Goal: Information Seeking & Learning: Learn about a topic

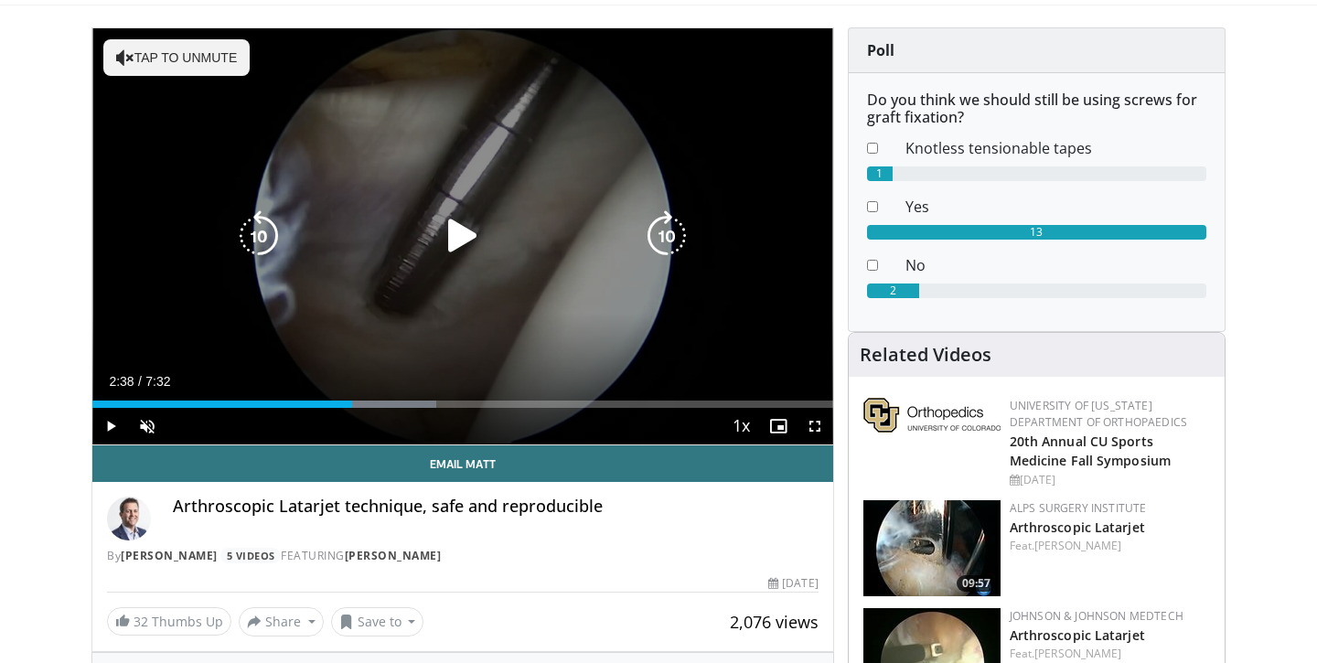
click at [466, 244] on icon "Video Player" at bounding box center [462, 235] width 51 height 51
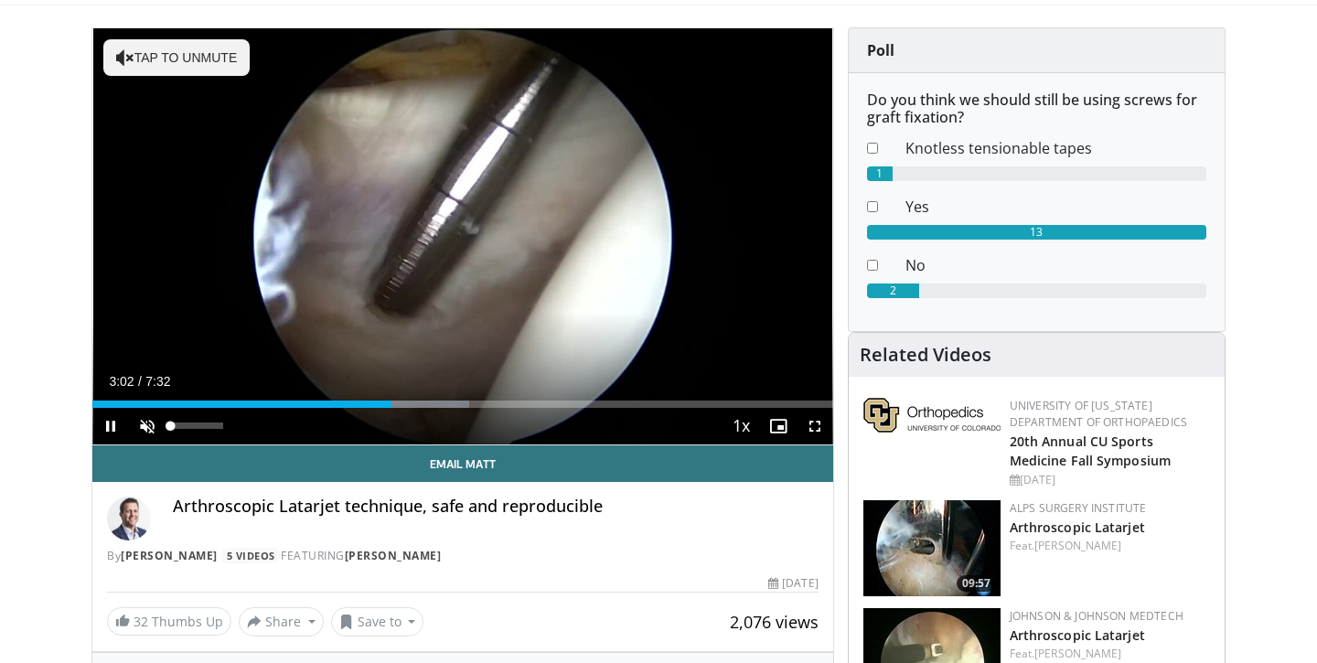
click at [153, 422] on span "Video Player" at bounding box center [147, 426] width 37 height 37
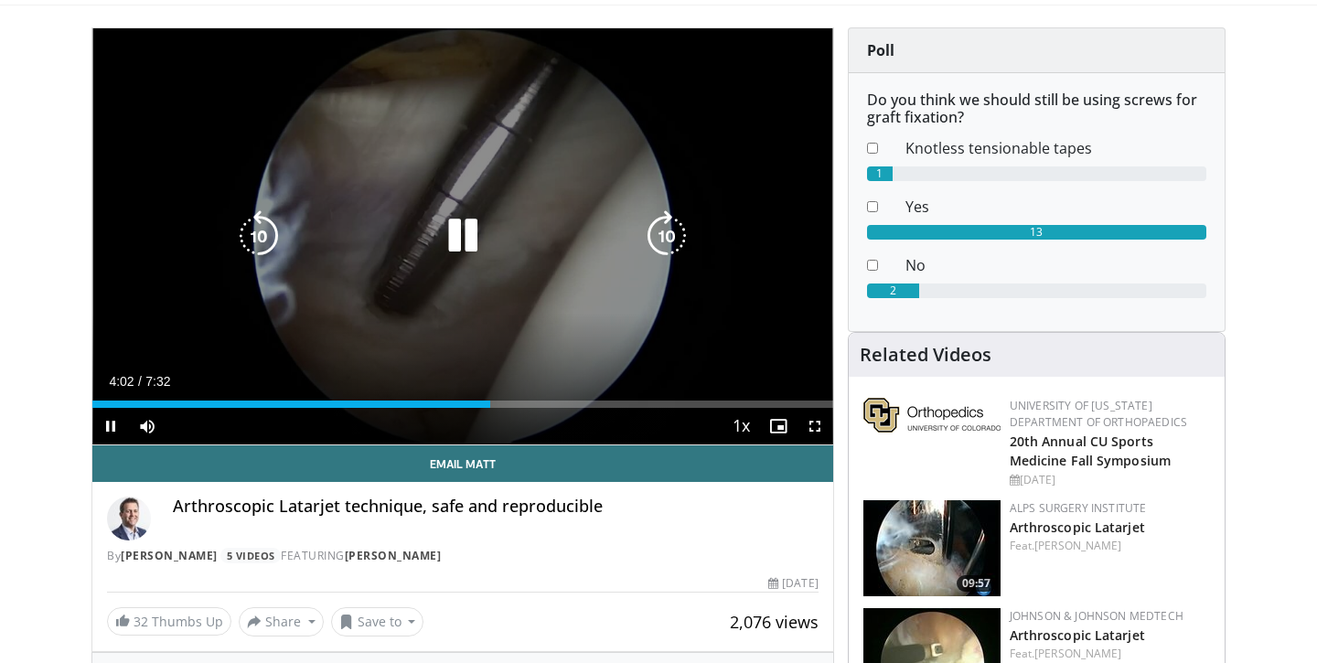
click at [447, 235] on icon "Video Player" at bounding box center [462, 235] width 51 height 51
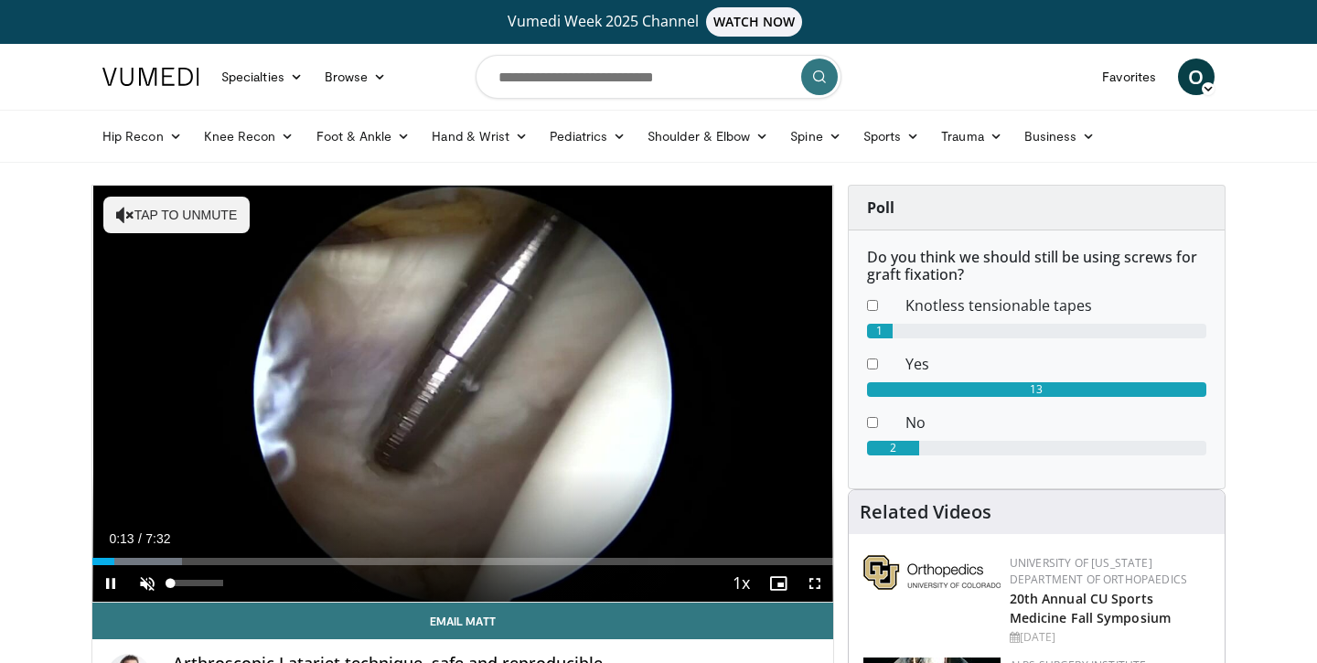
click at [144, 589] on span "Video Player" at bounding box center [147, 583] width 37 height 37
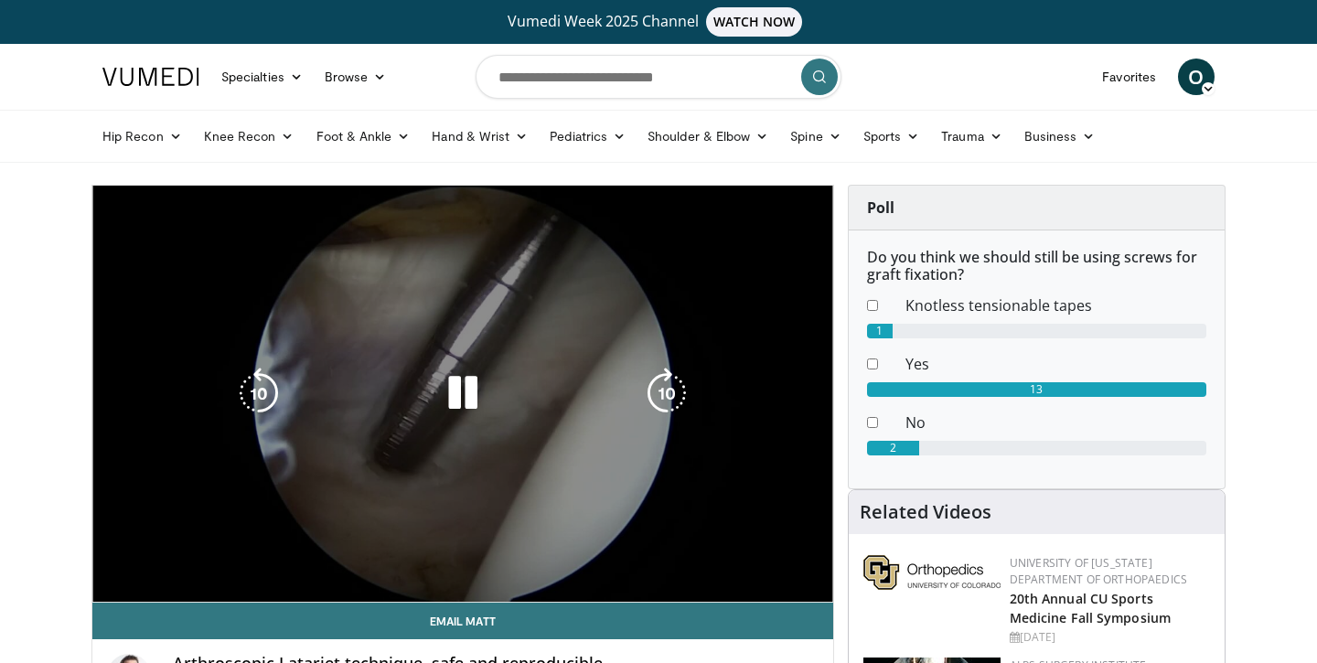
scroll to position [5, 0]
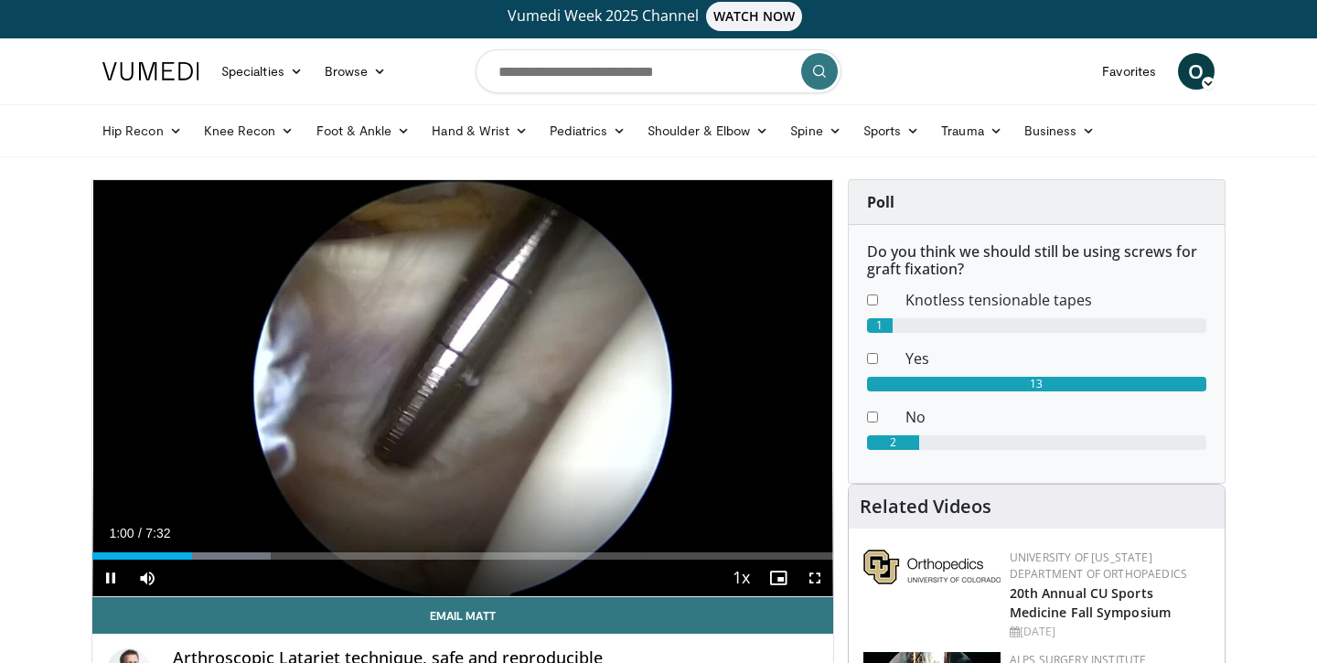
click at [815, 582] on span "Video Player" at bounding box center [814, 578] width 37 height 37
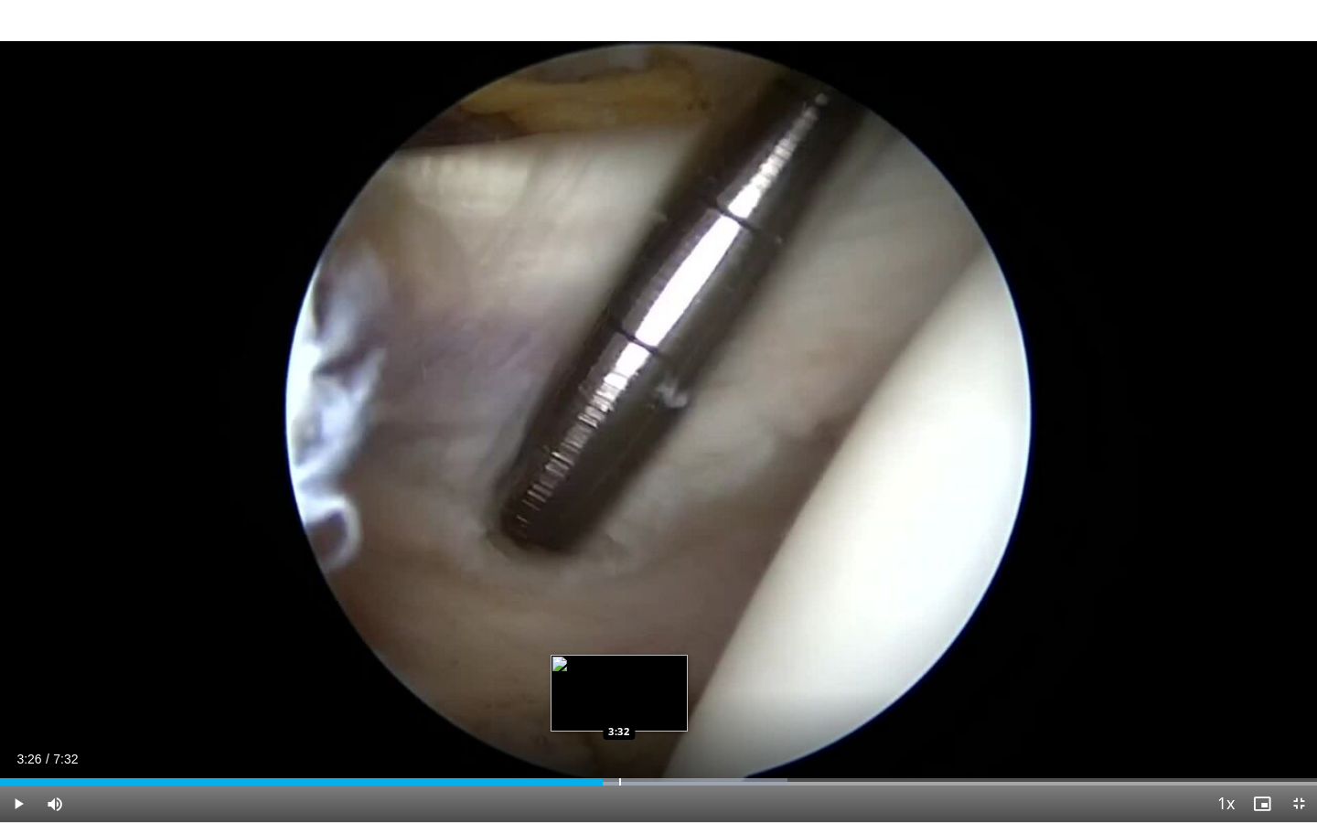
click at [619, 662] on div "Progress Bar" at bounding box center [620, 781] width 2 height 7
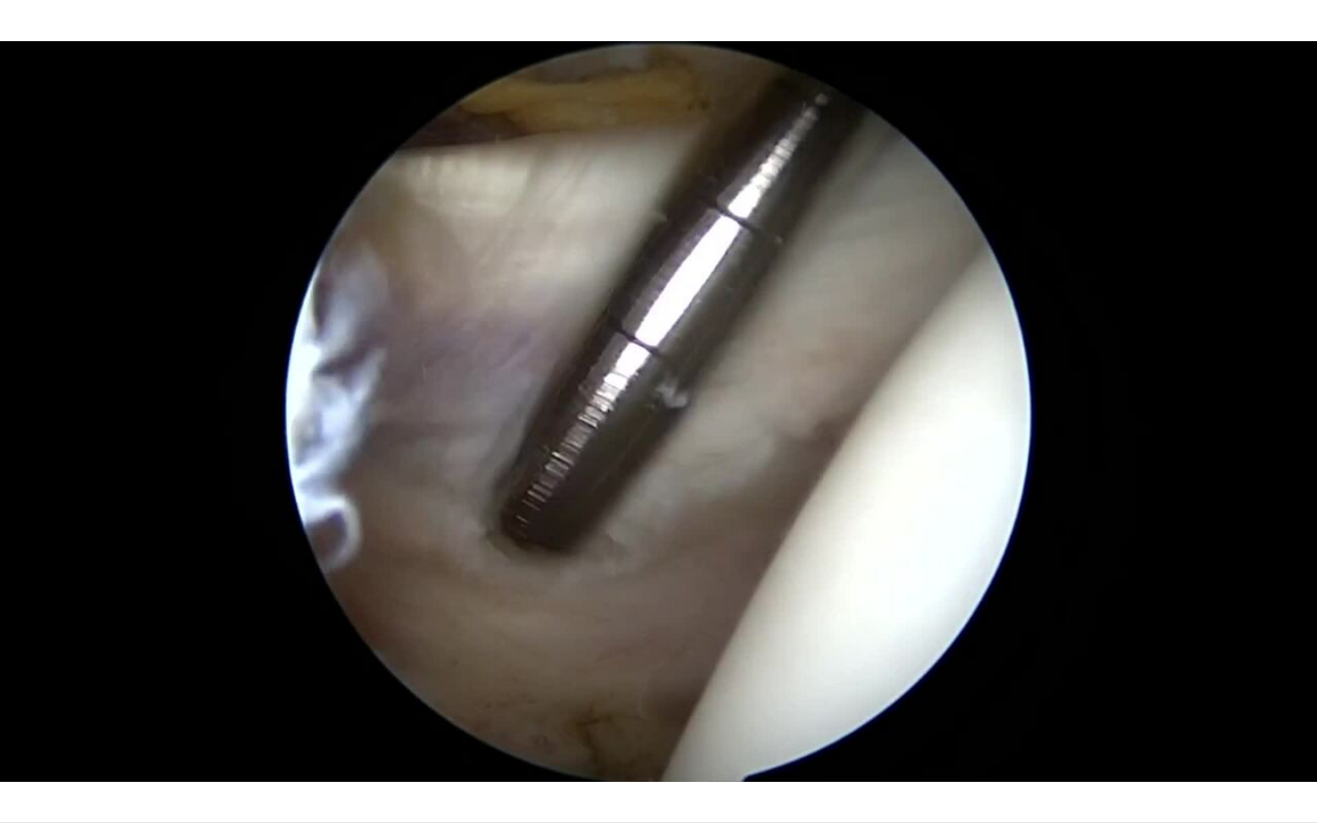
click at [653, 662] on video-js "**********" at bounding box center [658, 411] width 1317 height 823
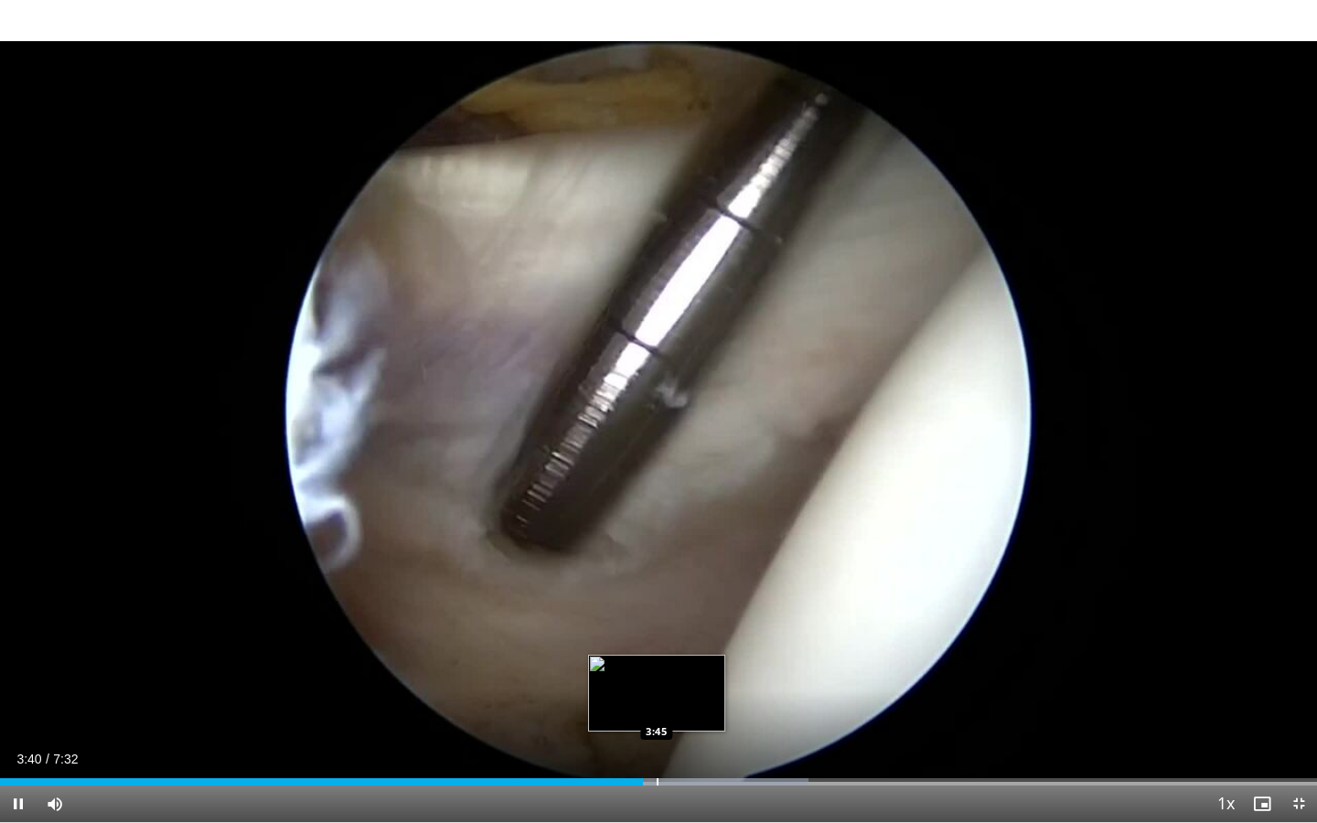
click at [657, 662] on div "Loaded : 61.41% 3:40 3:45" at bounding box center [658, 776] width 1317 height 17
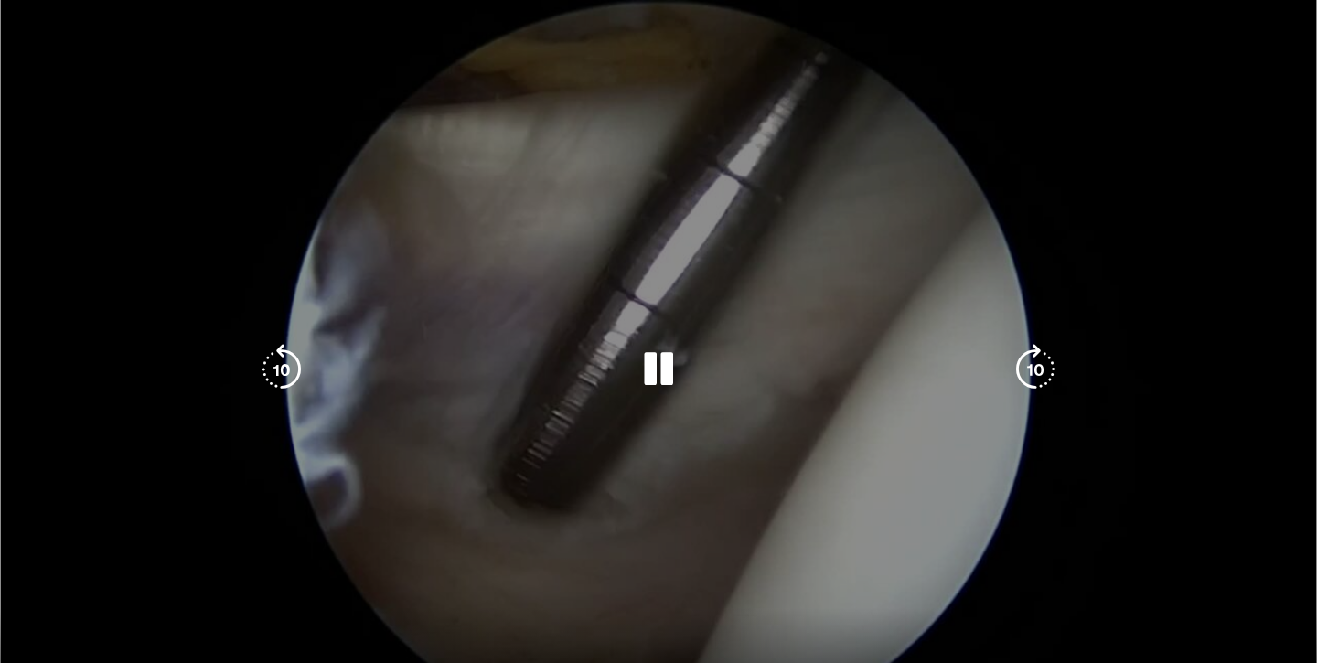
scroll to position [87, 0]
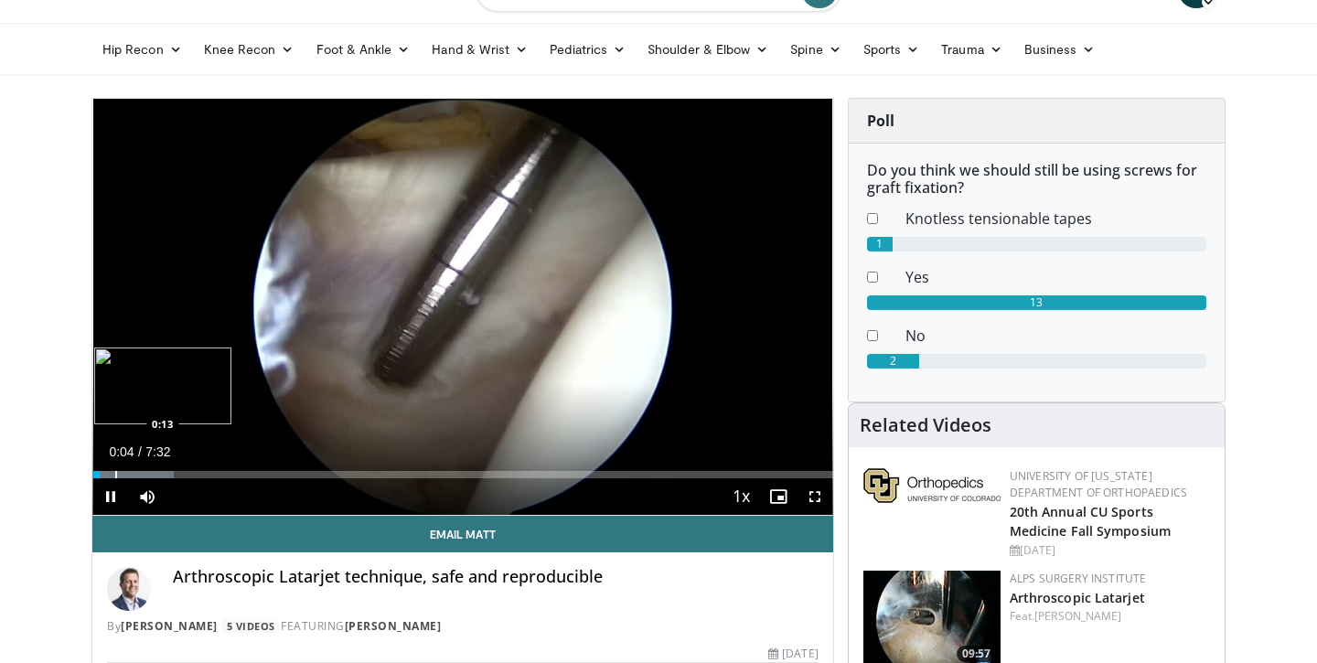
click at [115, 476] on div "Progress Bar" at bounding box center [116, 474] width 2 height 7
click at [112, 476] on div "Progress Bar" at bounding box center [113, 474] width 2 height 7
click at [109, 476] on div "Progress Bar" at bounding box center [110, 474] width 2 height 7
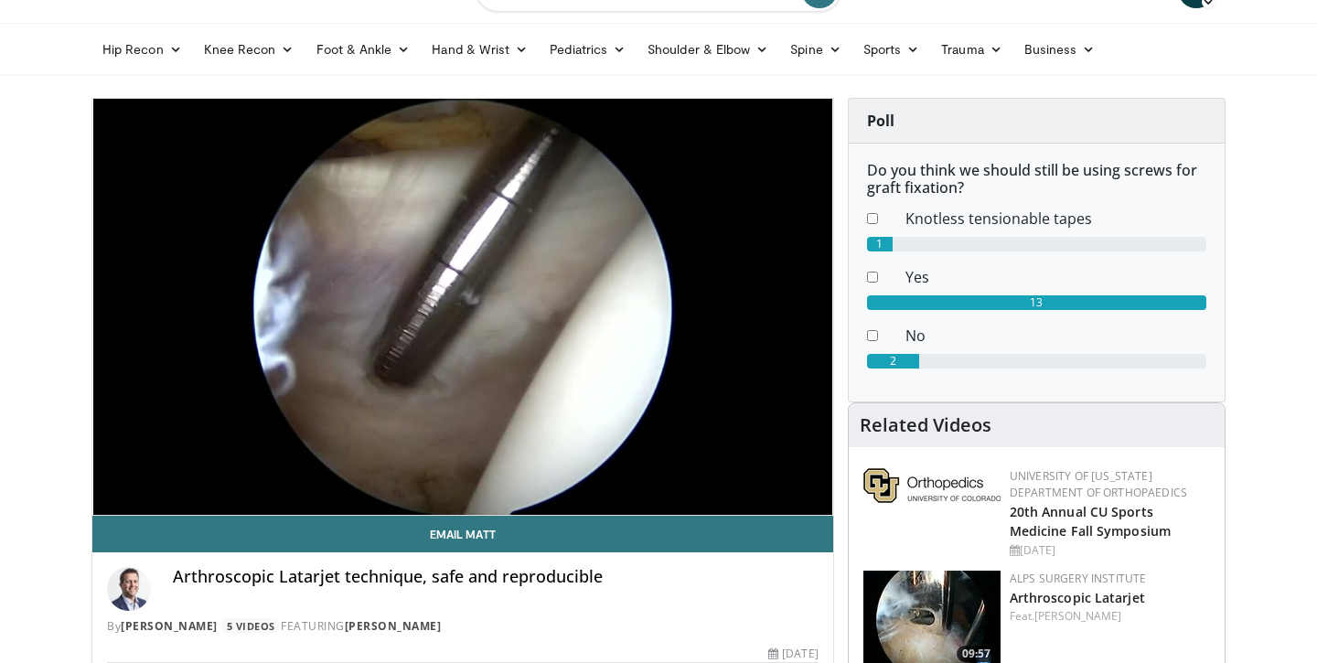
click at [105, 476] on div "10 seconds Tap to unmute" at bounding box center [462, 307] width 741 height 416
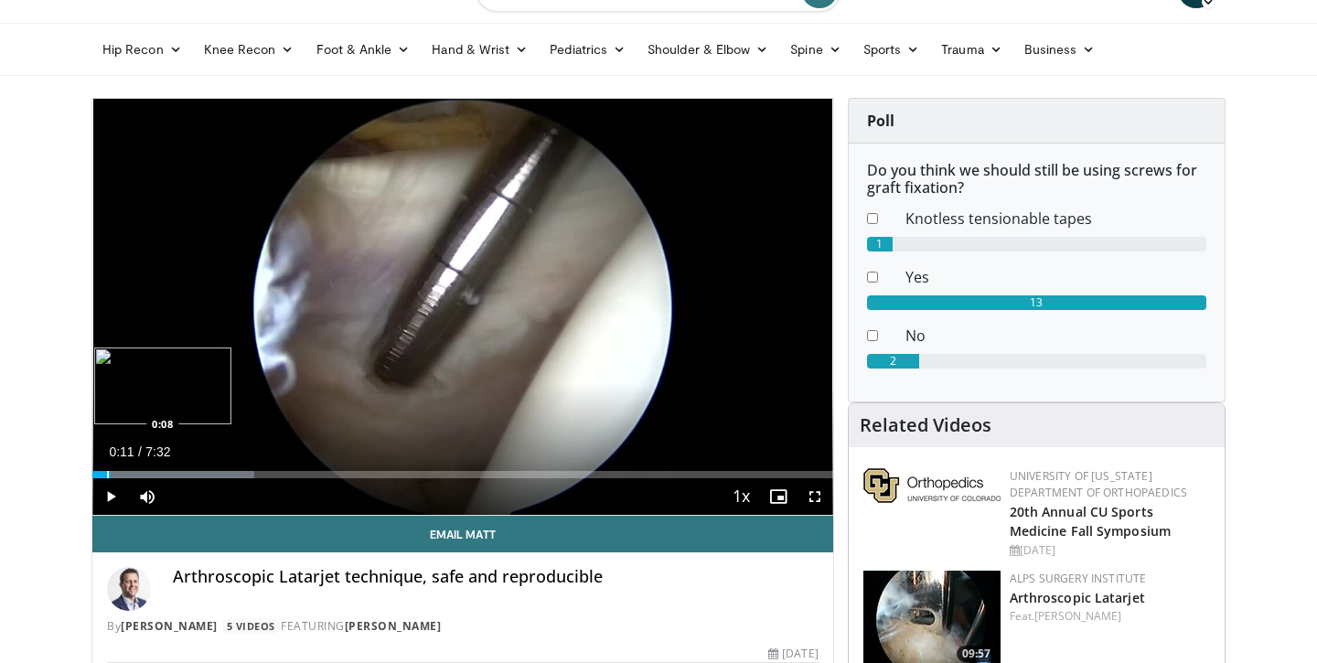
click at [107, 476] on div "Progress Bar" at bounding box center [108, 474] width 2 height 7
click at [108, 502] on span "Video Player" at bounding box center [110, 496] width 37 height 37
click at [105, 498] on span "Video Player" at bounding box center [110, 496] width 37 height 37
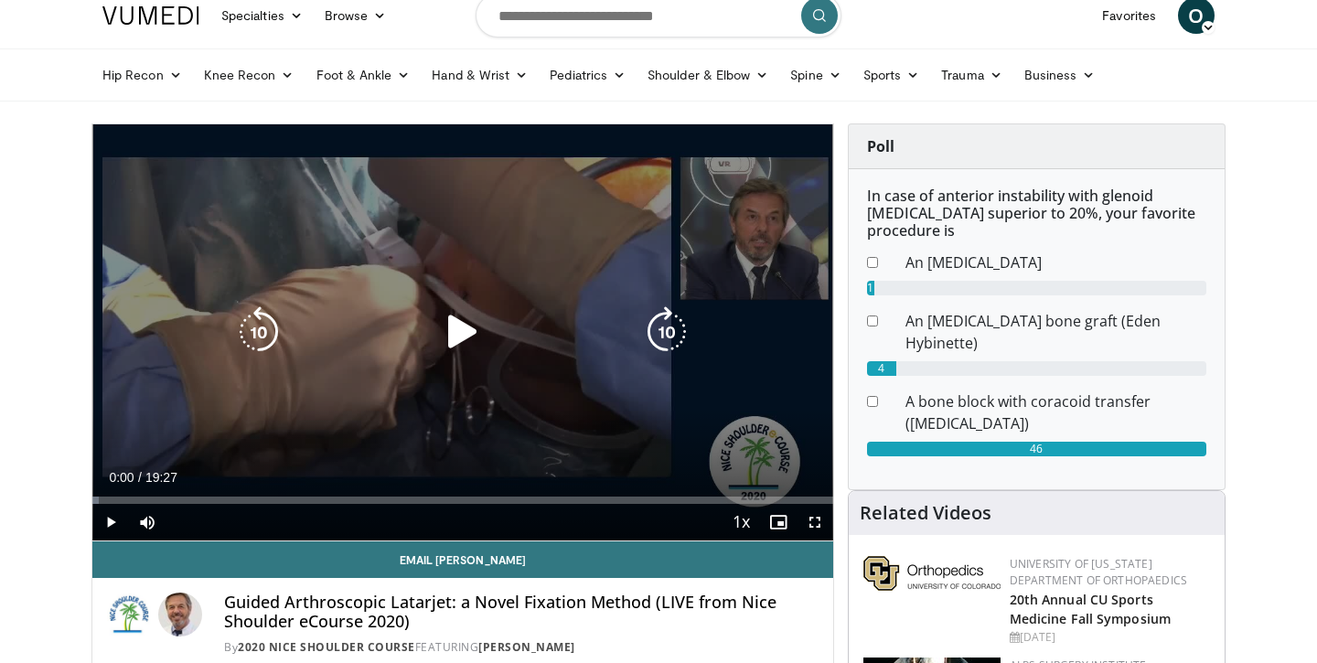
scroll to position [62, 0]
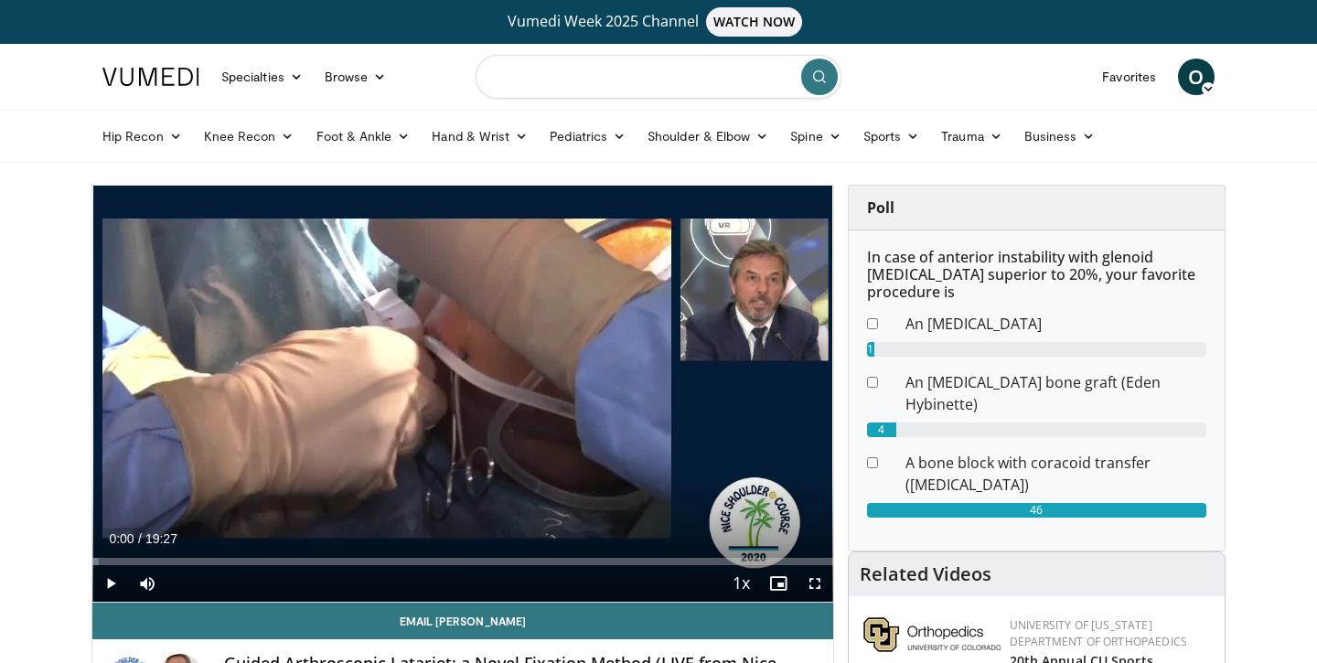
click at [629, 55] on input "Search topics, interventions" at bounding box center [659, 77] width 366 height 44
click at [598, 75] on input "Search topics, interventions" at bounding box center [659, 77] width 366 height 44
type input "**********"
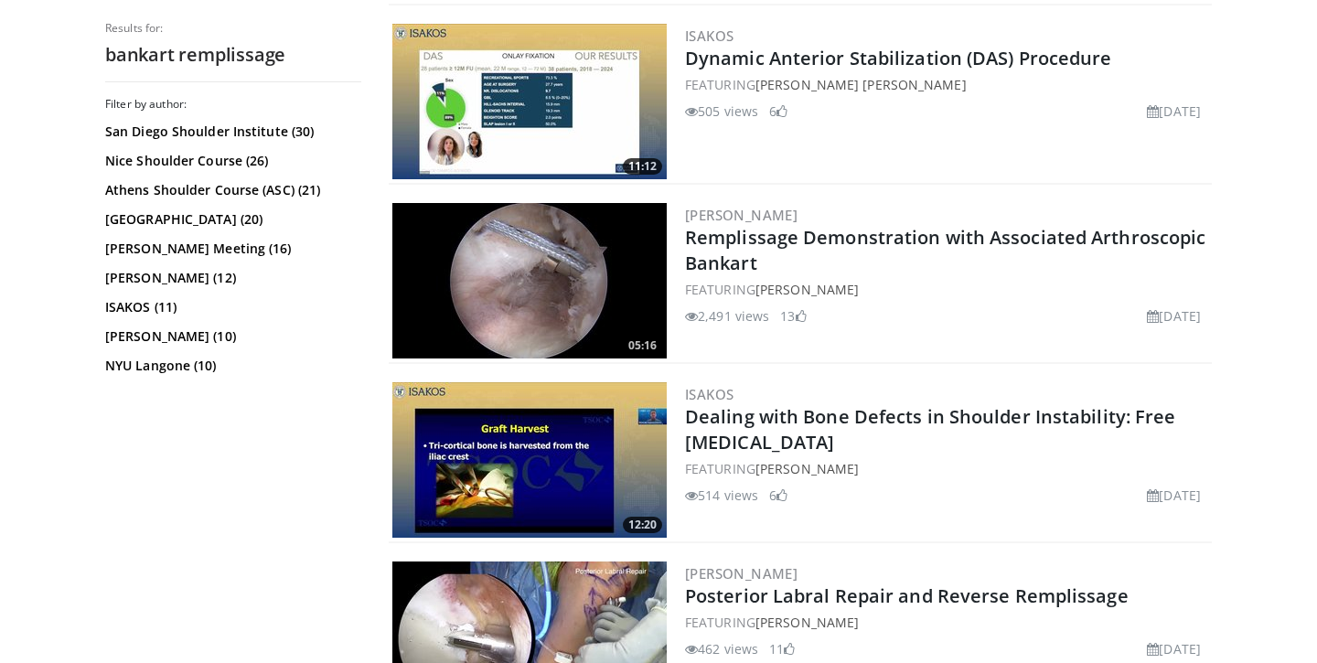
scroll to position [3461, 0]
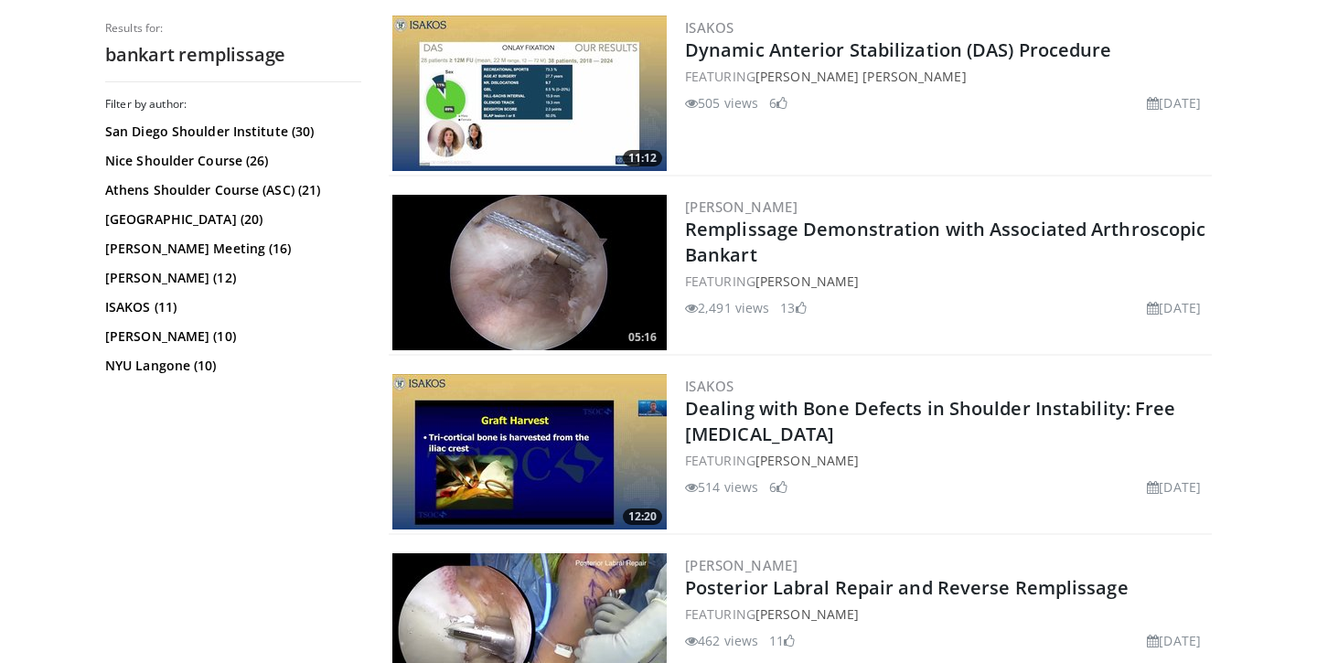
click at [551, 285] on img at bounding box center [529, 272] width 274 height 155
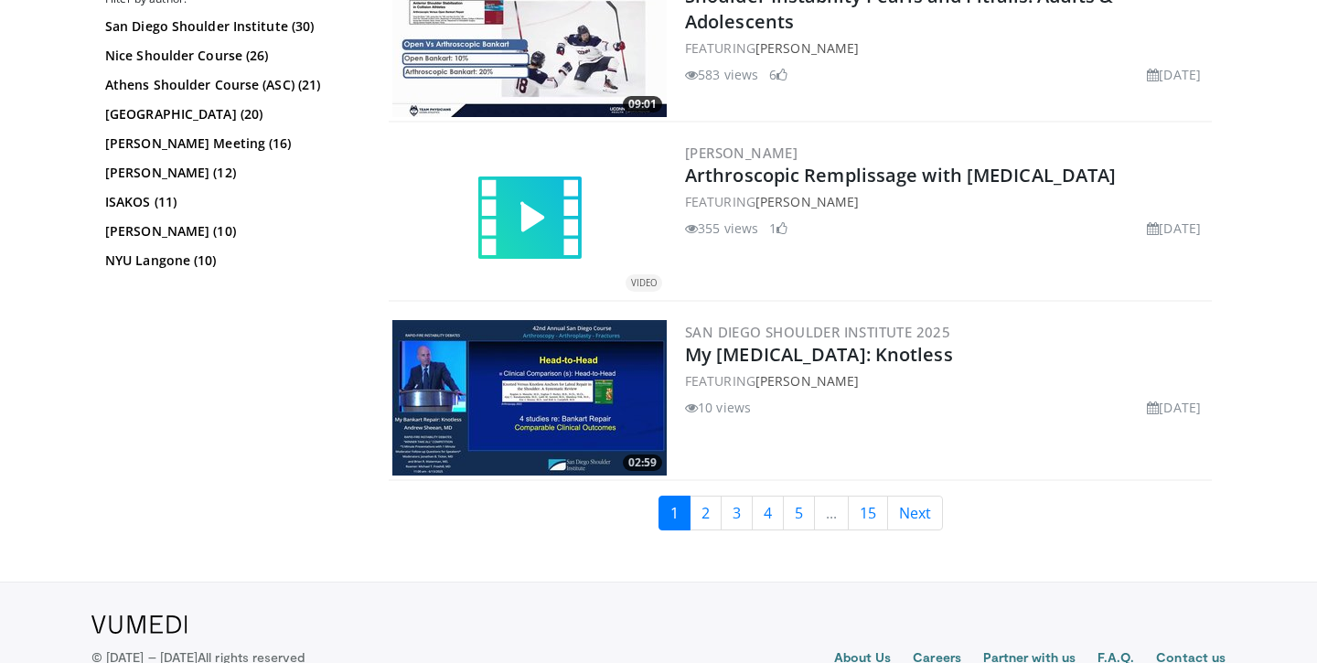
scroll to position [4237, 0]
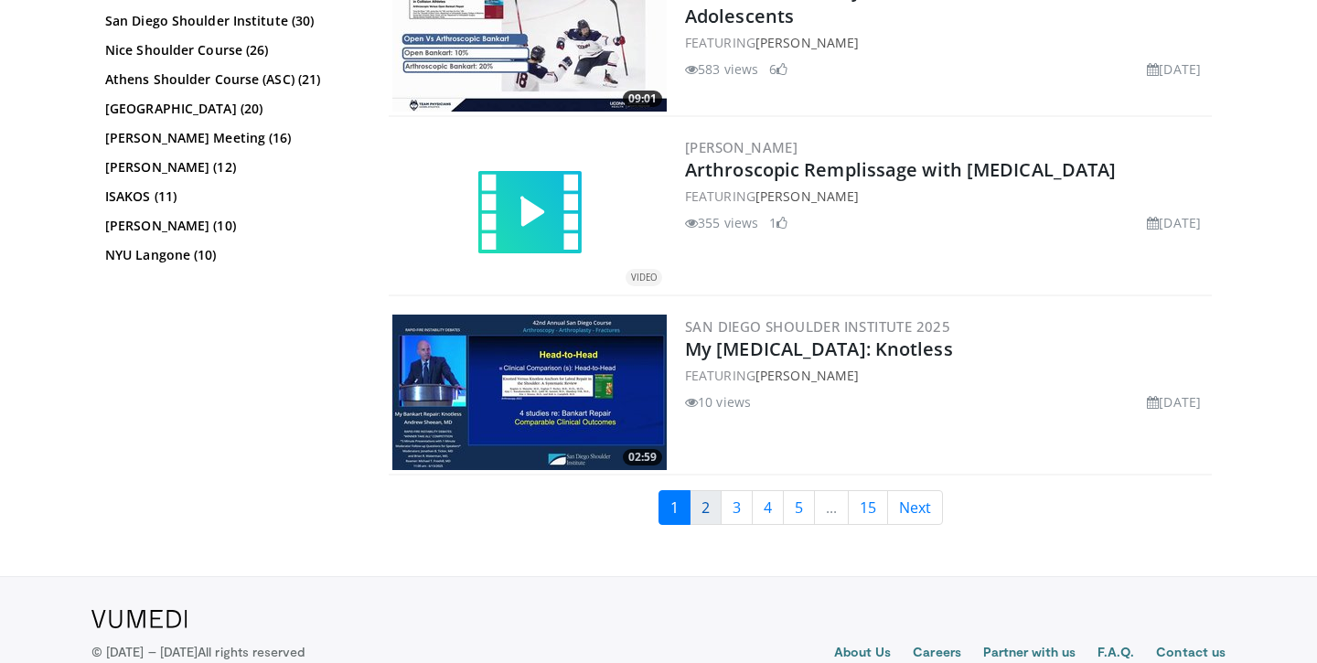
click at [708, 515] on link "2" at bounding box center [705, 507] width 32 height 35
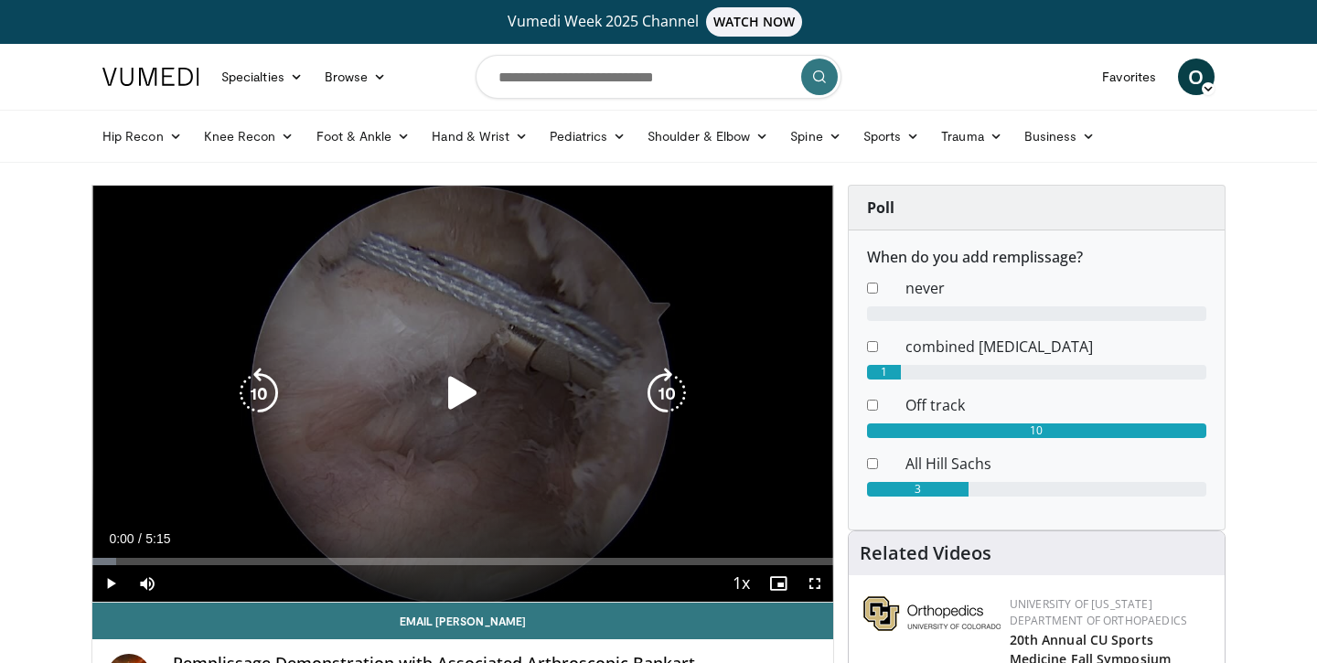
click at [451, 400] on icon "Video Player" at bounding box center [462, 393] width 51 height 51
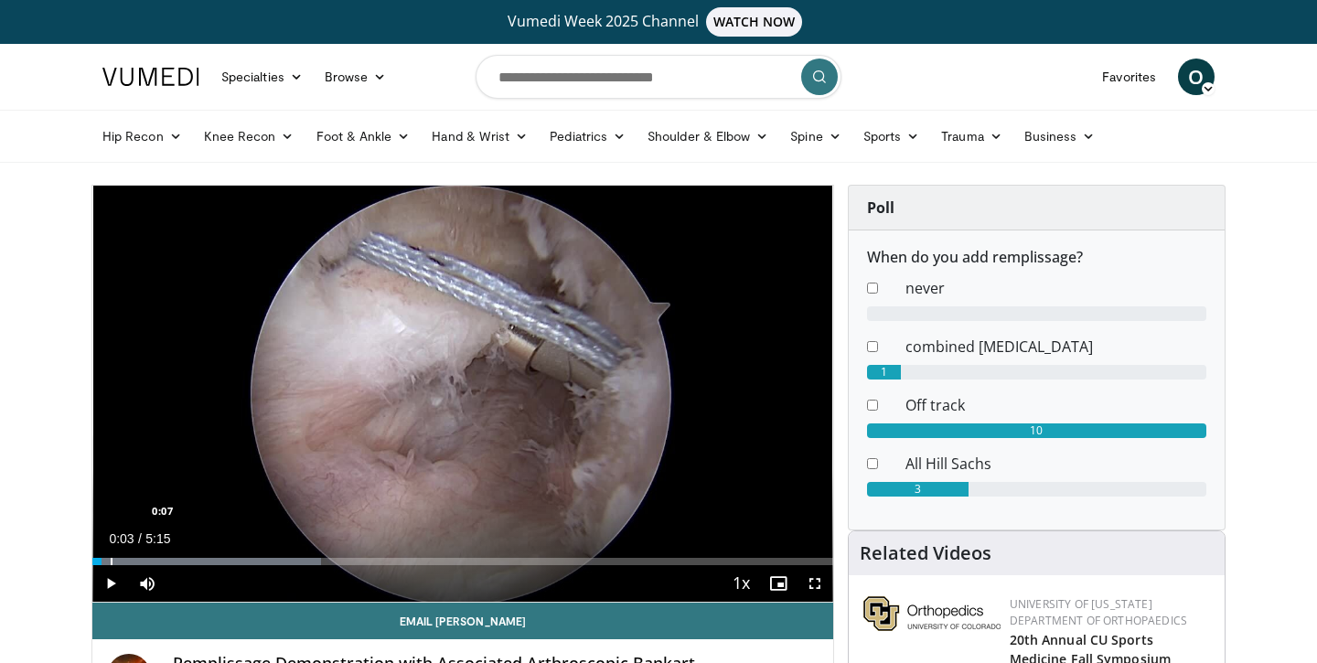
click at [111, 561] on div "Progress Bar" at bounding box center [112, 561] width 2 height 7
click at [132, 561] on div "Progress Bar" at bounding box center [133, 561] width 2 height 7
click at [155, 555] on div "Loaded : 37.76% 0:17 0:26" at bounding box center [462, 556] width 741 height 17
click at [174, 553] on div "Loaded : 40.87% 0:27 0:34" at bounding box center [462, 556] width 741 height 17
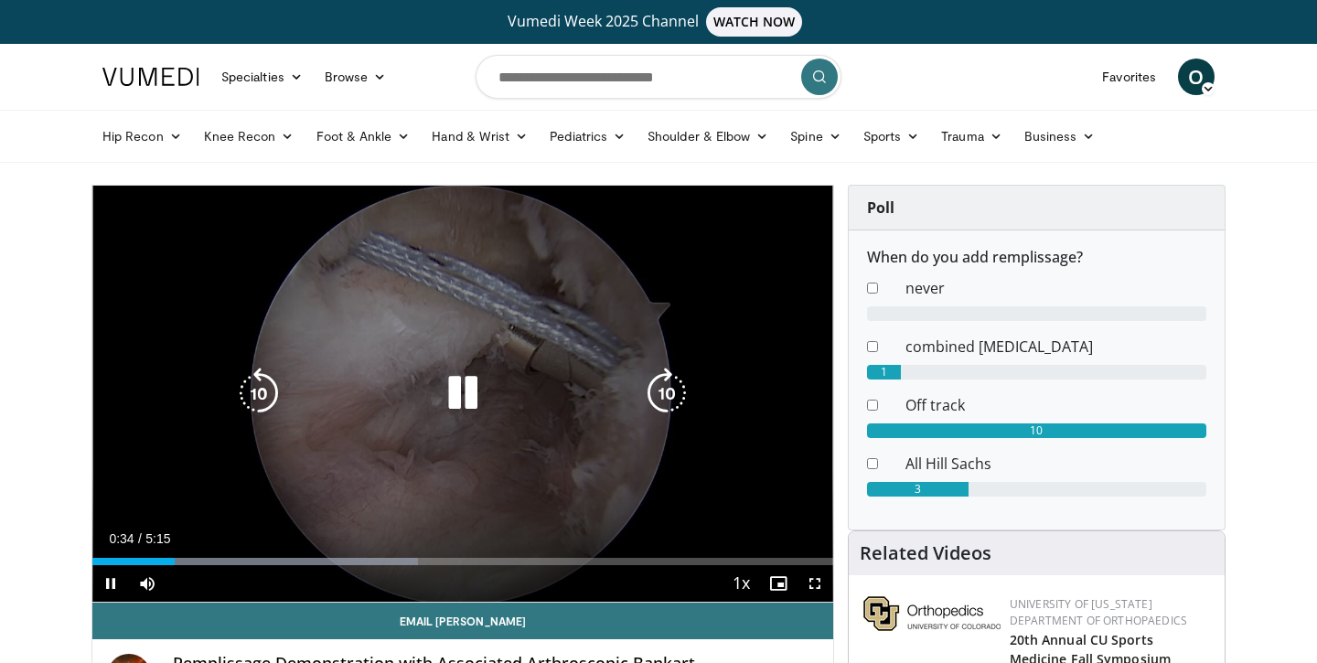
click at [188, 558] on div "Progress Bar" at bounding box center [255, 561] width 326 height 7
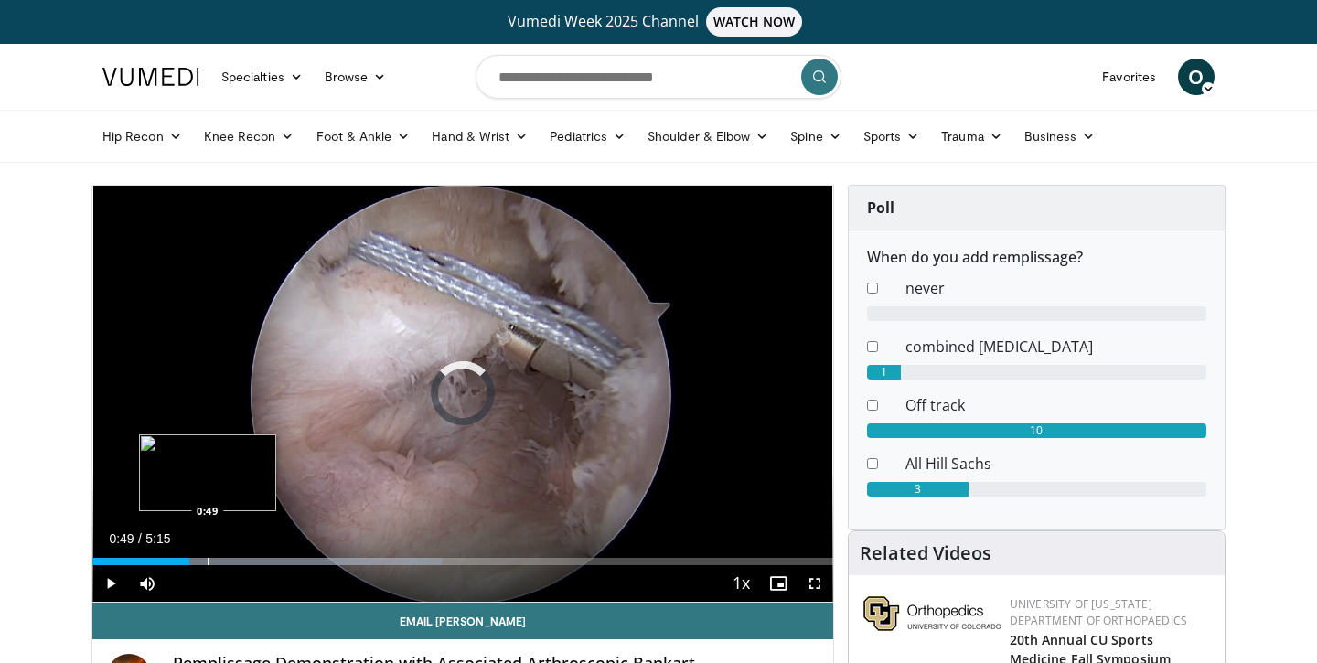
click at [208, 560] on div "Progress Bar" at bounding box center [209, 561] width 2 height 7
click at [244, 552] on div "Loaded : 47.13% 0:55 1:04" at bounding box center [462, 556] width 741 height 17
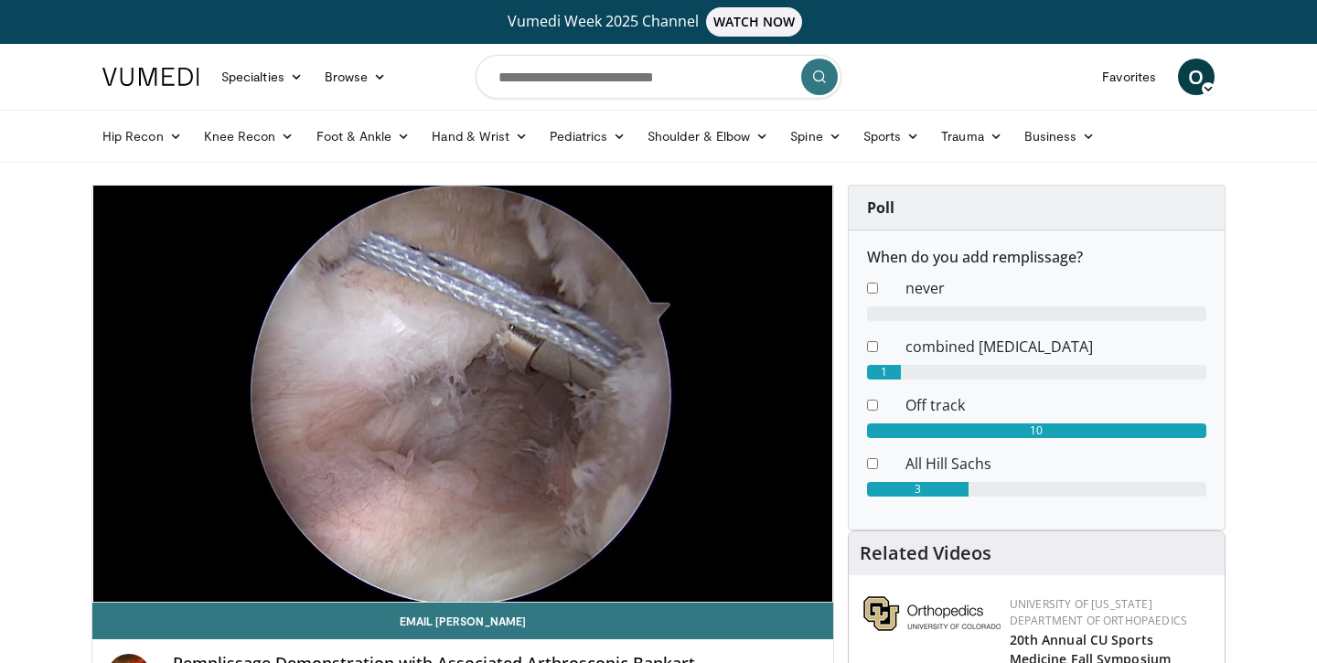
click at [277, 558] on div "10 seconds Tap to unmute" at bounding box center [462, 394] width 741 height 416
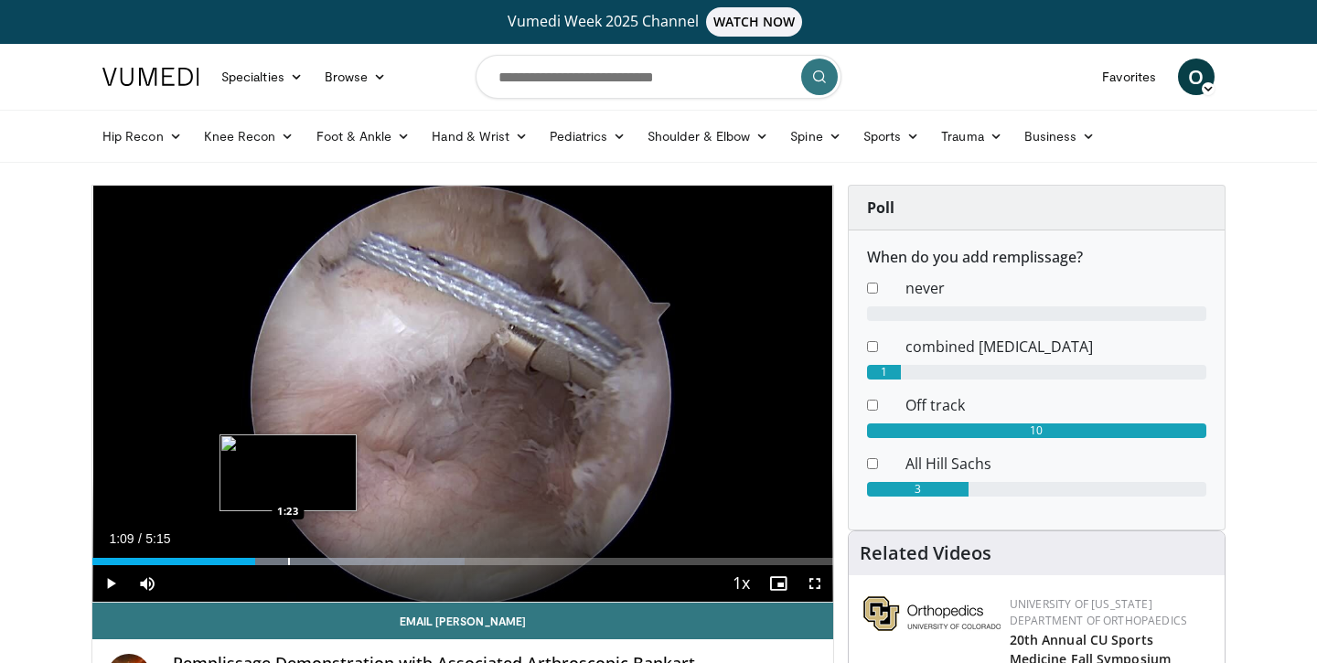
click at [289, 560] on div "Progress Bar" at bounding box center [289, 561] width 2 height 7
click at [338, 562] on div "Progress Bar" at bounding box center [339, 561] width 2 height 7
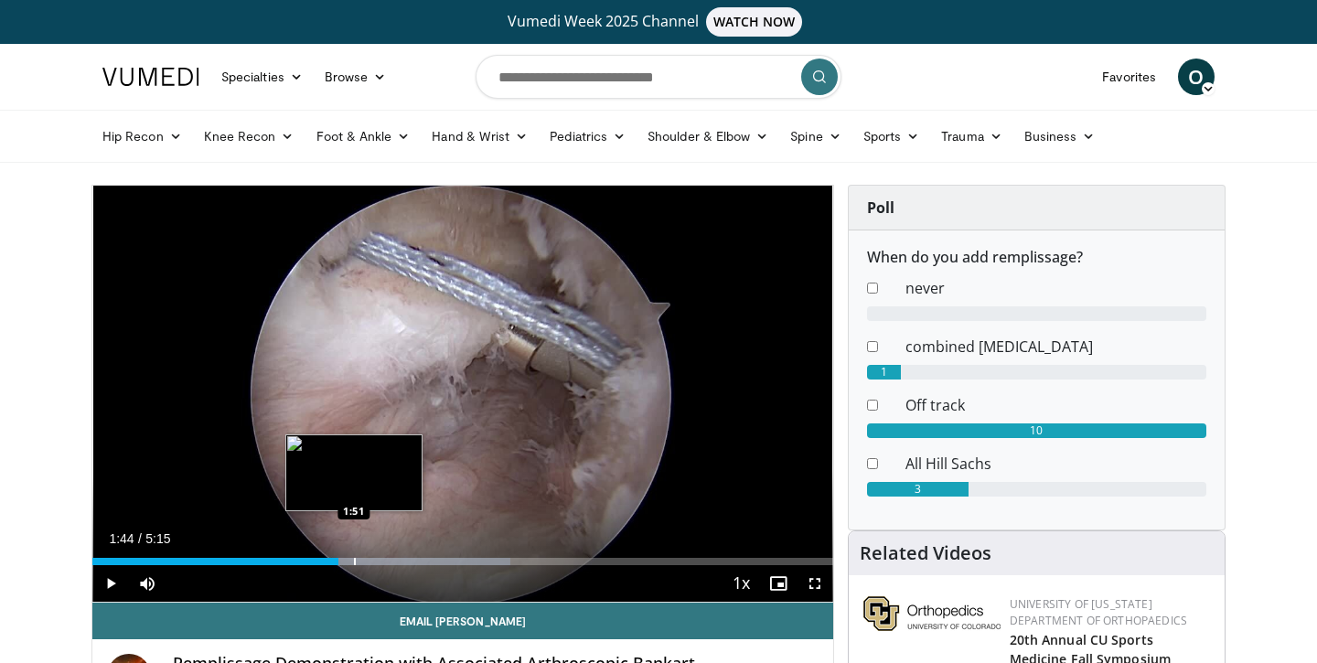
click at [354, 561] on div "Progress Bar" at bounding box center [355, 561] width 2 height 7
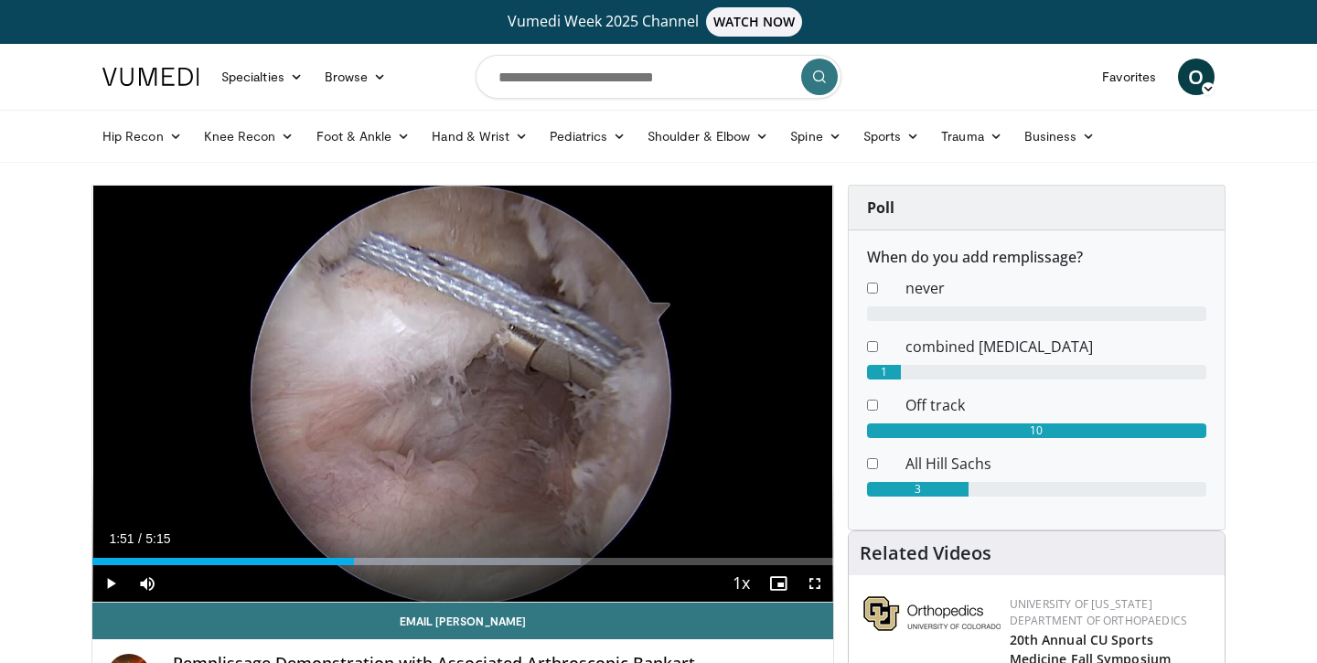
click at [401, 568] on div "Current Time 1:51 / Duration 5:15 Play Skip Backward Skip Forward Mute Loaded :…" at bounding box center [462, 583] width 741 height 37
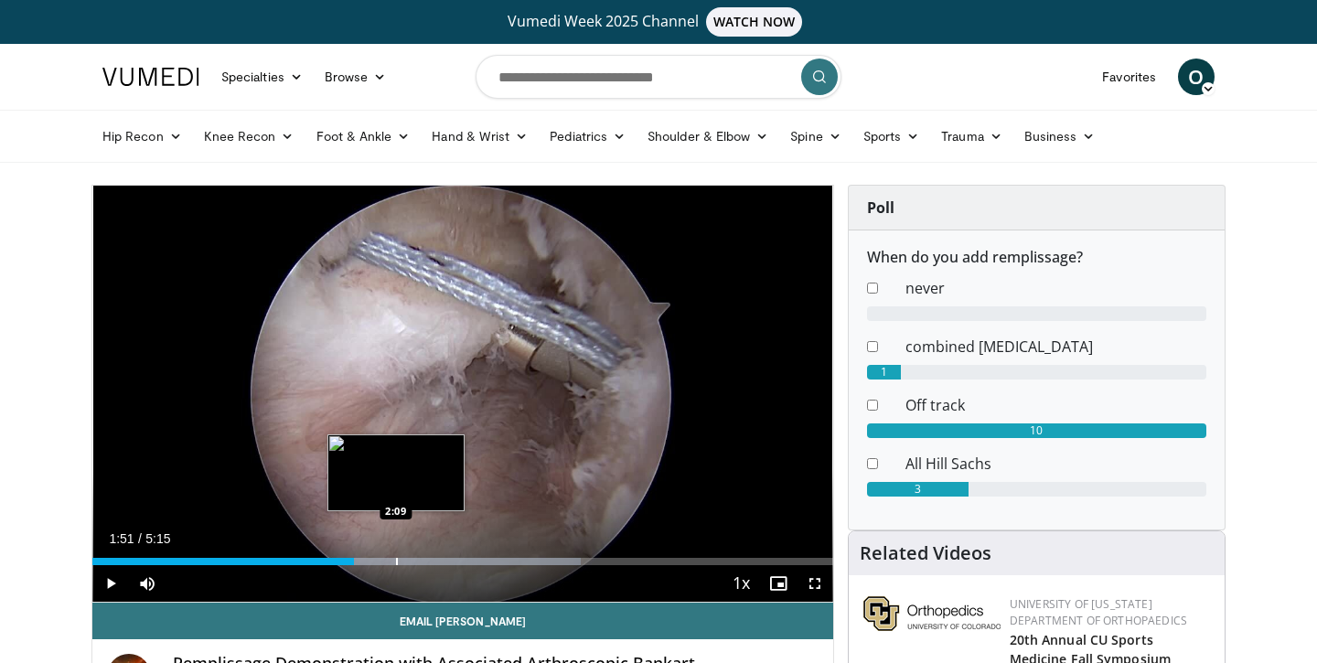
click at [396, 562] on div "Progress Bar" at bounding box center [397, 561] width 2 height 7
click at [422, 563] on div "Progress Bar" at bounding box center [423, 561] width 2 height 7
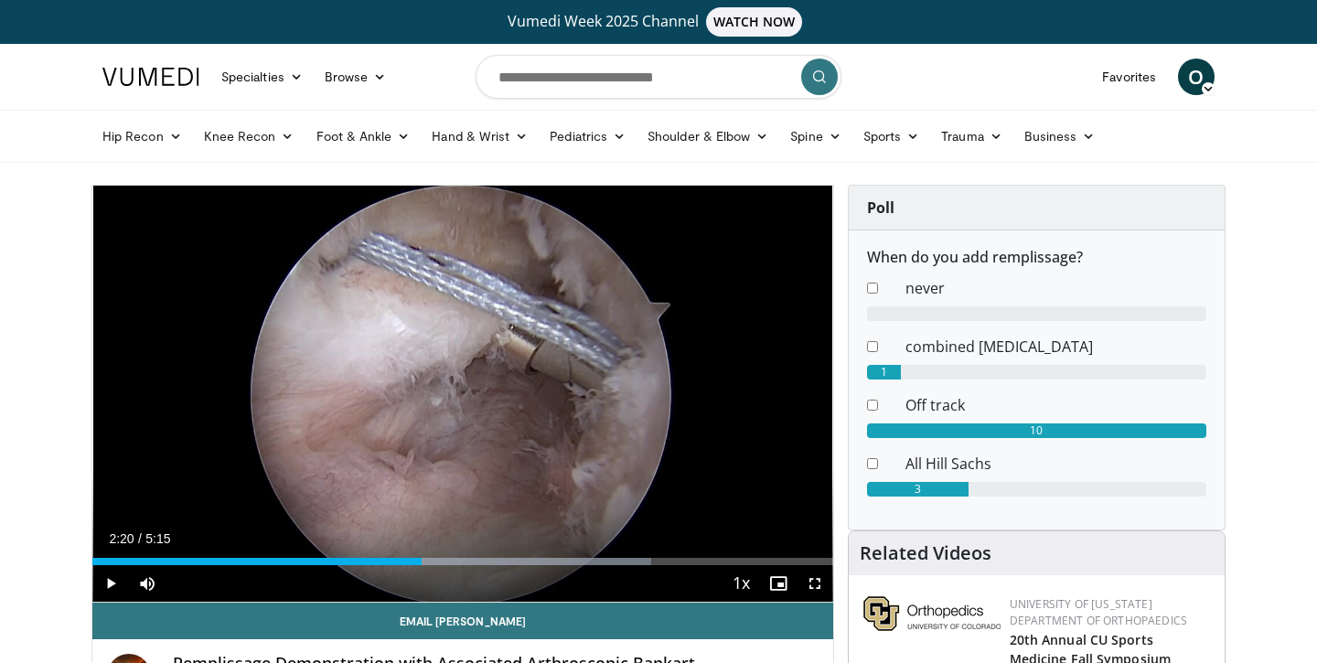
click at [444, 568] on div "Current Time 2:20 / Duration 5:15 Play Skip Backward Skip Forward Mute Loaded :…" at bounding box center [462, 583] width 741 height 37
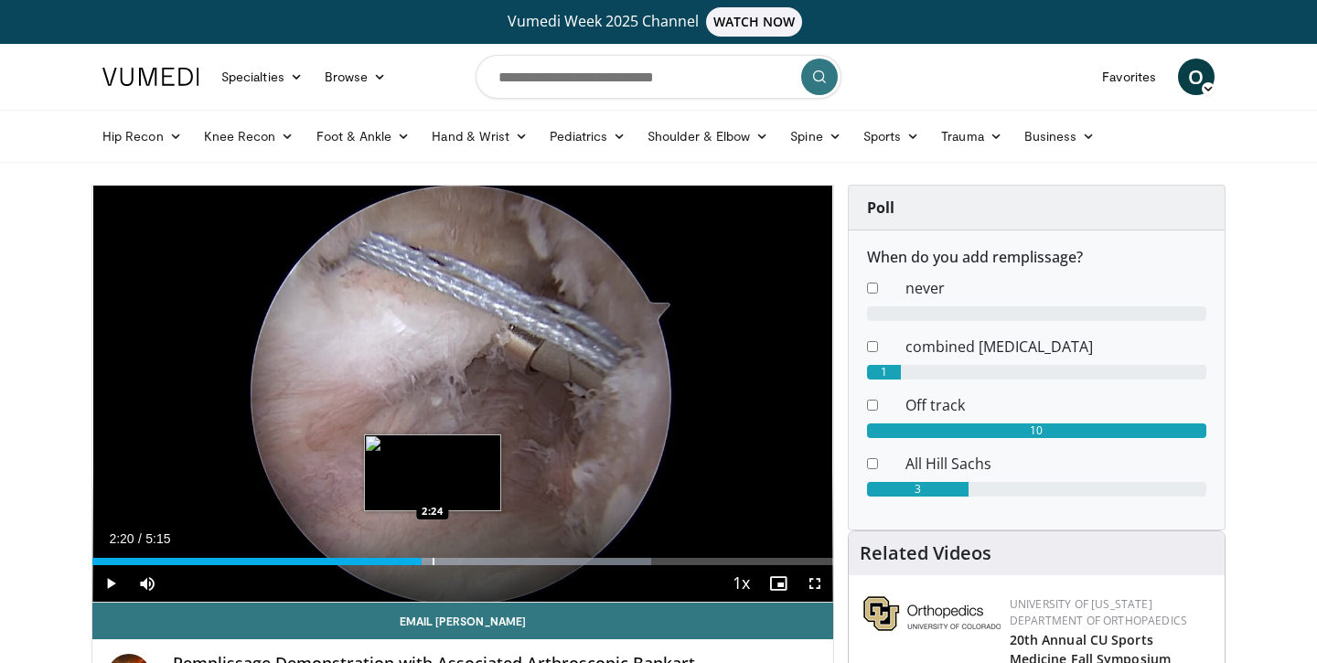
click at [434, 563] on div "Progress Bar" at bounding box center [434, 561] width 2 height 7
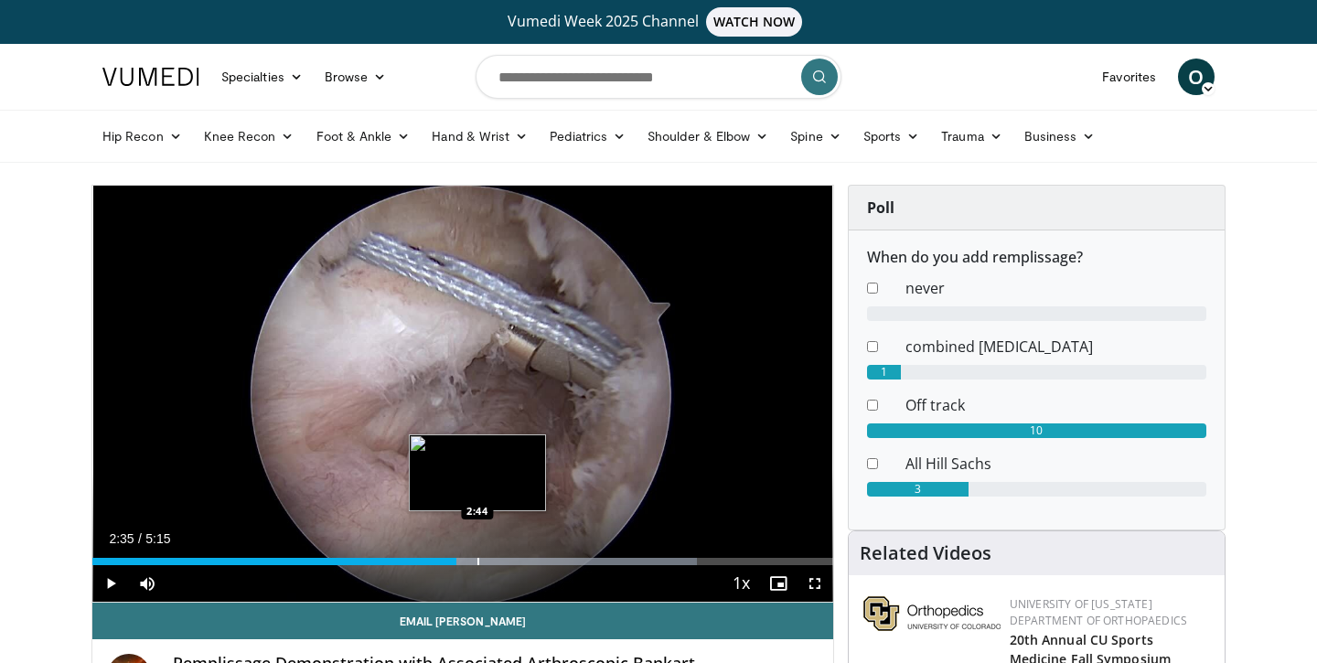
click at [479, 563] on div "Progress Bar" at bounding box center [524, 561] width 346 height 7
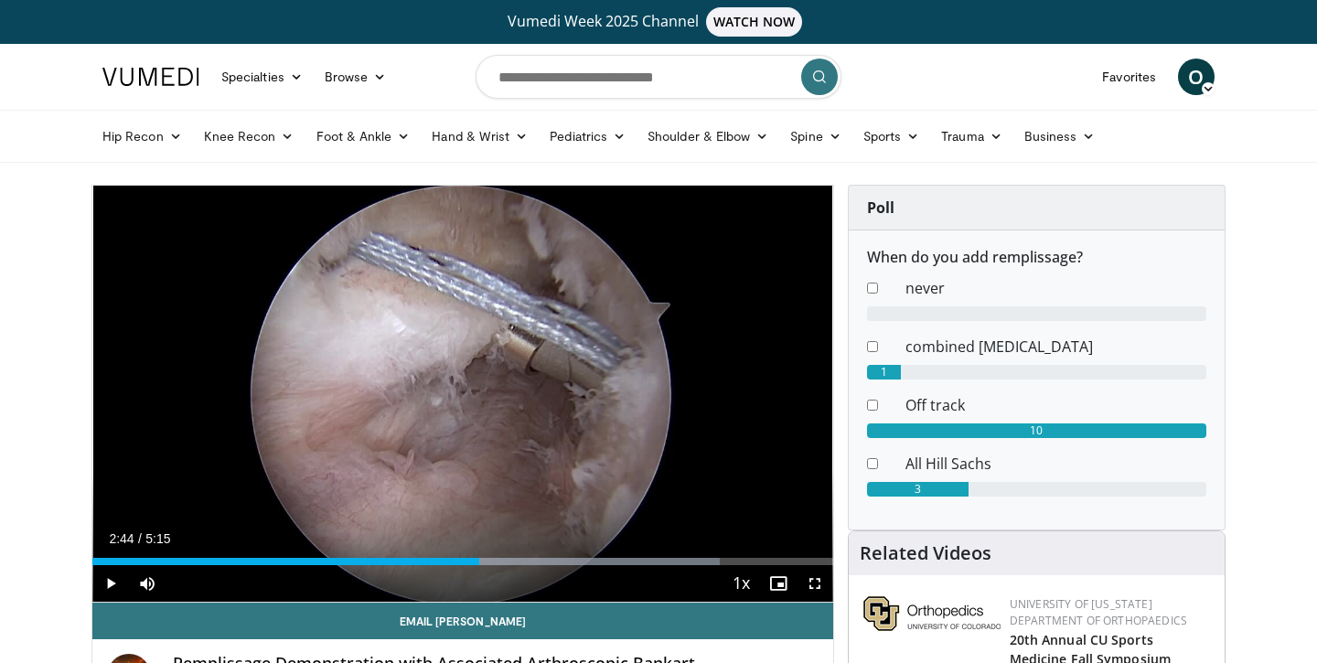
click at [112, 582] on span "Video Player" at bounding box center [110, 583] width 37 height 37
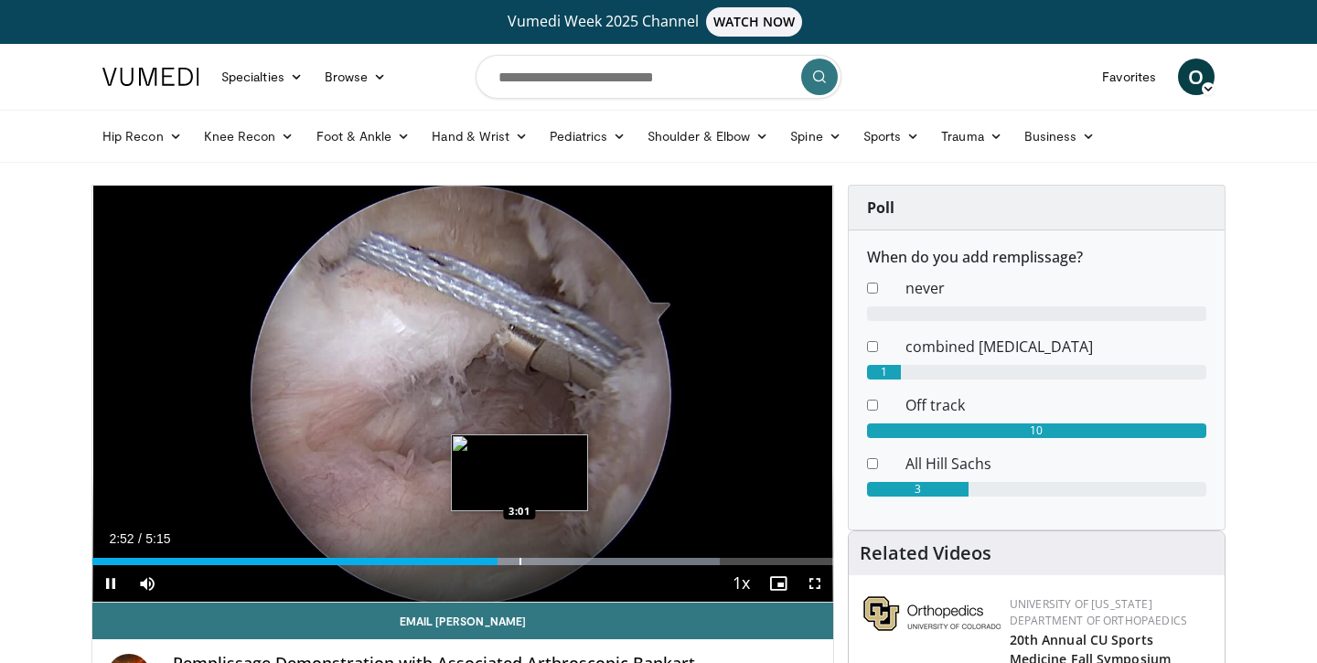
click at [519, 556] on div "Loaded : 84.75% 2:52 3:01" at bounding box center [462, 556] width 741 height 17
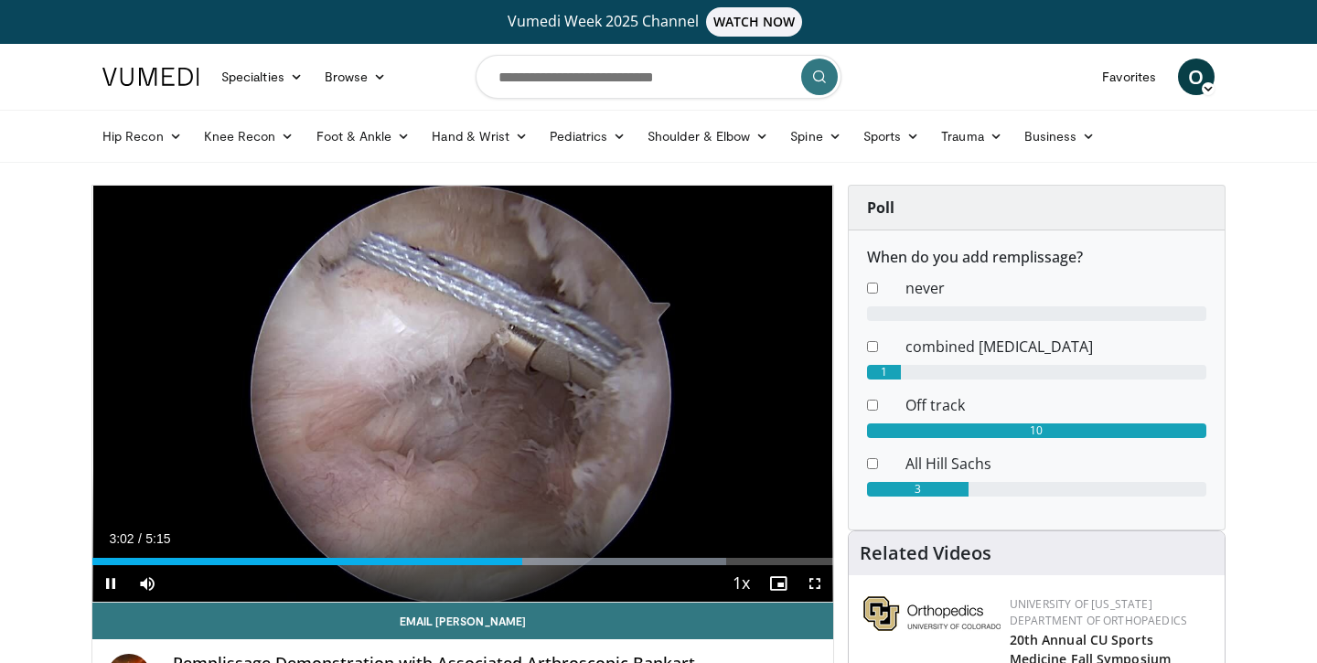
click at [566, 565] on div "Current Time 3:02 / Duration 5:15 Pause Skip Backward Skip Forward Mute Loaded …" at bounding box center [462, 583] width 741 height 37
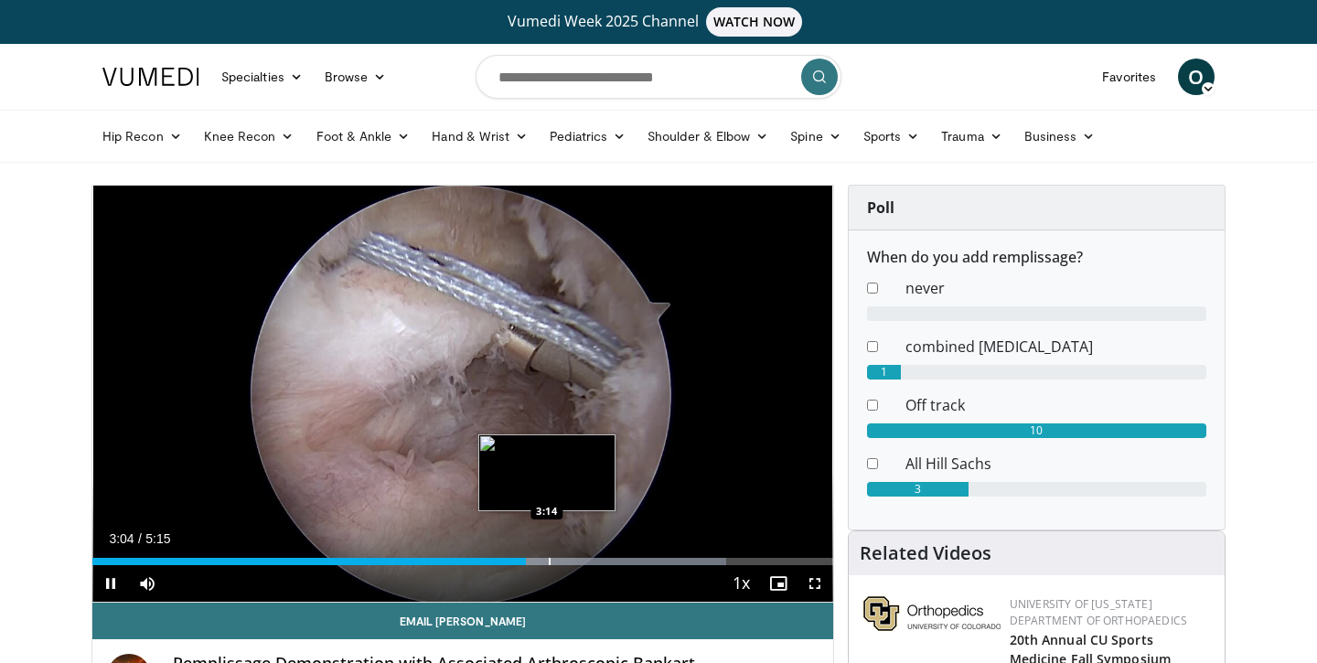
click at [549, 558] on div "Progress Bar" at bounding box center [550, 561] width 2 height 7
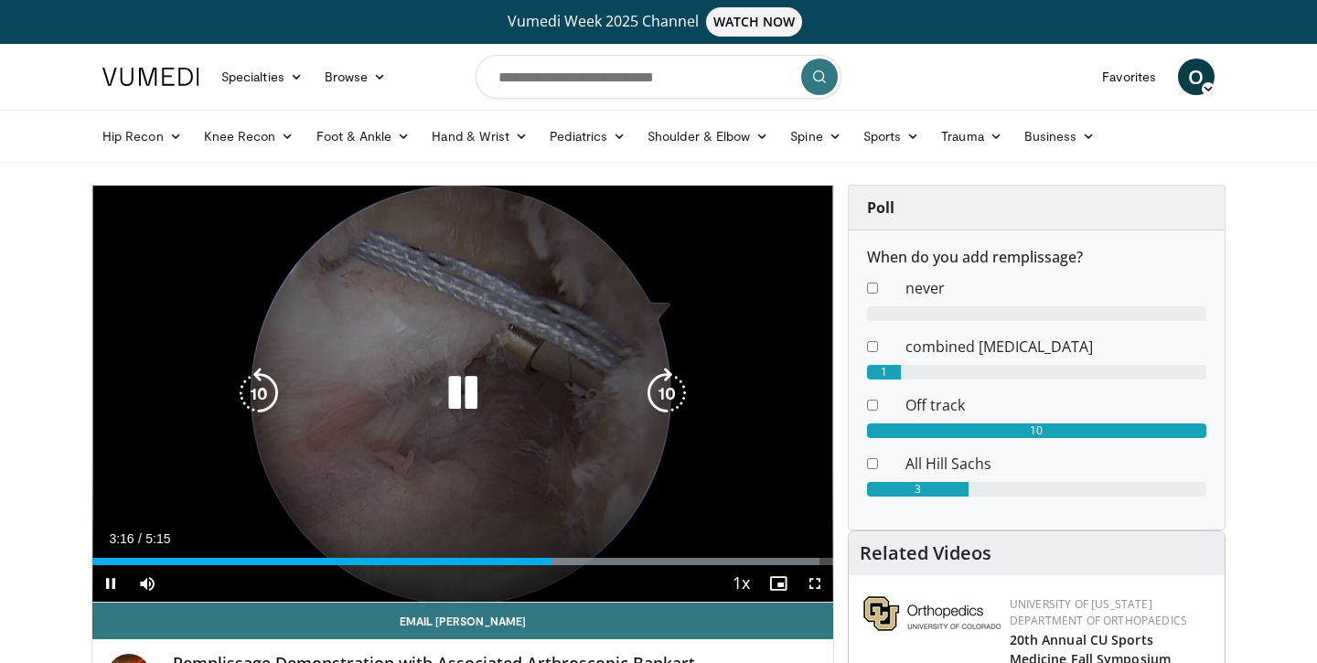
click at [577, 558] on video-js "**********" at bounding box center [462, 394] width 741 height 417
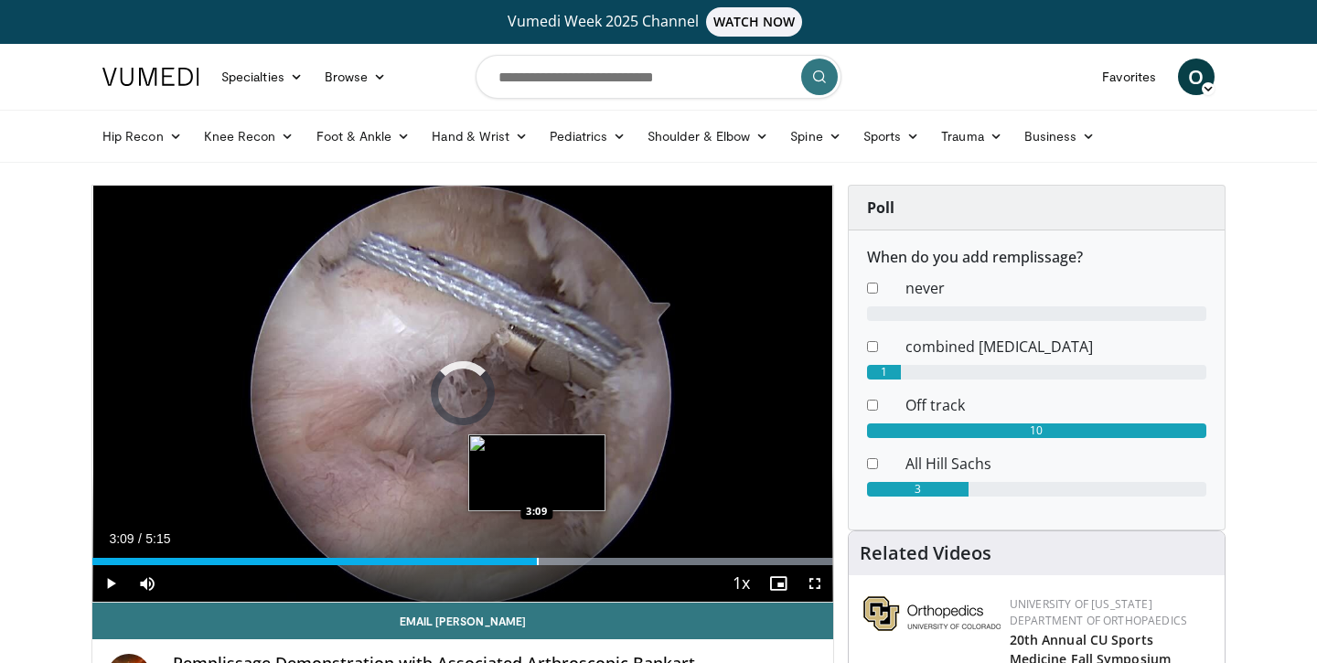
drag, startPoint x: 550, startPoint y: 551, endPoint x: 536, endPoint y: 551, distance: 13.7
click at [536, 551] on div "Loaded : 99.97% 3:09 3:09" at bounding box center [462, 556] width 741 height 17
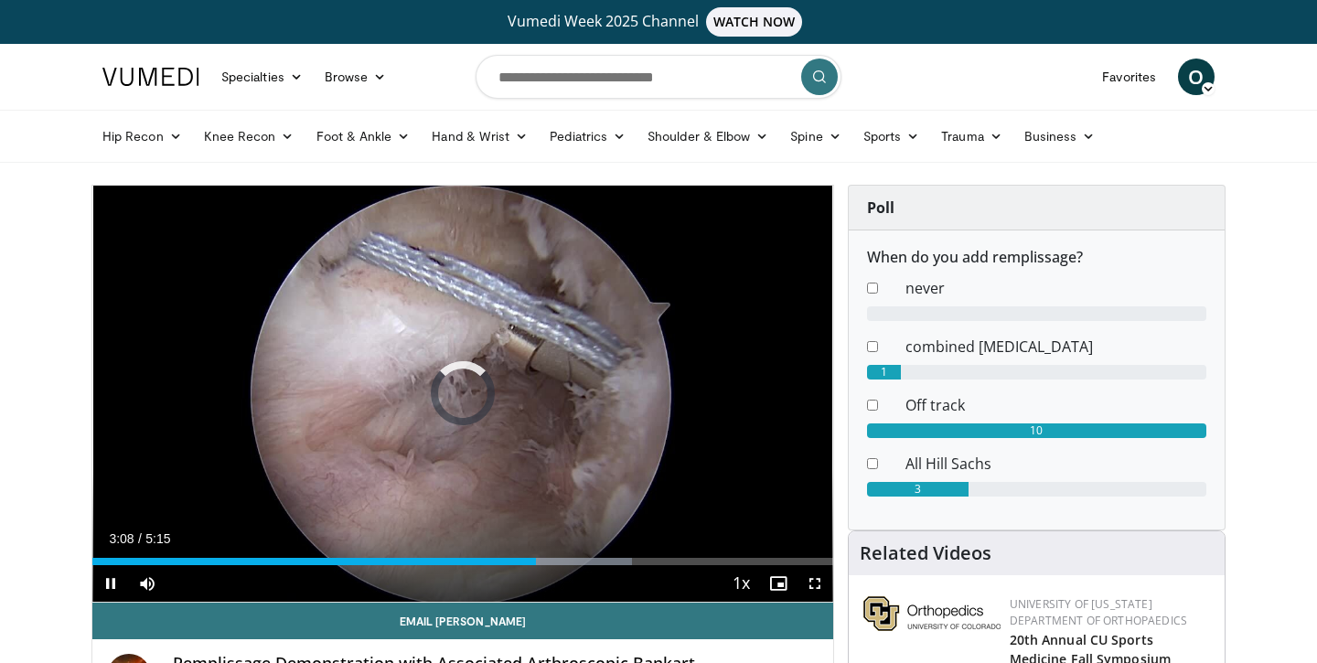
click at [828, 583] on span "Video Player" at bounding box center [814, 583] width 37 height 37
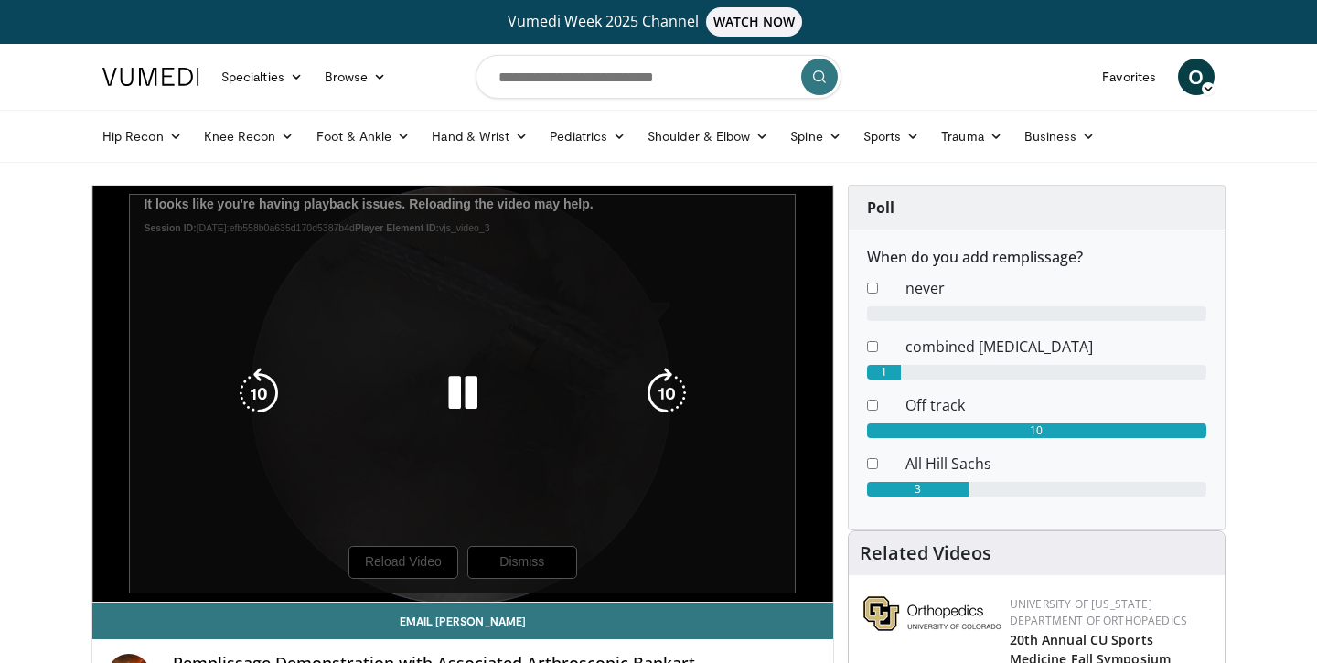
click at [519, 560] on div "10 seconds Tap to unmute" at bounding box center [462, 394] width 741 height 416
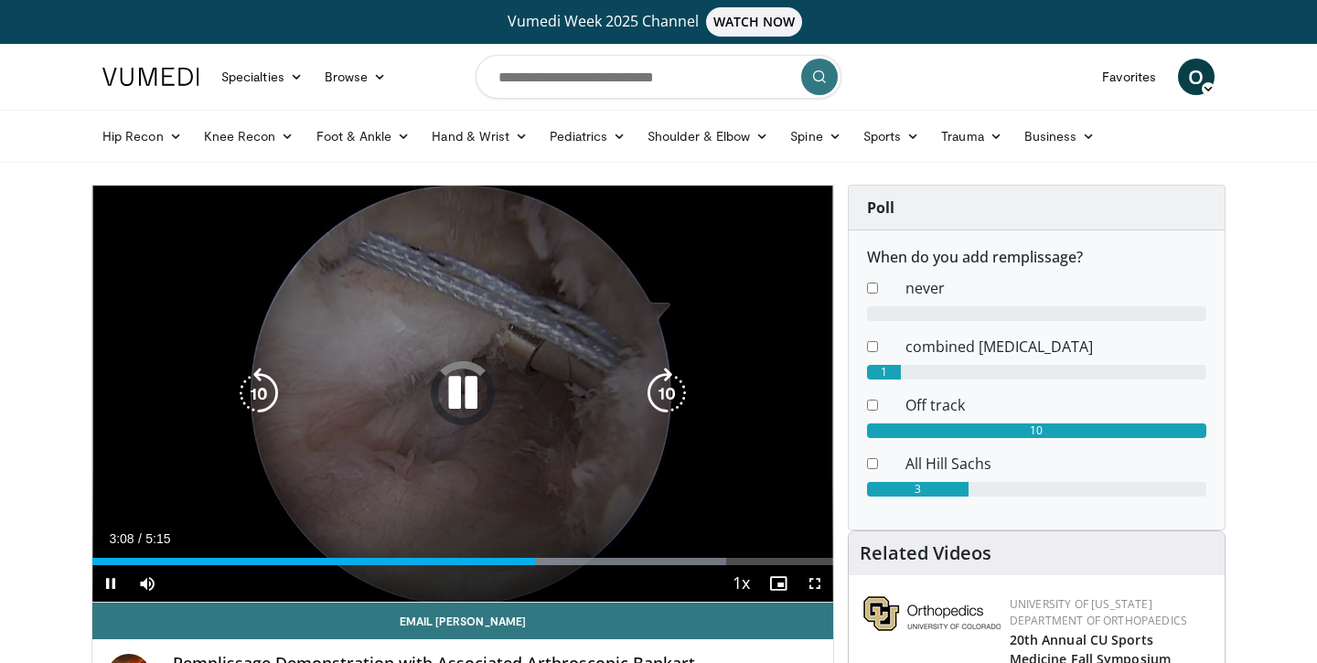
click at [464, 389] on icon "Video Player" at bounding box center [462, 393] width 51 height 51
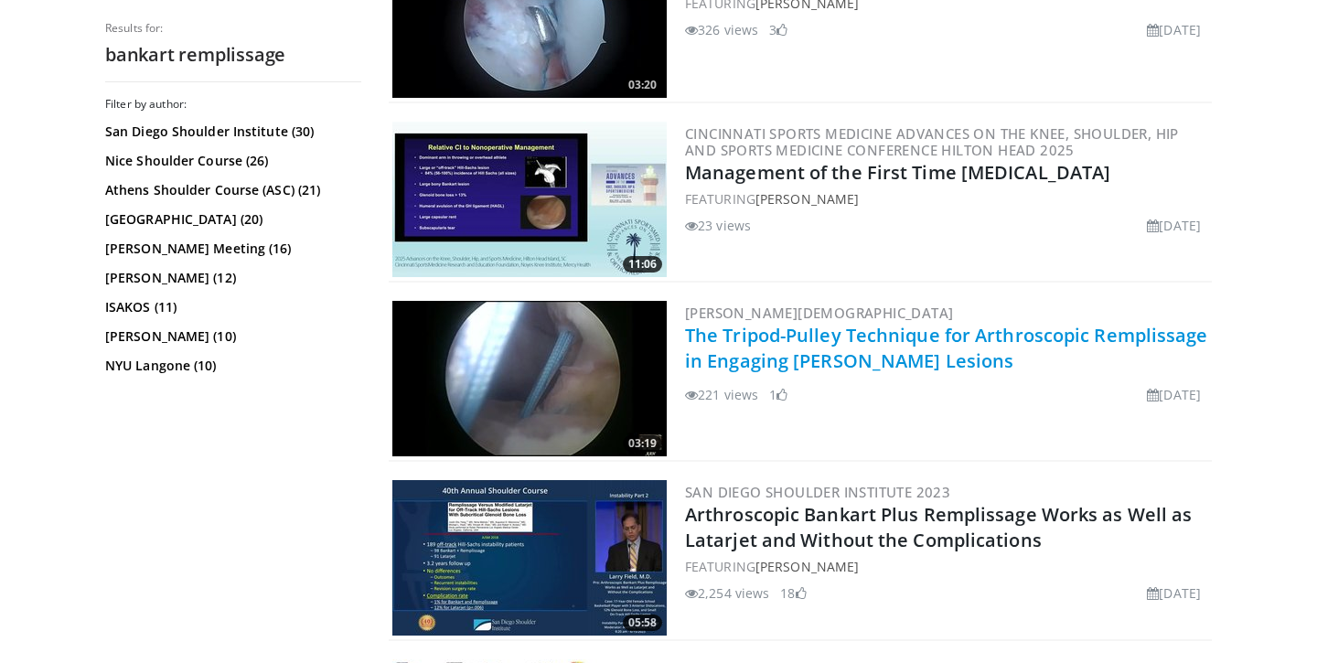
scroll to position [2461, 0]
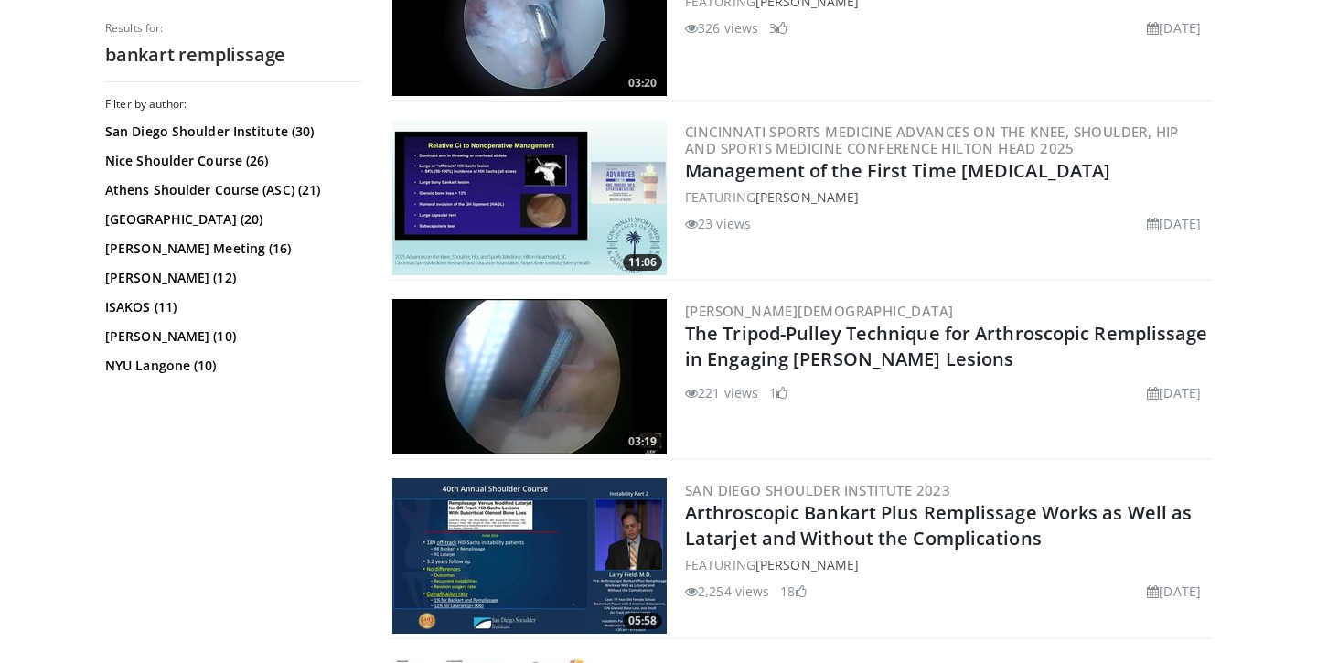
click at [586, 382] on img at bounding box center [529, 376] width 274 height 155
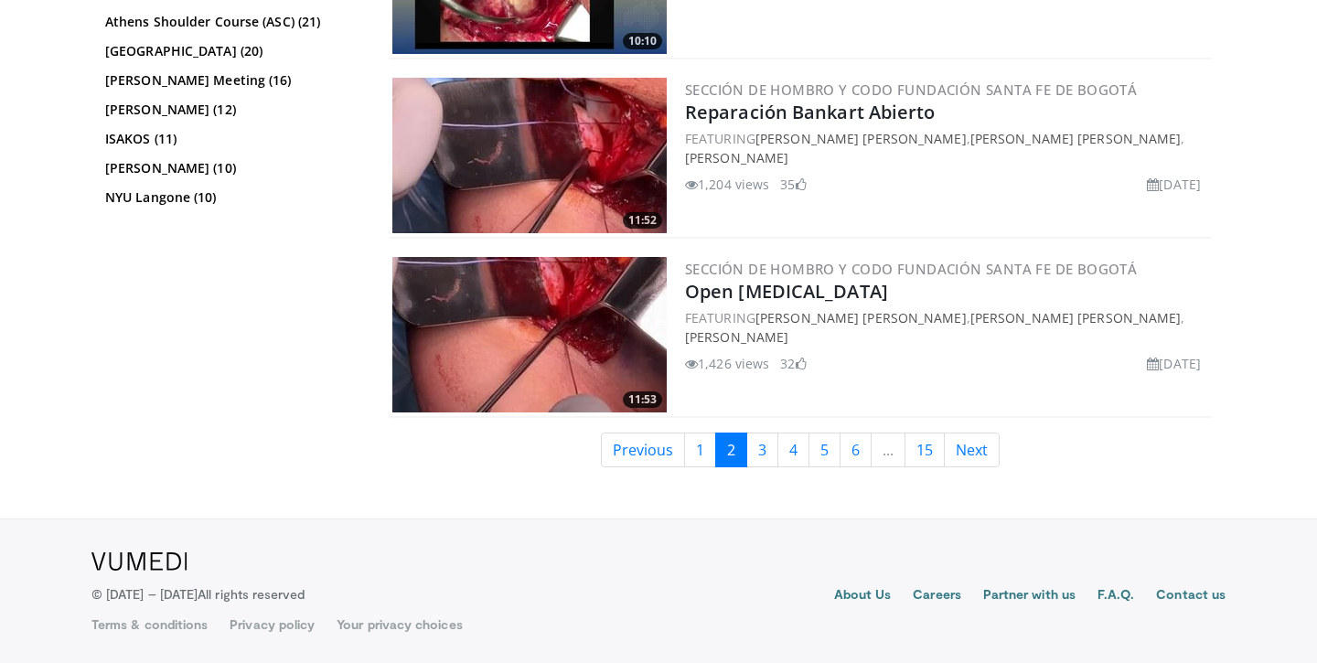
scroll to position [4116, 0]
click at [757, 452] on link "3" at bounding box center [762, 450] width 32 height 35
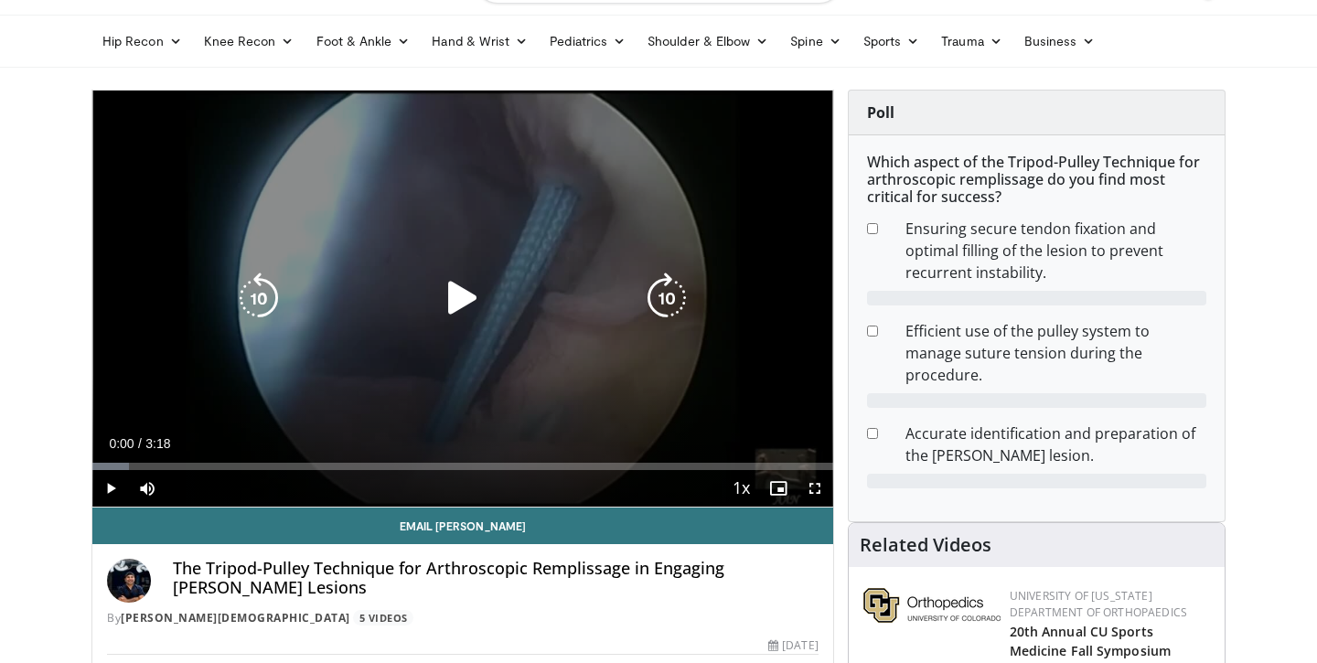
click at [464, 283] on icon "Video Player" at bounding box center [462, 297] width 51 height 51
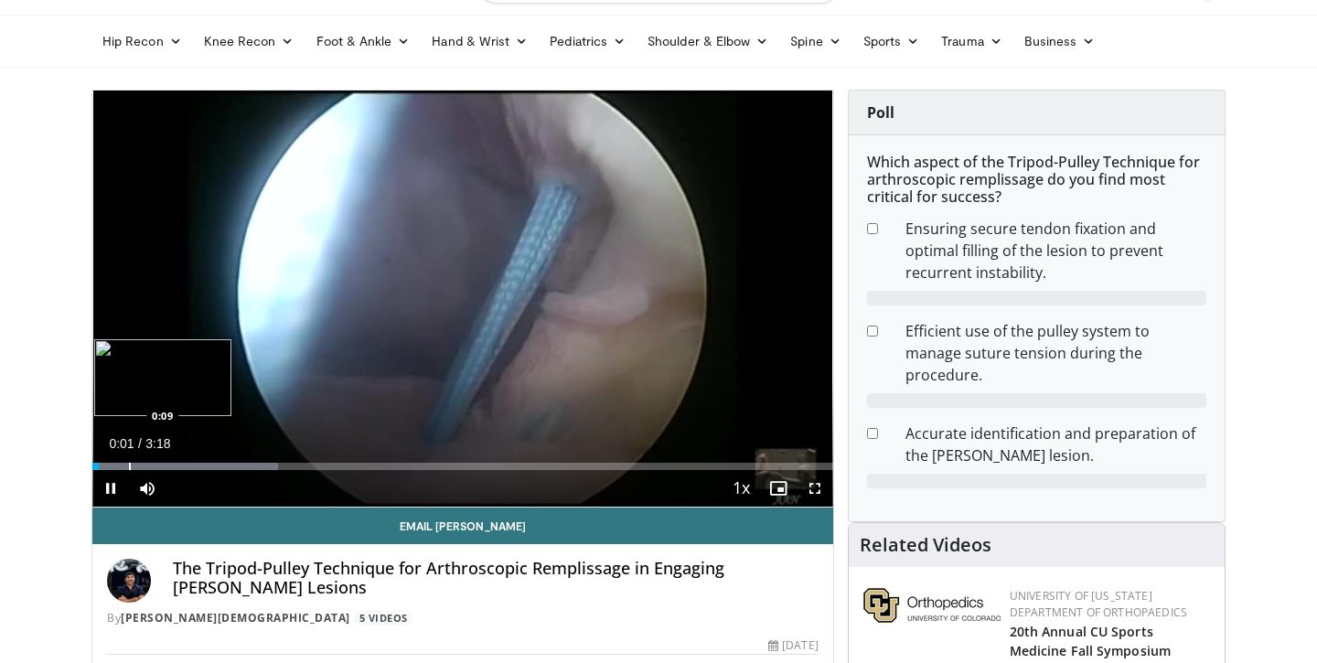
click at [129, 465] on div "Progress Bar" at bounding box center [130, 466] width 2 height 7
click at [146, 469] on div "Progress Bar" at bounding box center [147, 466] width 2 height 7
click at [188, 464] on div "Progress Bar" at bounding box center [189, 466] width 2 height 7
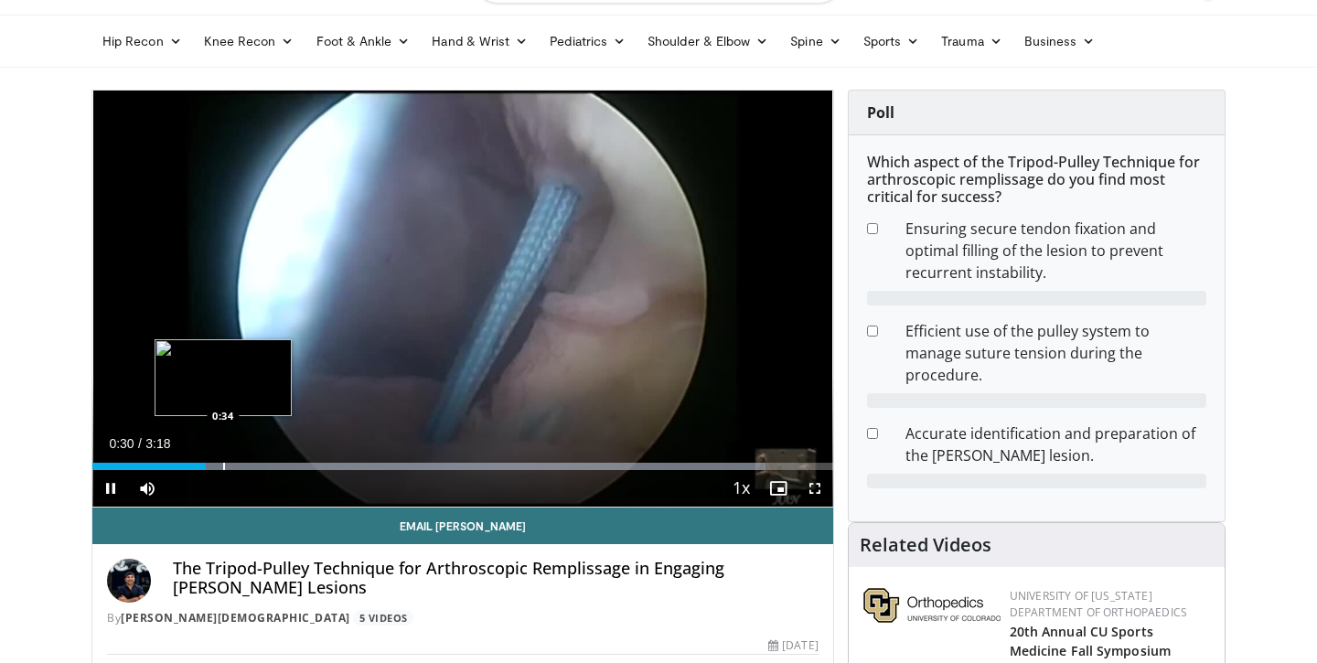
click at [249, 459] on div "Loaded : 90.92% 0:30 0:34" at bounding box center [462, 461] width 741 height 17
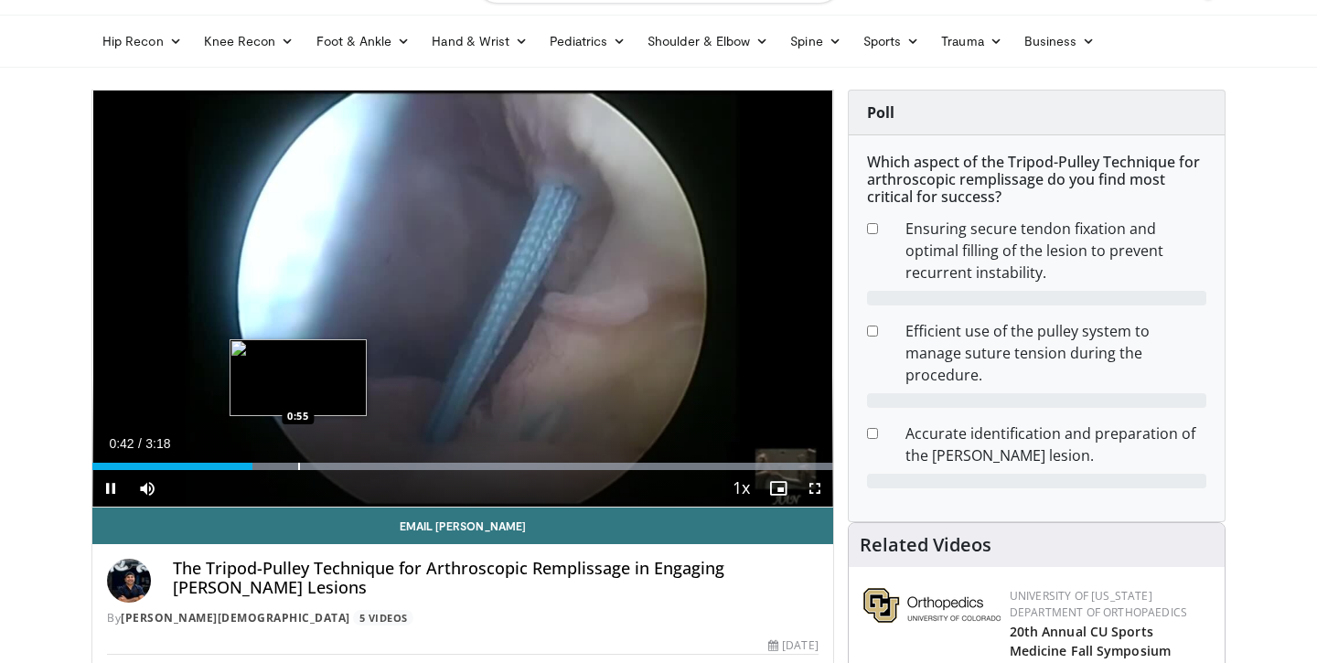
click at [298, 468] on div "Progress Bar" at bounding box center [299, 466] width 2 height 7
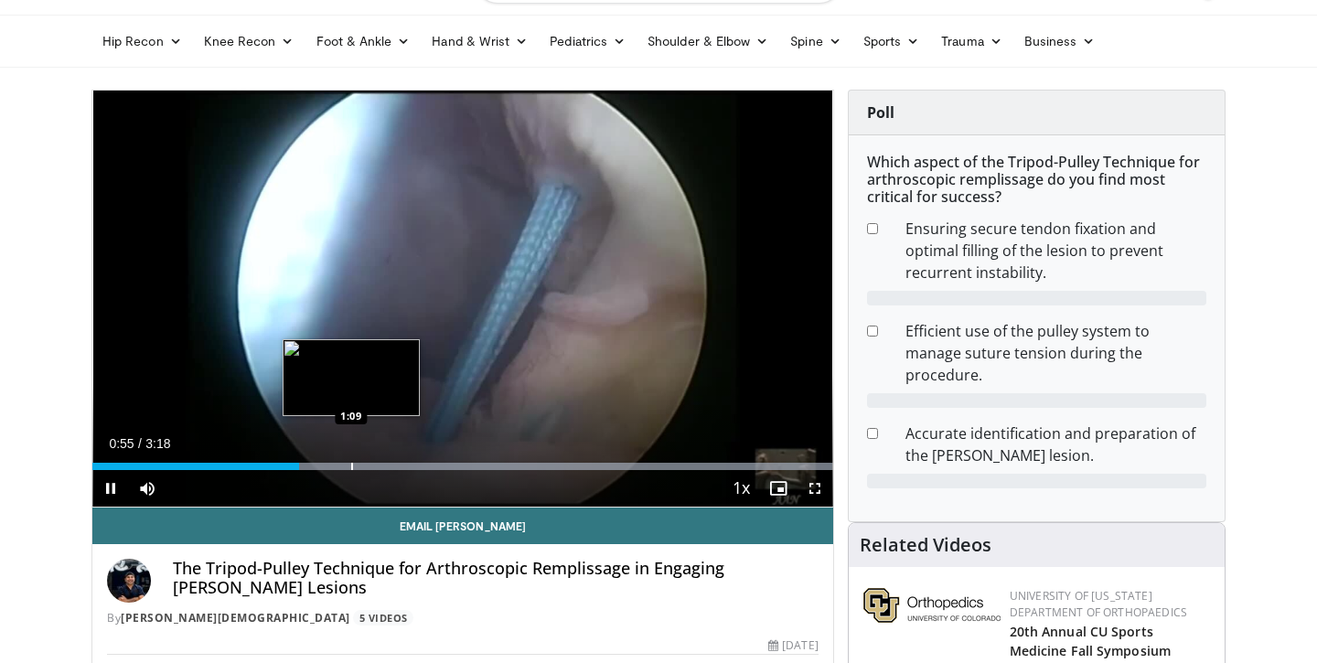
click at [351, 464] on div "Progress Bar" at bounding box center [352, 466] width 2 height 7
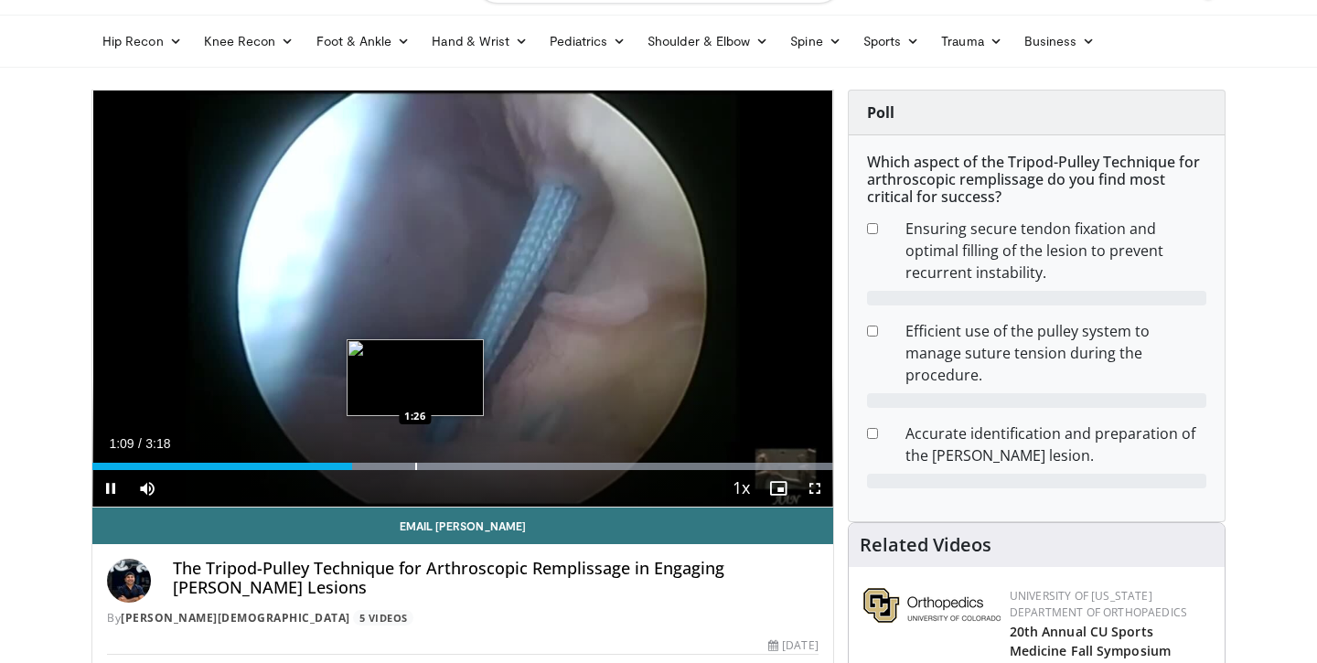
click at [415, 456] on div "Loaded : 99.97% 1:09 1:26" at bounding box center [462, 461] width 741 height 17
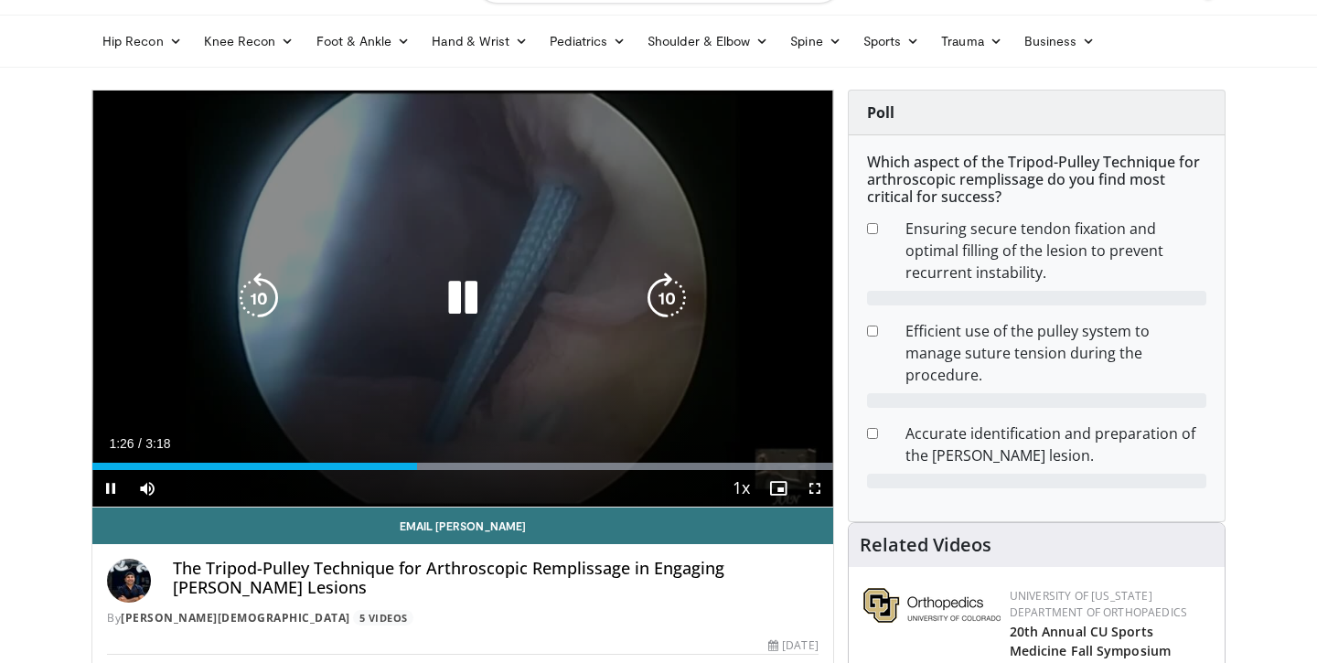
click at [441, 456] on div "Loaded : 99.97% 1:26 1:26" at bounding box center [462, 461] width 741 height 17
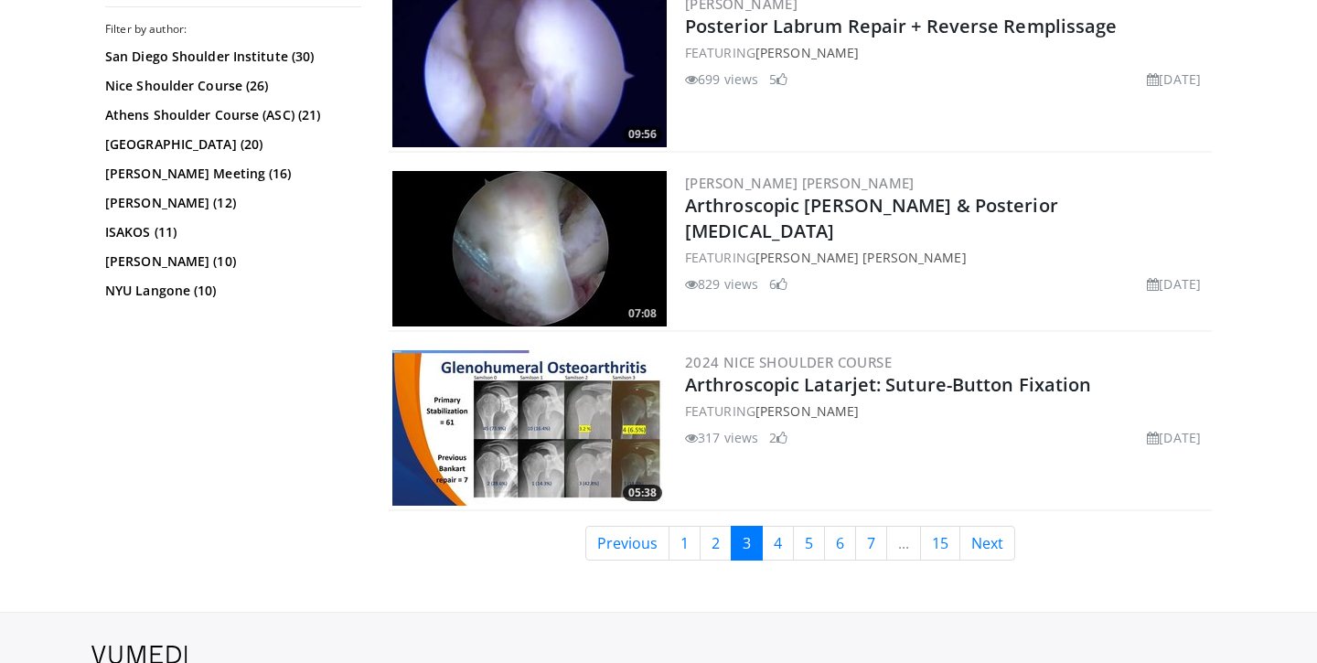
scroll to position [4213, 0]
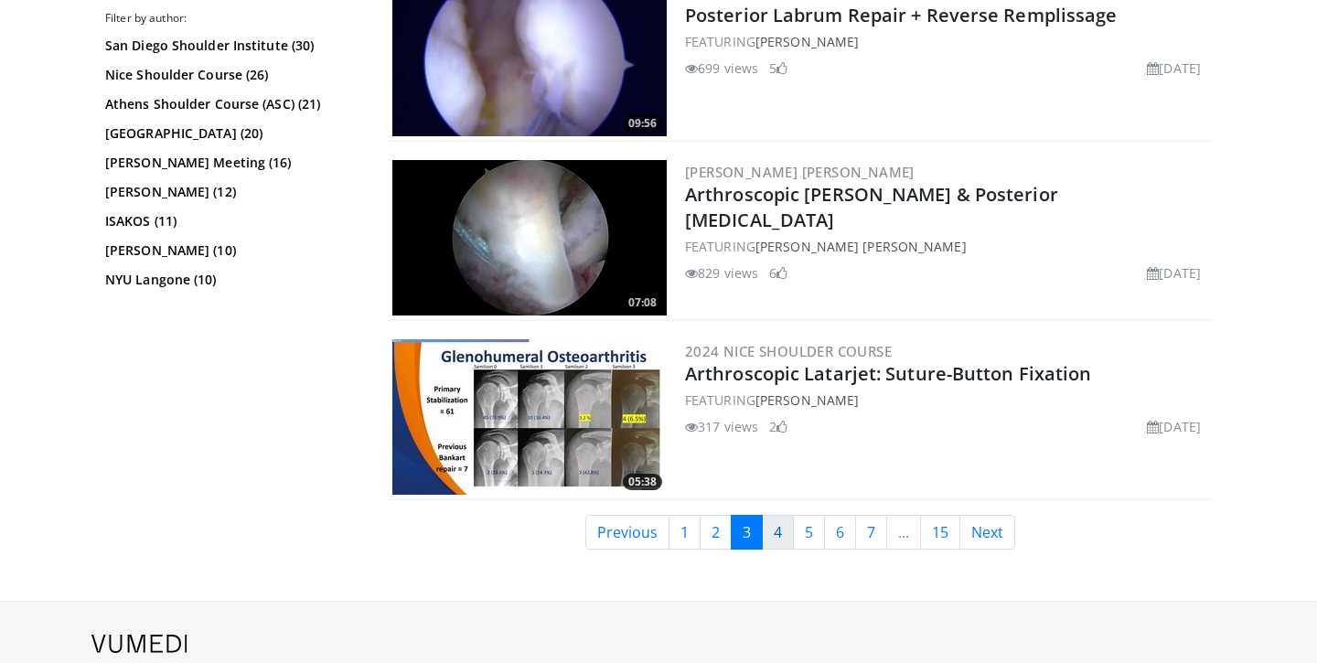
click at [777, 534] on link "4" at bounding box center [778, 532] width 32 height 35
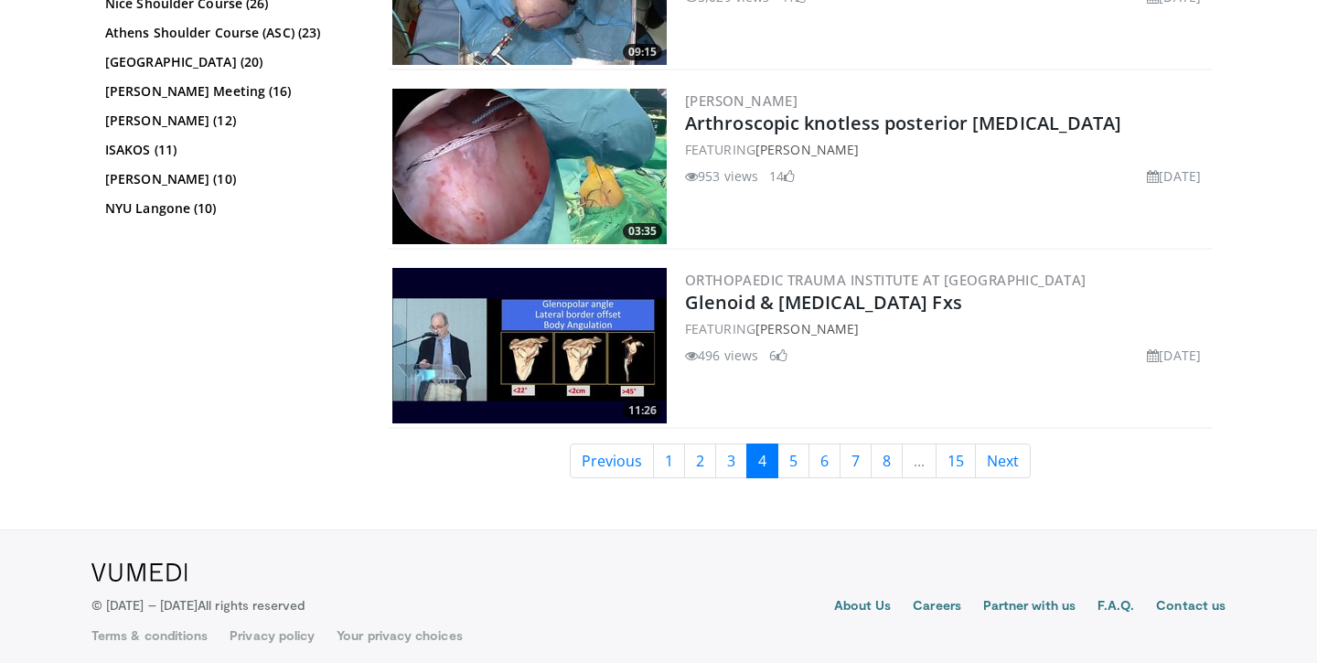
scroll to position [4134, 0]
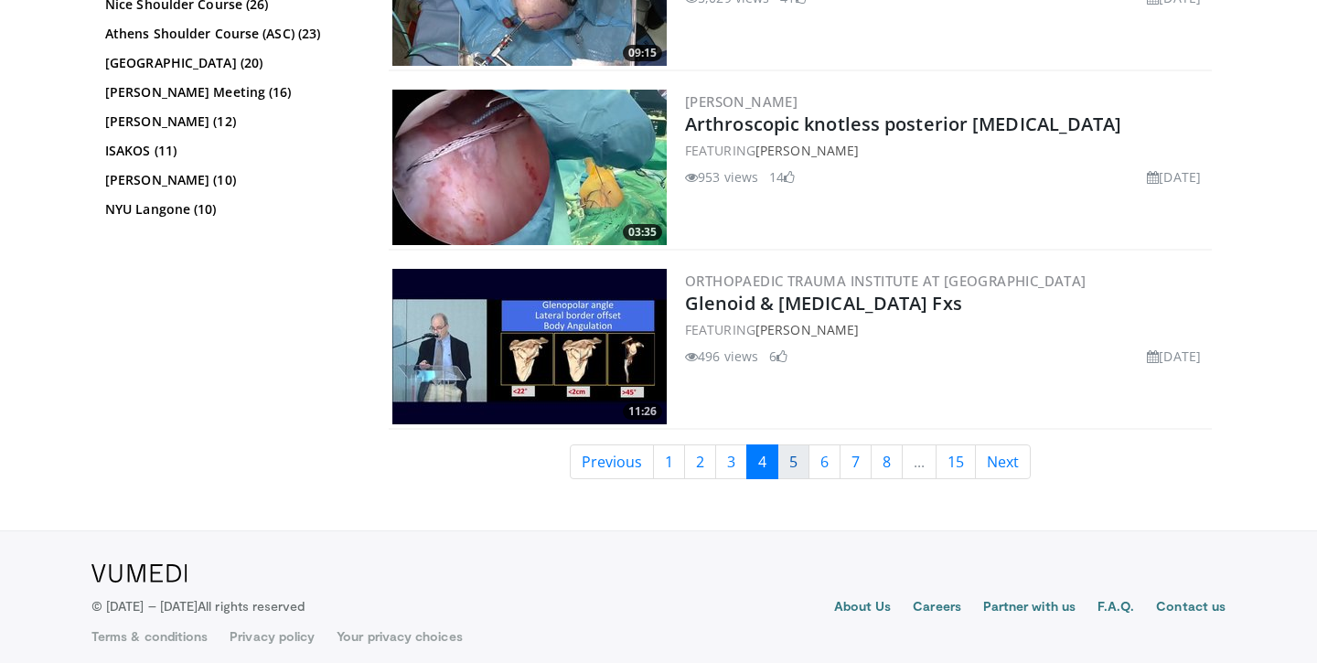
click at [785, 465] on link "5" at bounding box center [793, 461] width 32 height 35
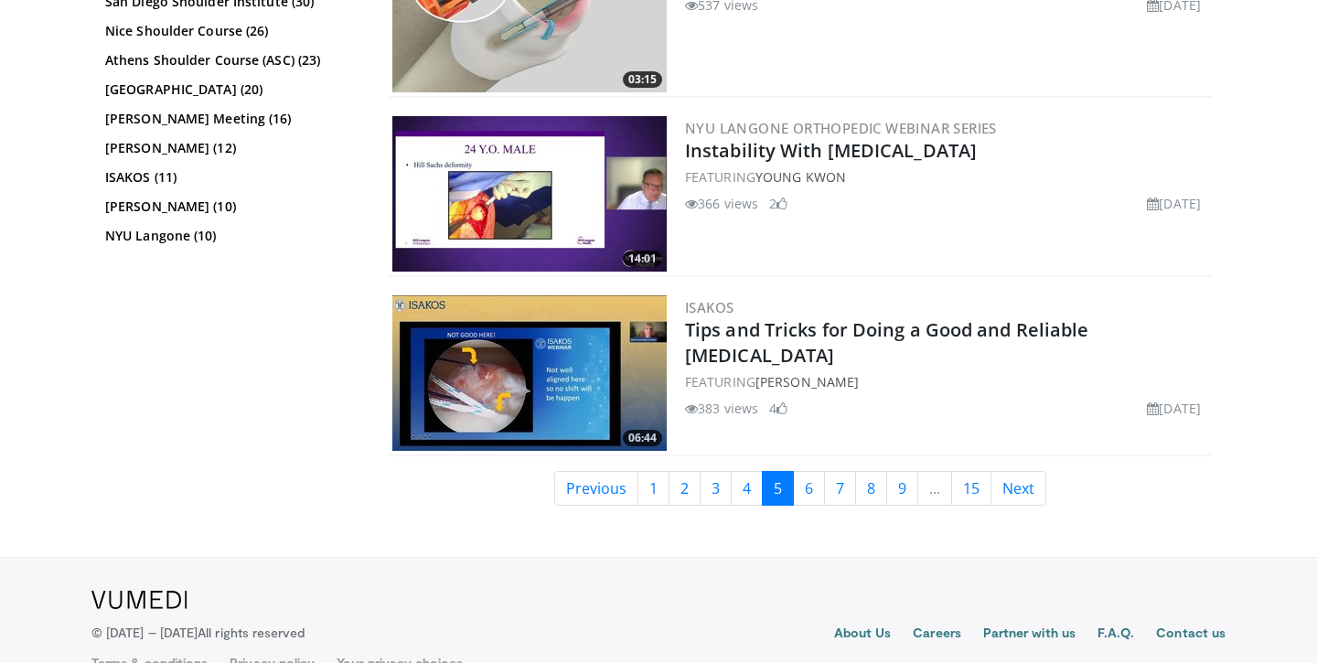
scroll to position [4276, 0]
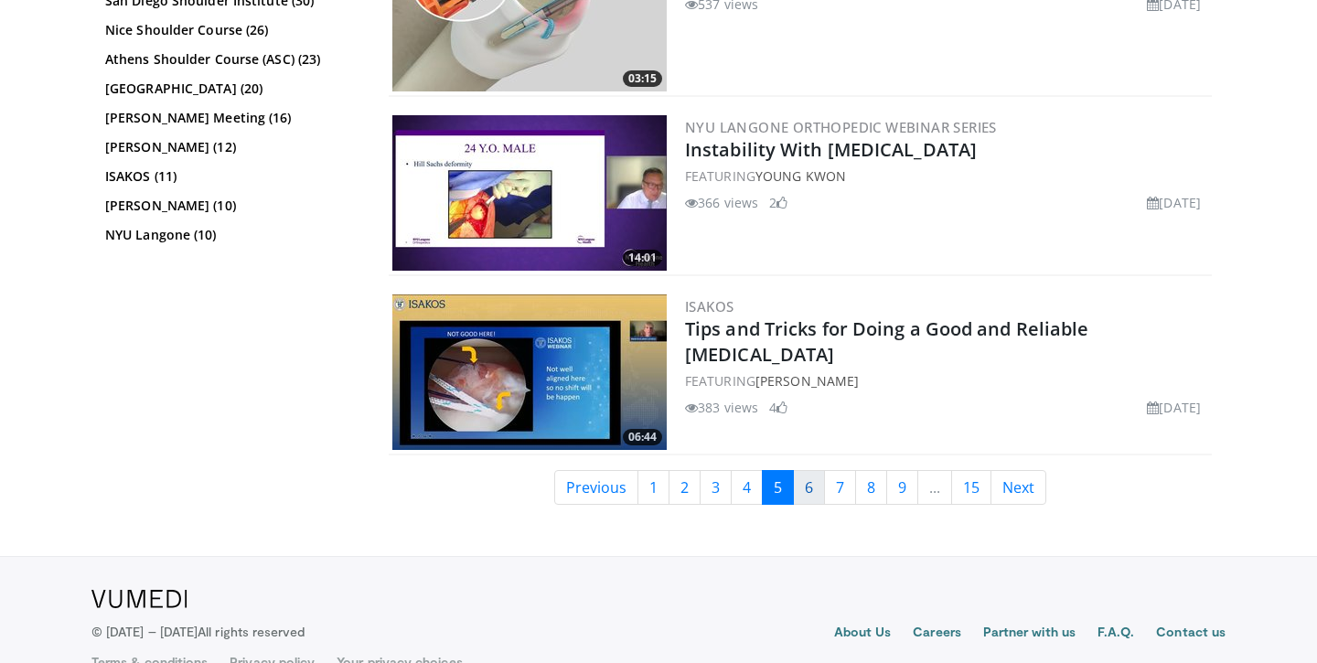
click at [797, 481] on link "6" at bounding box center [809, 487] width 32 height 35
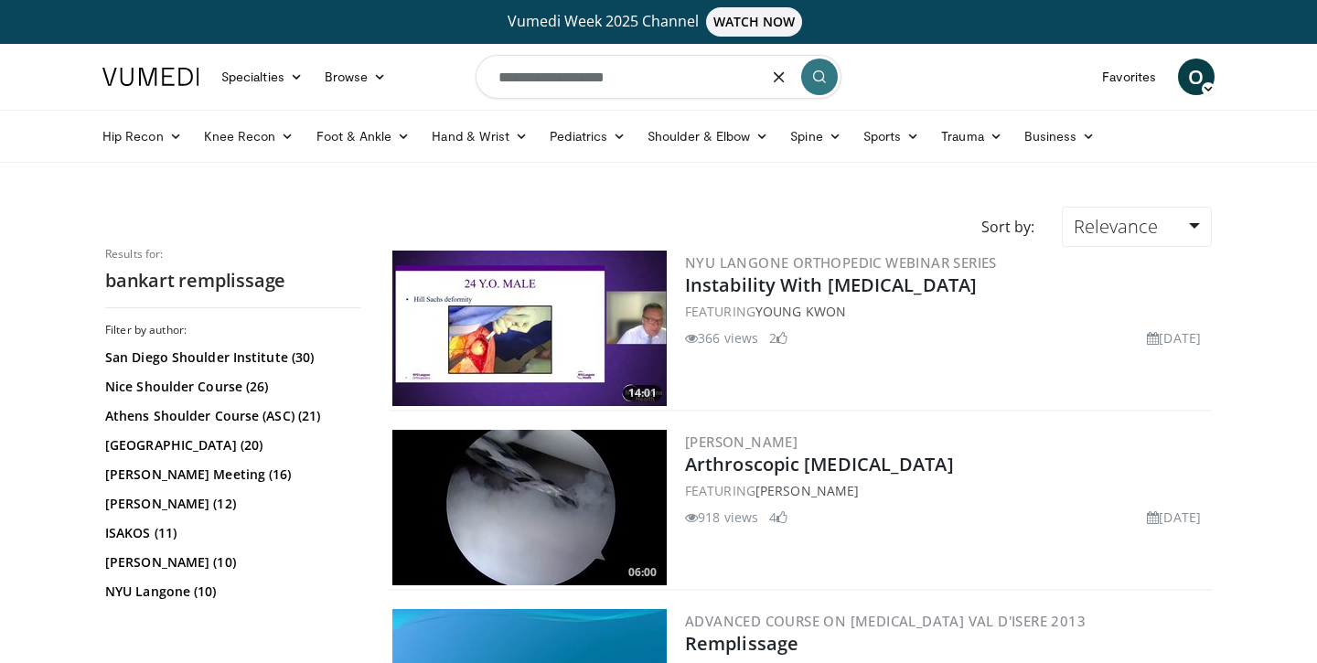
drag, startPoint x: 555, startPoint y: 74, endPoint x: 477, endPoint y: 71, distance: 77.8
click at [477, 71] on input "**********" at bounding box center [659, 77] width 366 height 44
type input "**********"
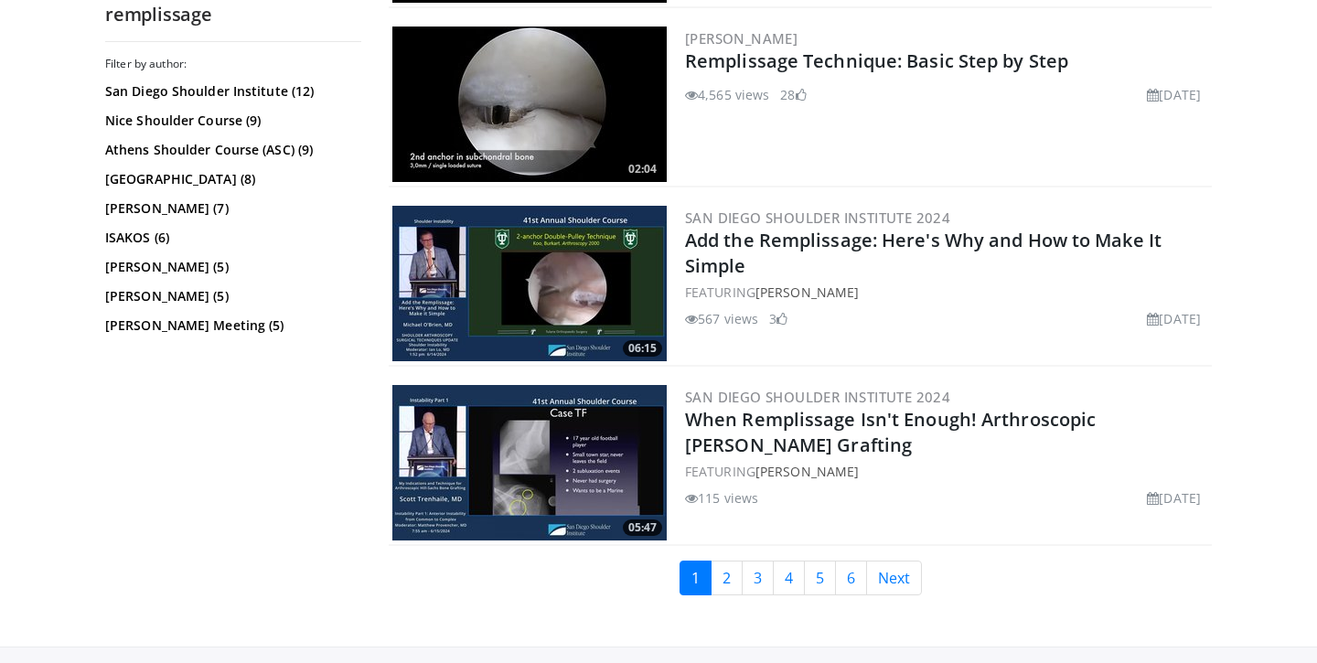
scroll to position [4349, 0]
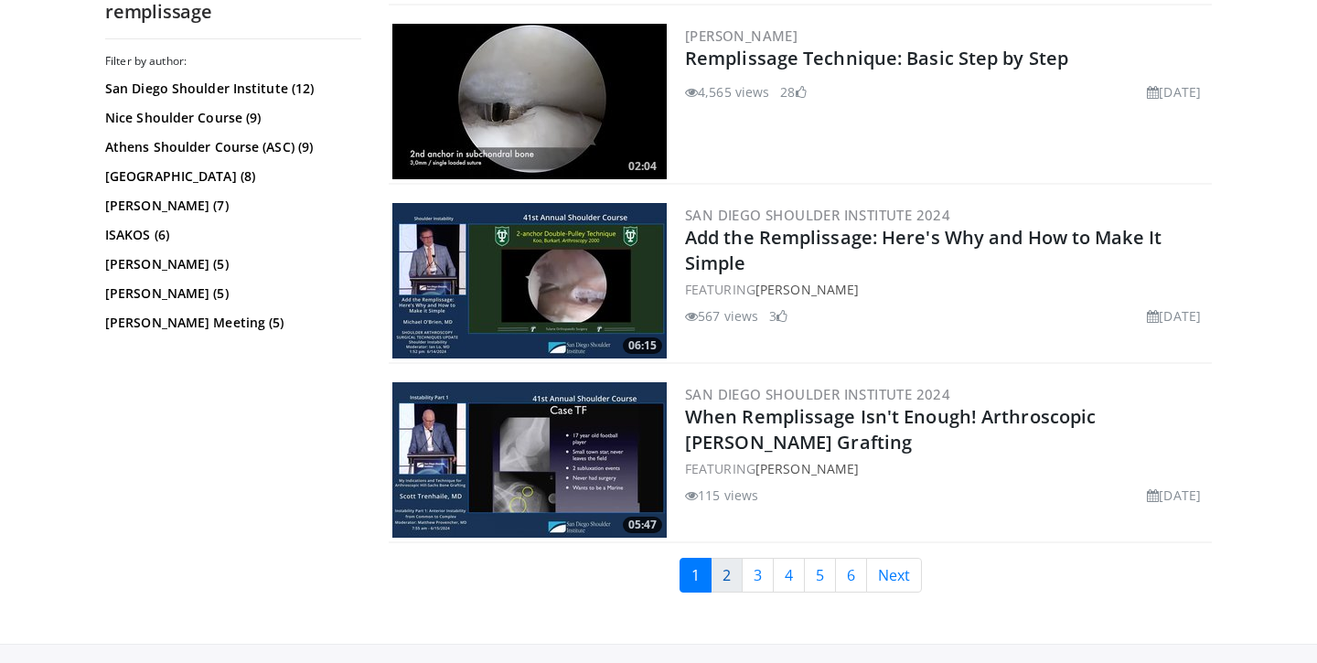
click at [722, 582] on link "2" at bounding box center [727, 575] width 32 height 35
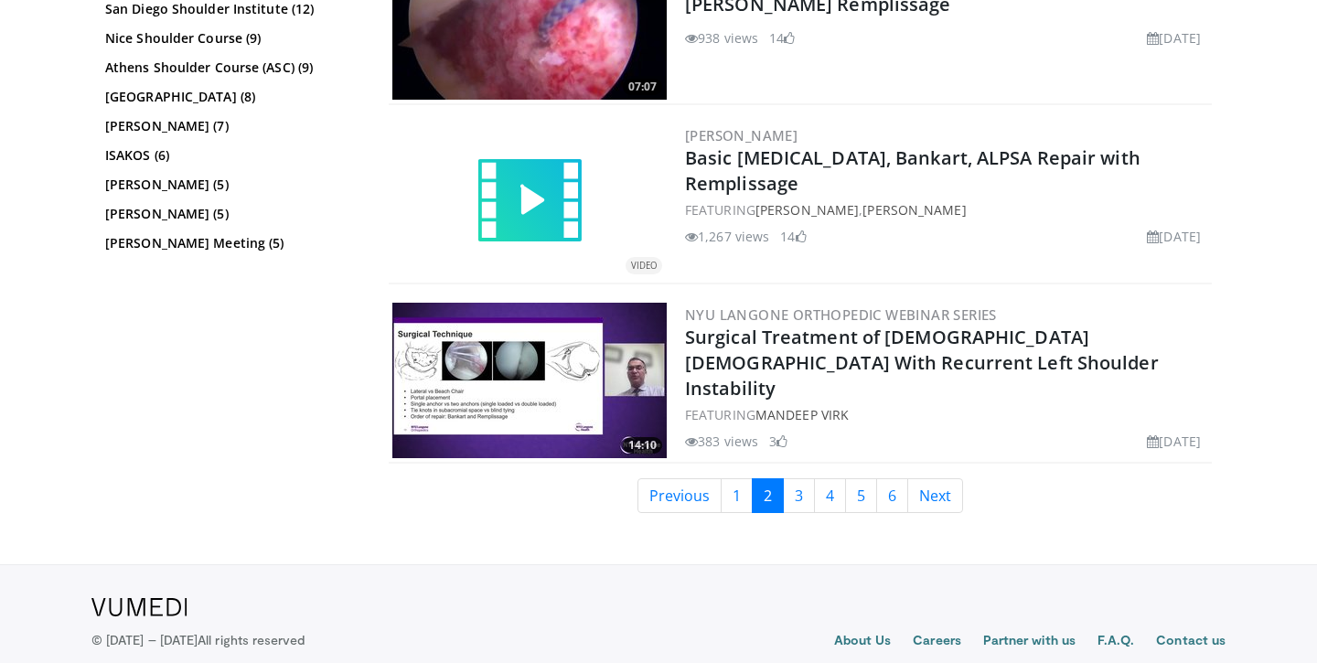
scroll to position [4610, 0]
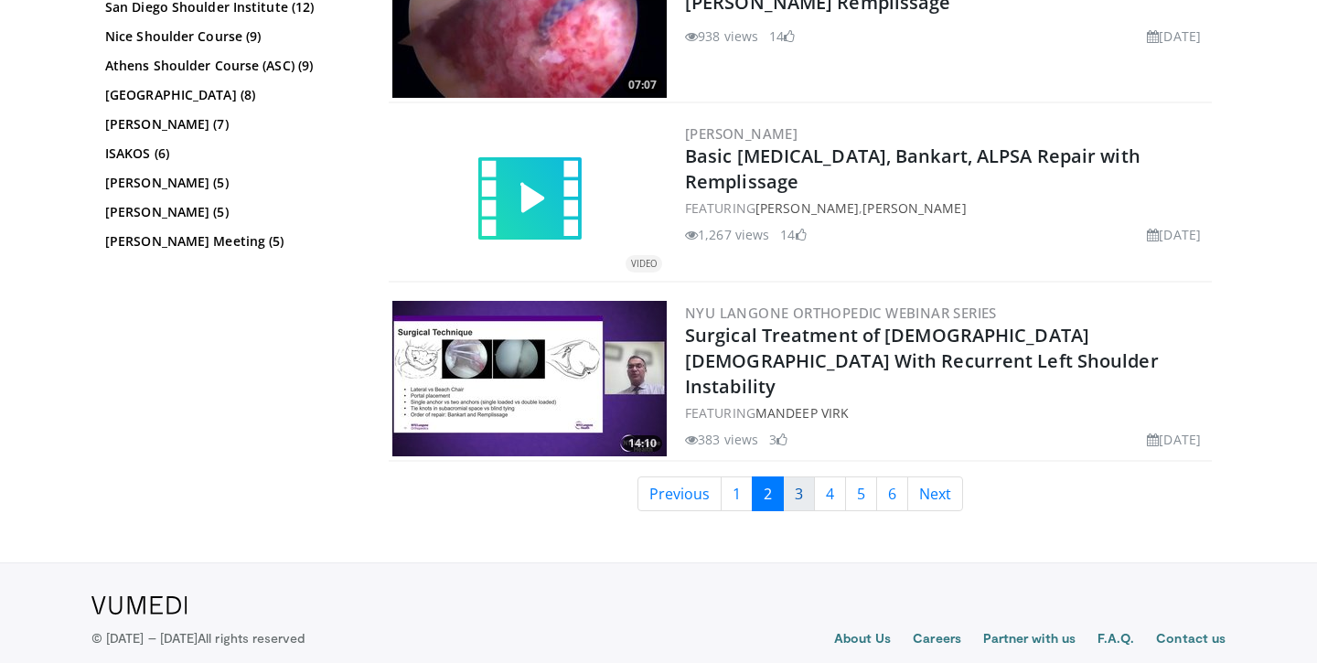
click at [790, 504] on link "3" at bounding box center [799, 493] width 32 height 35
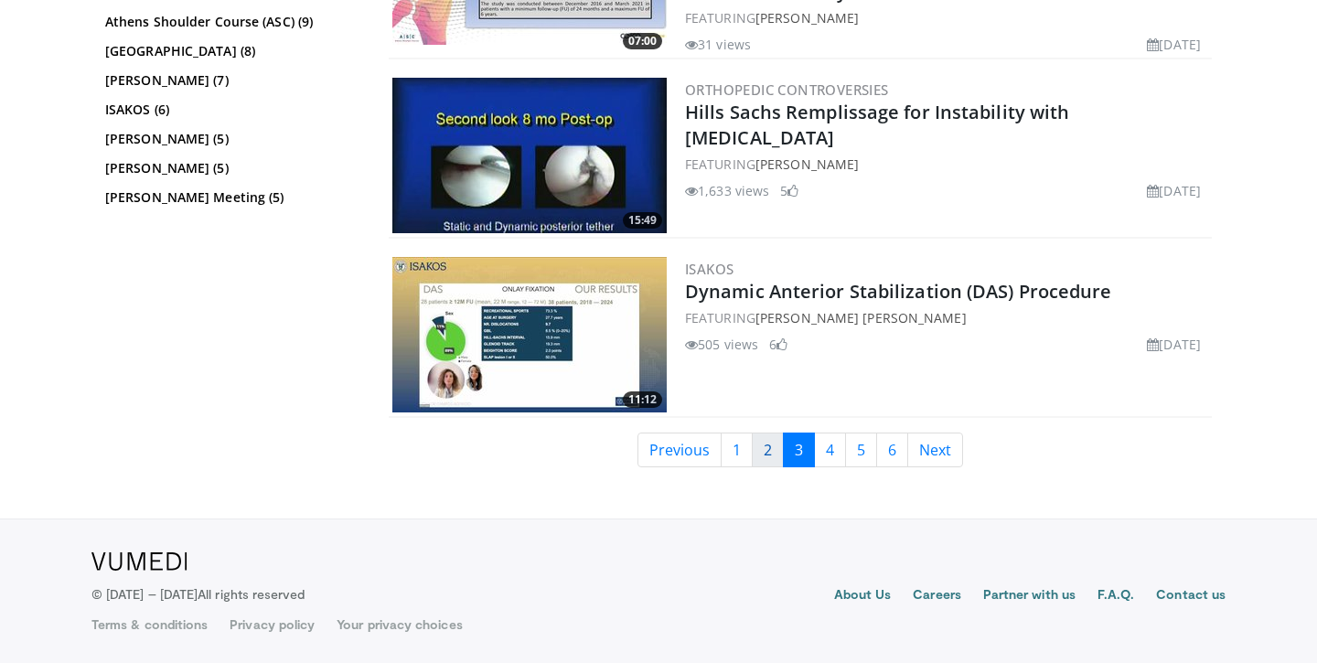
scroll to position [4672, 0]
click at [829, 450] on link "4" at bounding box center [830, 450] width 32 height 35
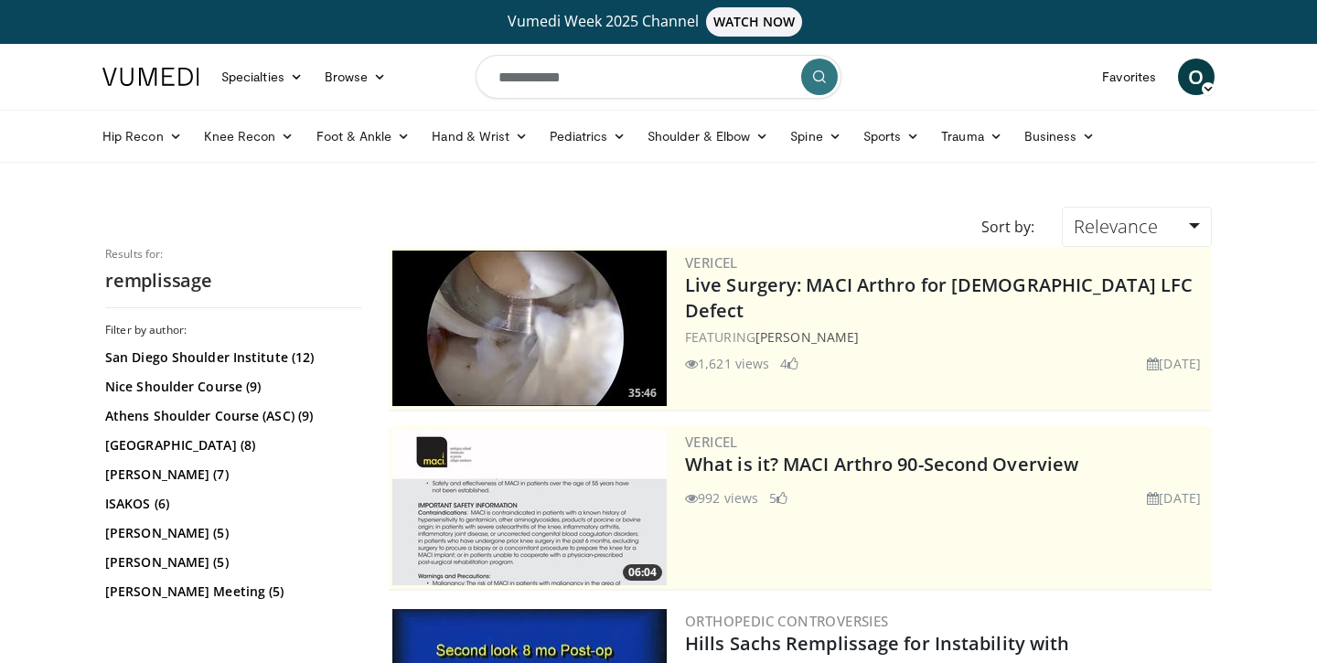
click at [572, 72] on input "**********" at bounding box center [659, 77] width 366 height 44
drag, startPoint x: 581, startPoint y: 74, endPoint x: 454, endPoint y: 74, distance: 126.2
click at [454, 74] on nav "Specialties Adult & Family Medicine Allergy, Asthma, Immunology Anesthesiology …" at bounding box center [658, 77] width 1134 height 66
type input "**********"
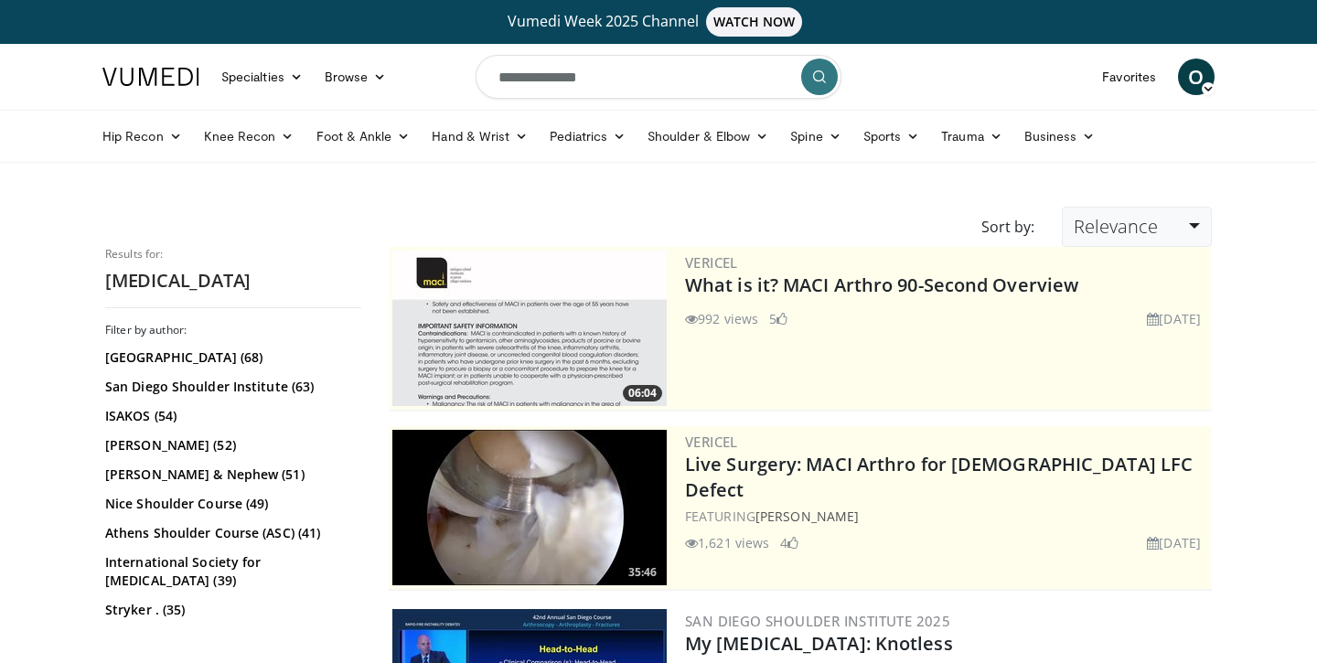
click at [1126, 223] on span "Relevance" at bounding box center [1116, 226] width 84 height 25
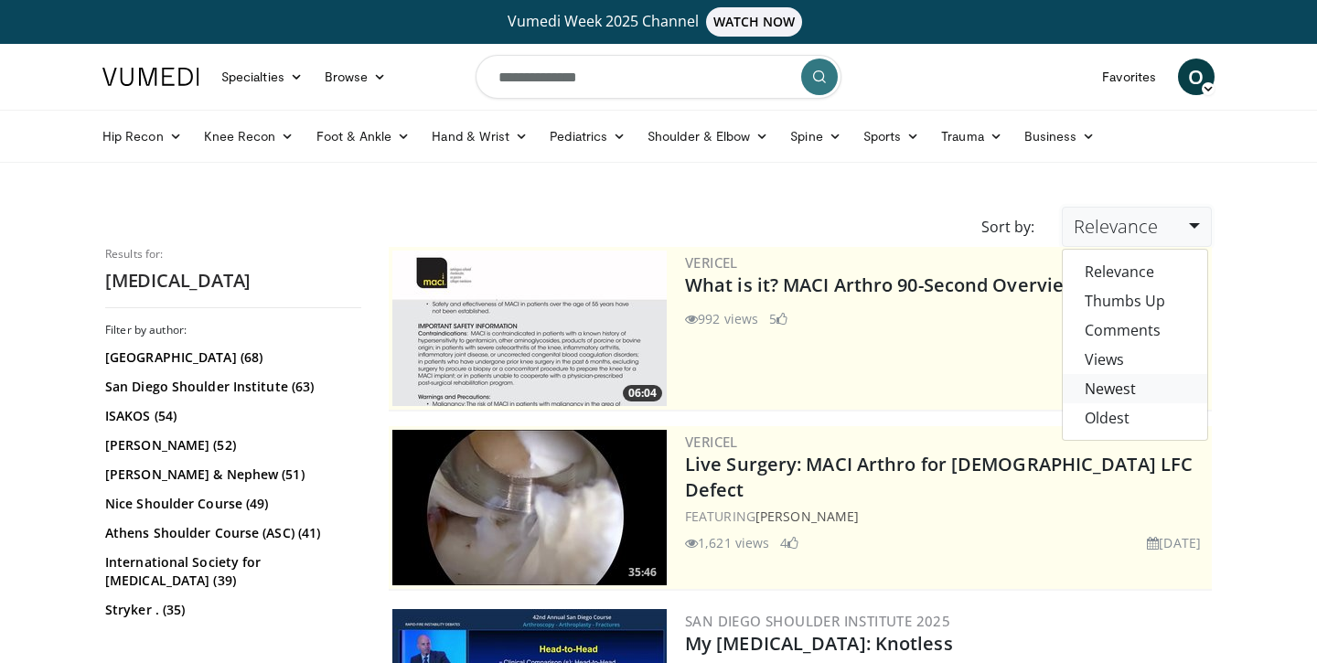
click at [1121, 385] on link "Newest" at bounding box center [1135, 388] width 144 height 29
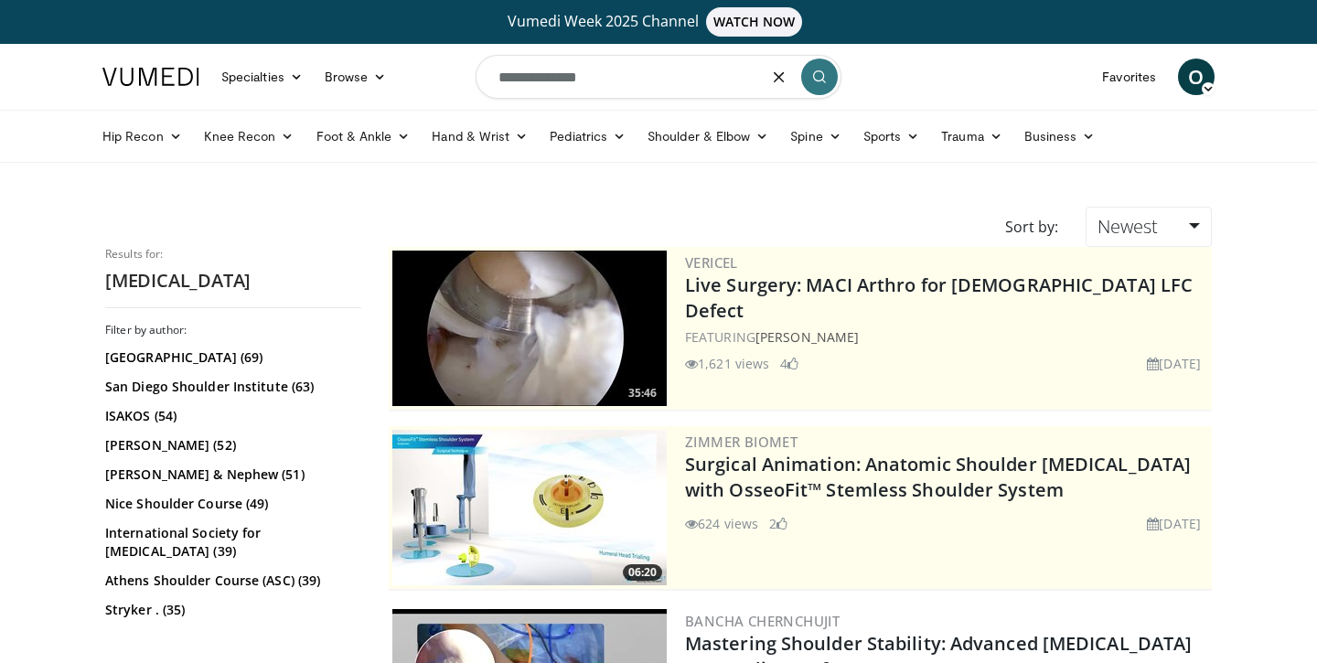
drag, startPoint x: 604, startPoint y: 80, endPoint x: 556, endPoint y: 80, distance: 48.5
click at [556, 80] on input "**********" at bounding box center [659, 77] width 366 height 44
type input "*******"
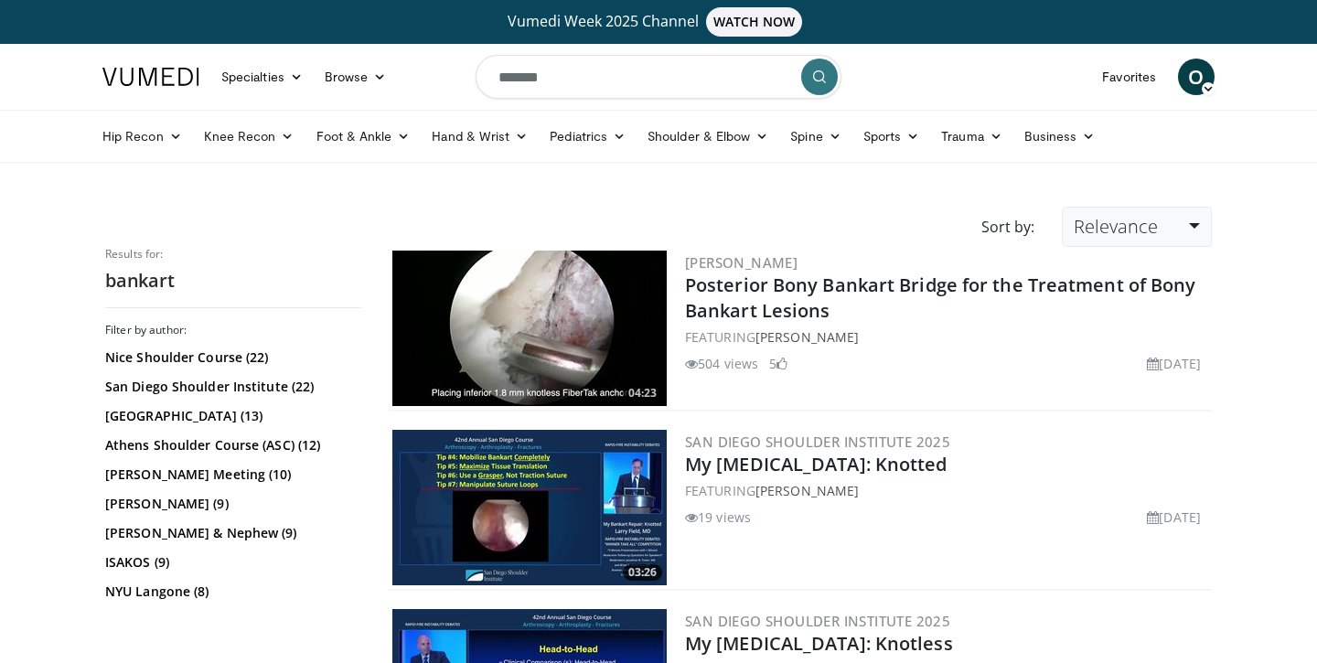
click at [1179, 221] on link "Relevance" at bounding box center [1137, 227] width 150 height 40
click at [1117, 385] on link "Newest" at bounding box center [1135, 388] width 144 height 29
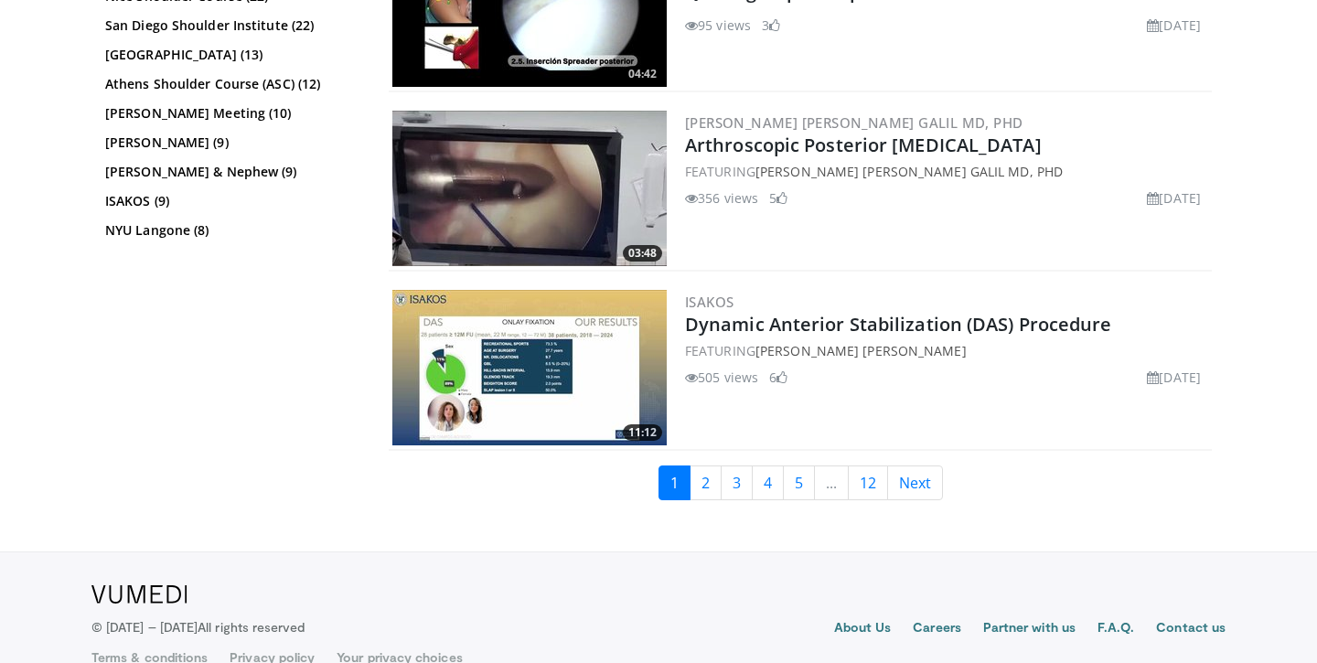
scroll to position [4098, 0]
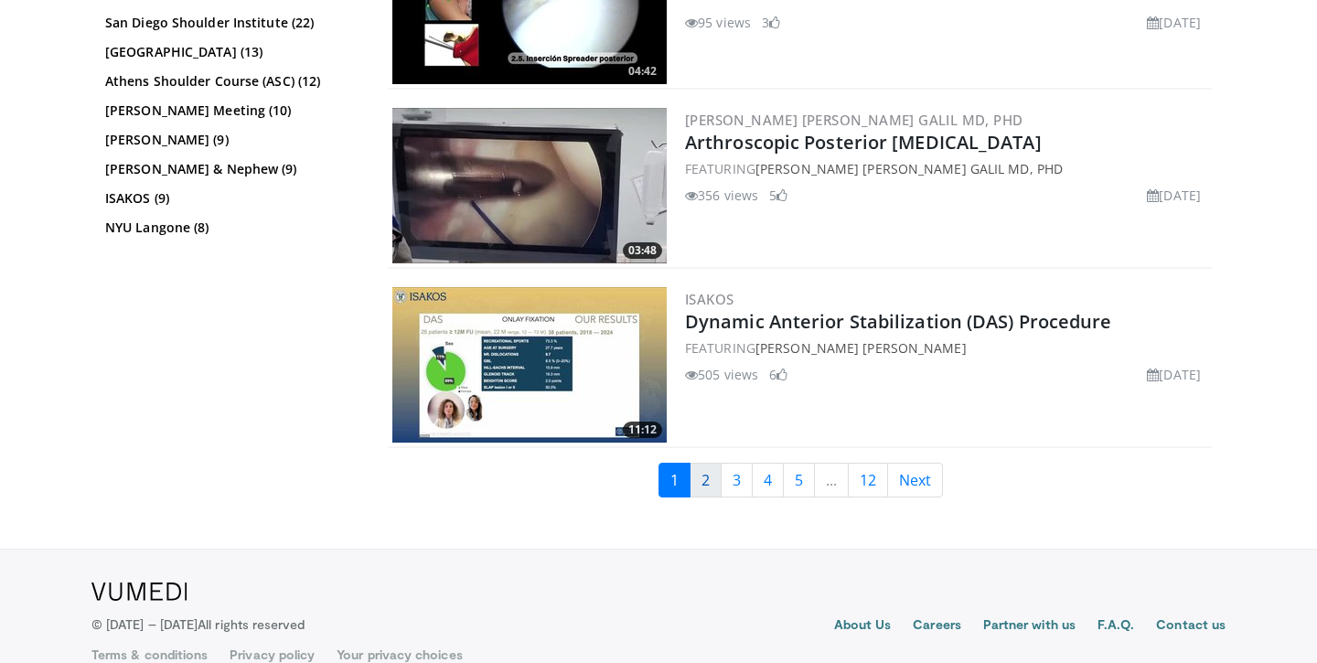
click at [714, 466] on link "2" at bounding box center [705, 480] width 32 height 35
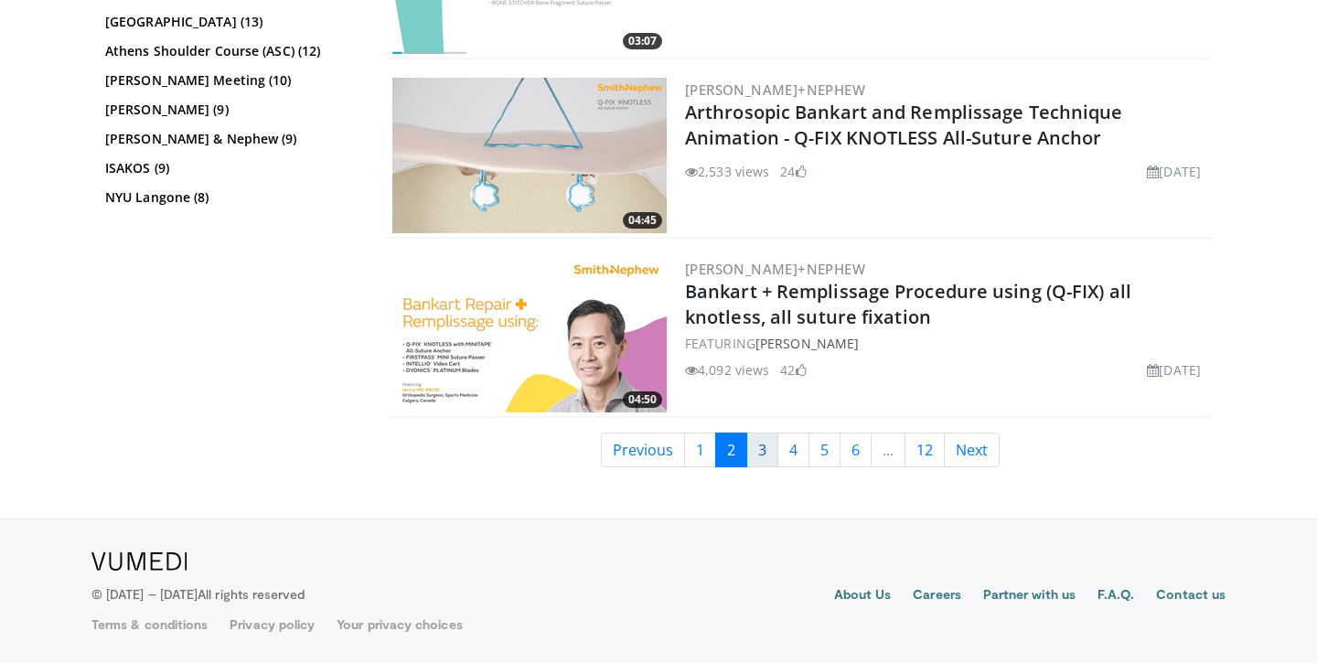
scroll to position [4295, 0]
click at [757, 454] on link "3" at bounding box center [762, 450] width 32 height 35
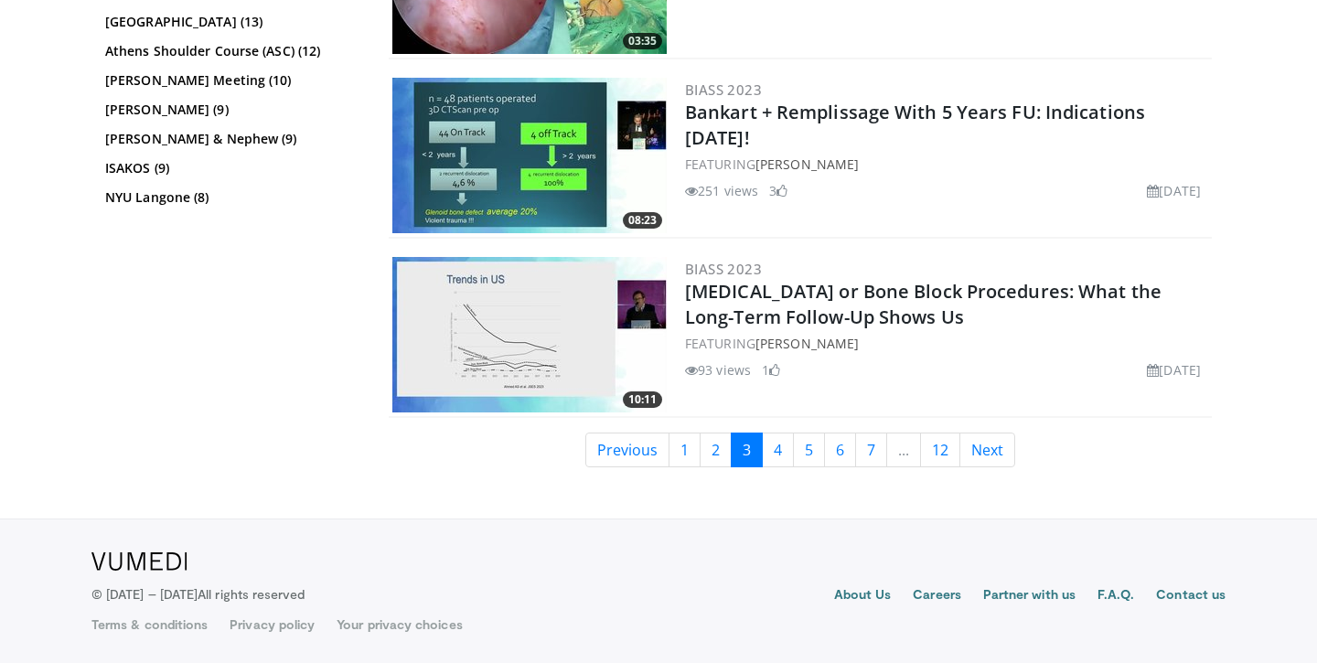
scroll to position [4295, 0]
click at [769, 452] on link "4" at bounding box center [778, 450] width 32 height 35
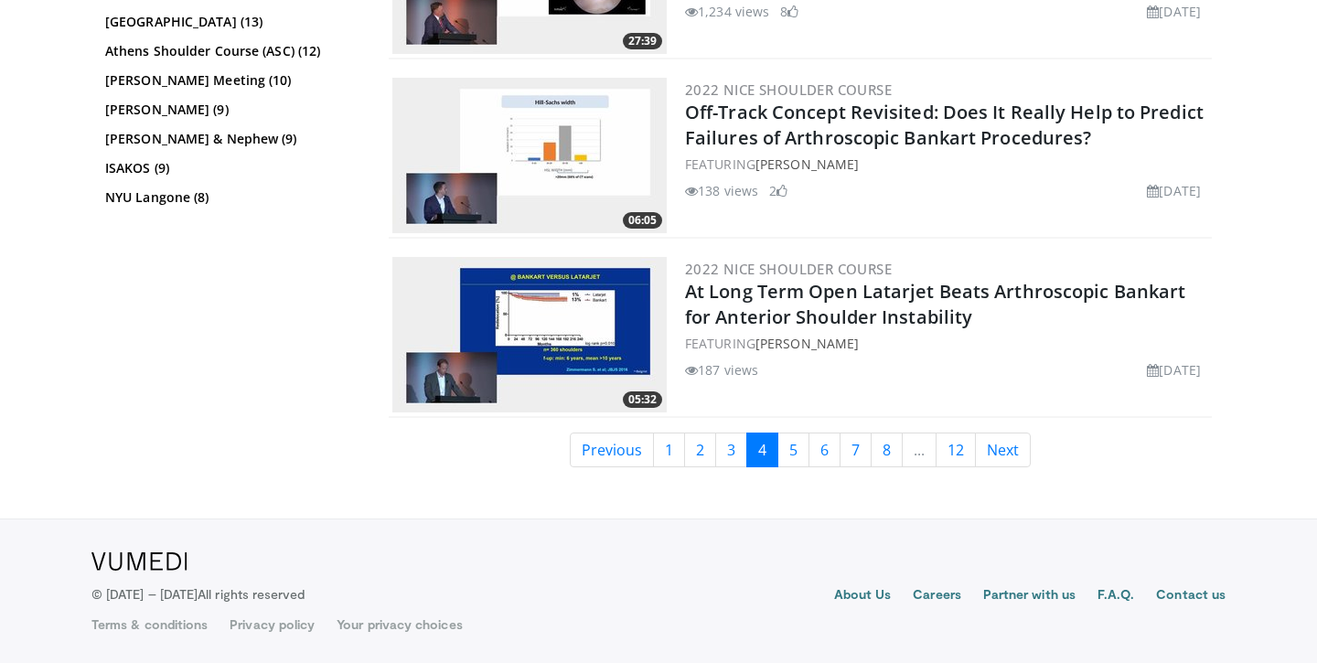
scroll to position [4295, 0]
click at [785, 455] on link "5" at bounding box center [793, 450] width 32 height 35
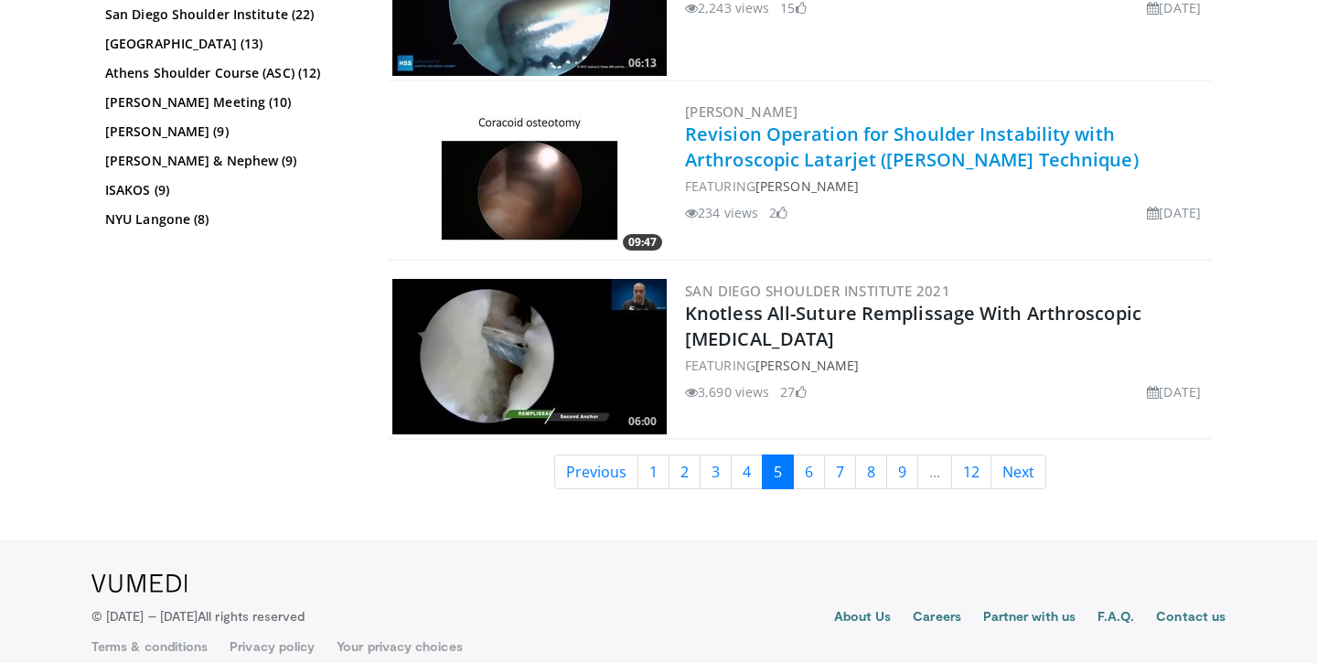
scroll to position [4115, 0]
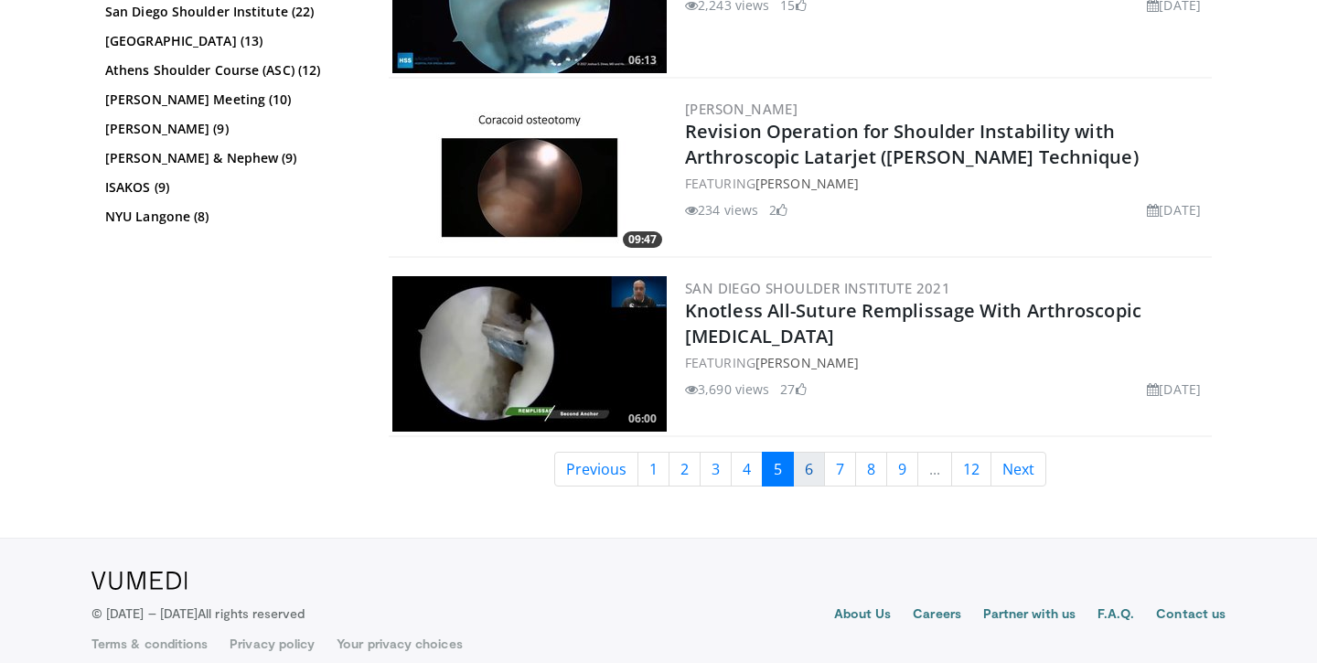
click at [807, 474] on link "6" at bounding box center [809, 469] width 32 height 35
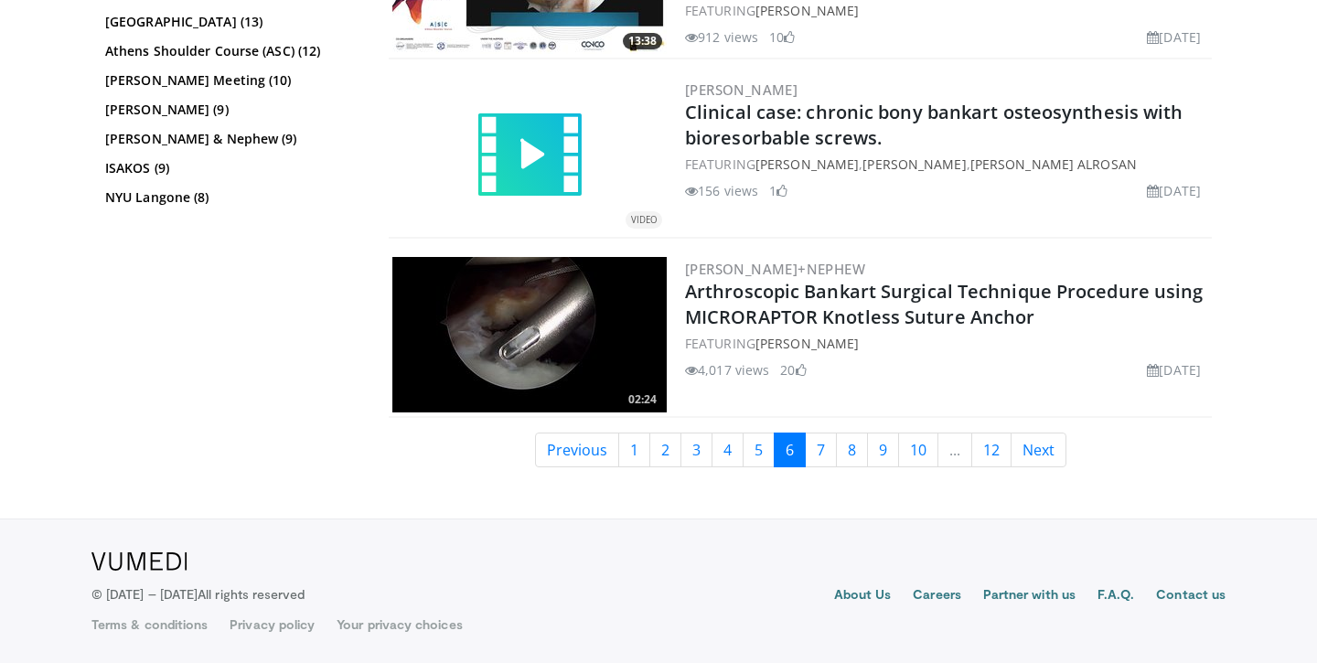
scroll to position [4323, 0]
click at [825, 450] on link "7" at bounding box center [821, 450] width 32 height 35
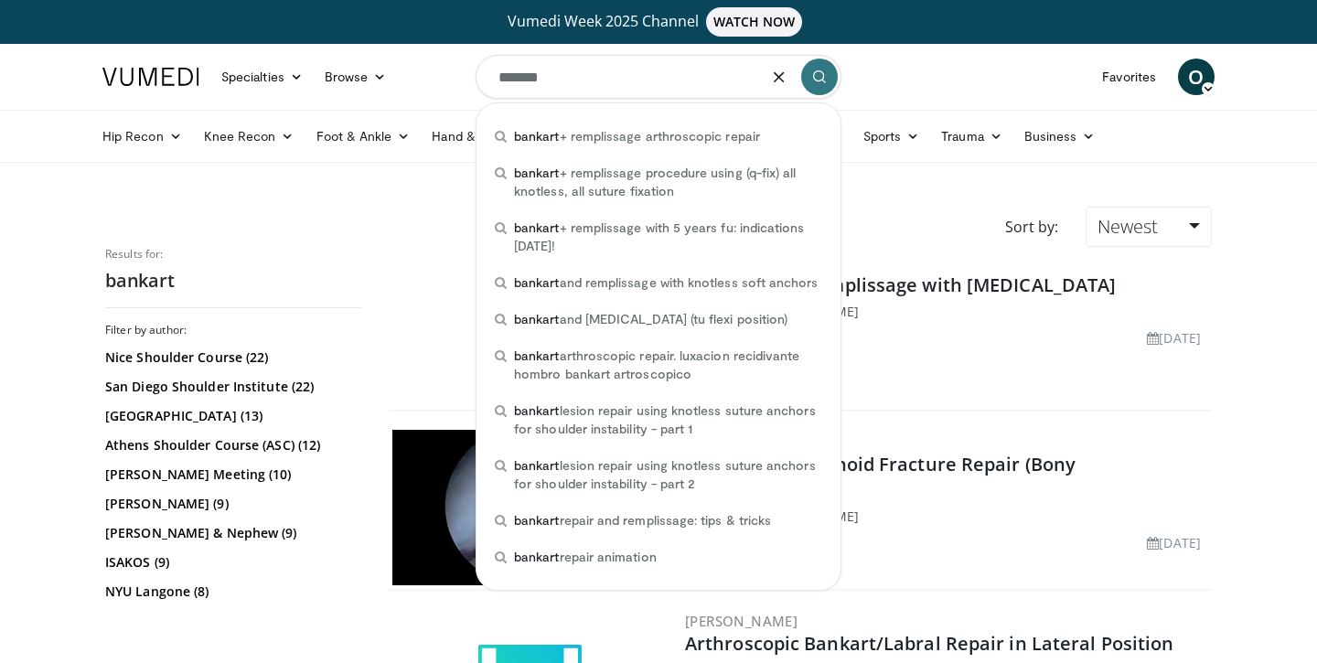
drag, startPoint x: 640, startPoint y: 82, endPoint x: 486, endPoint y: 72, distance: 154.0
click at [486, 72] on input "*******" at bounding box center [659, 77] width 366 height 44
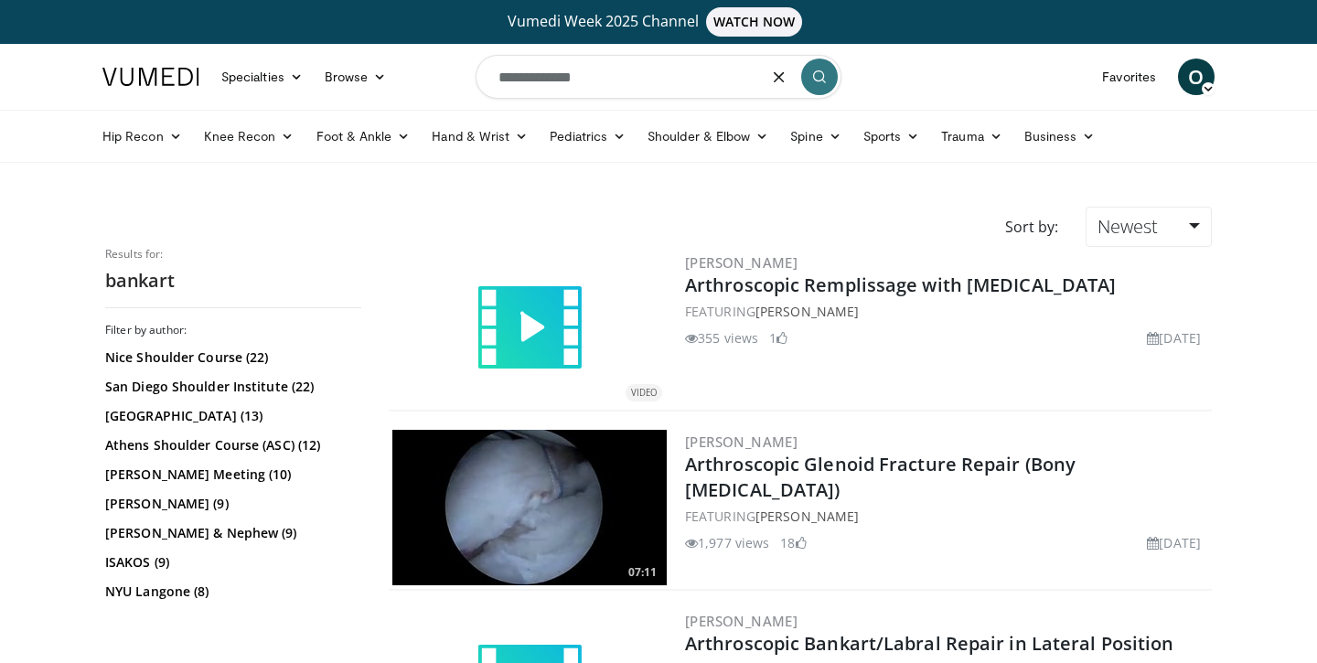
type input "**********"
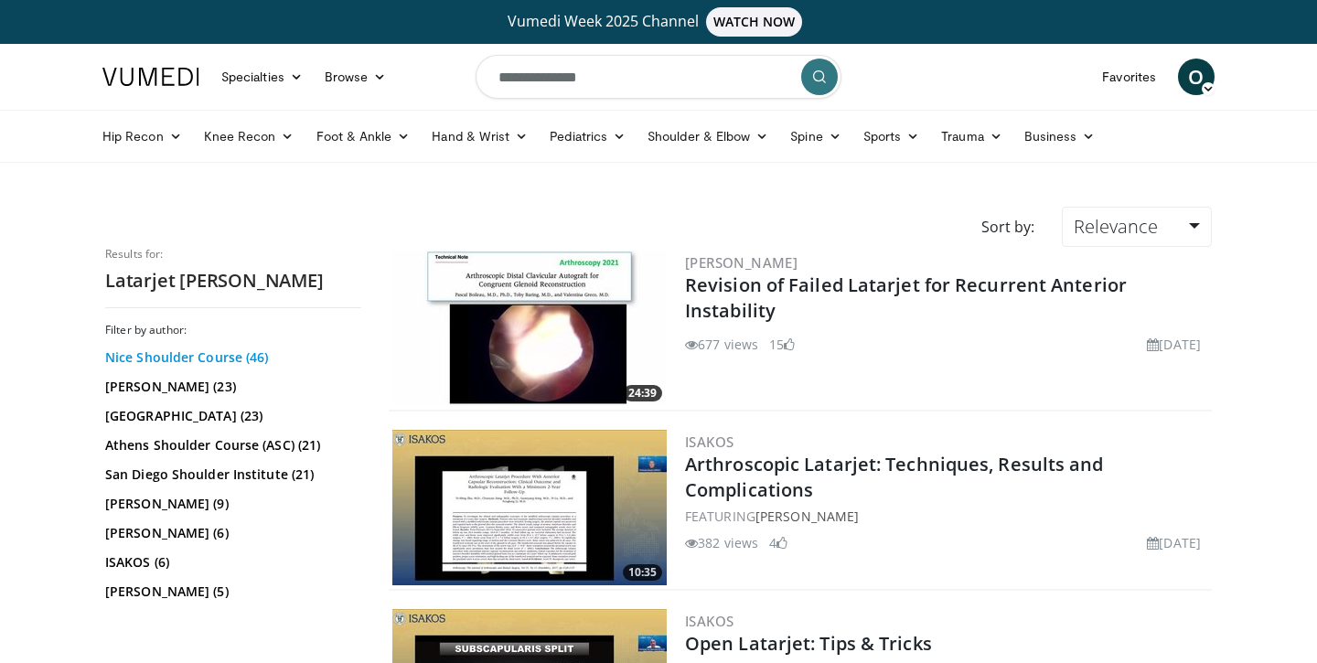
click at [187, 356] on link "Nice Shoulder Course (46)" at bounding box center [230, 357] width 251 height 18
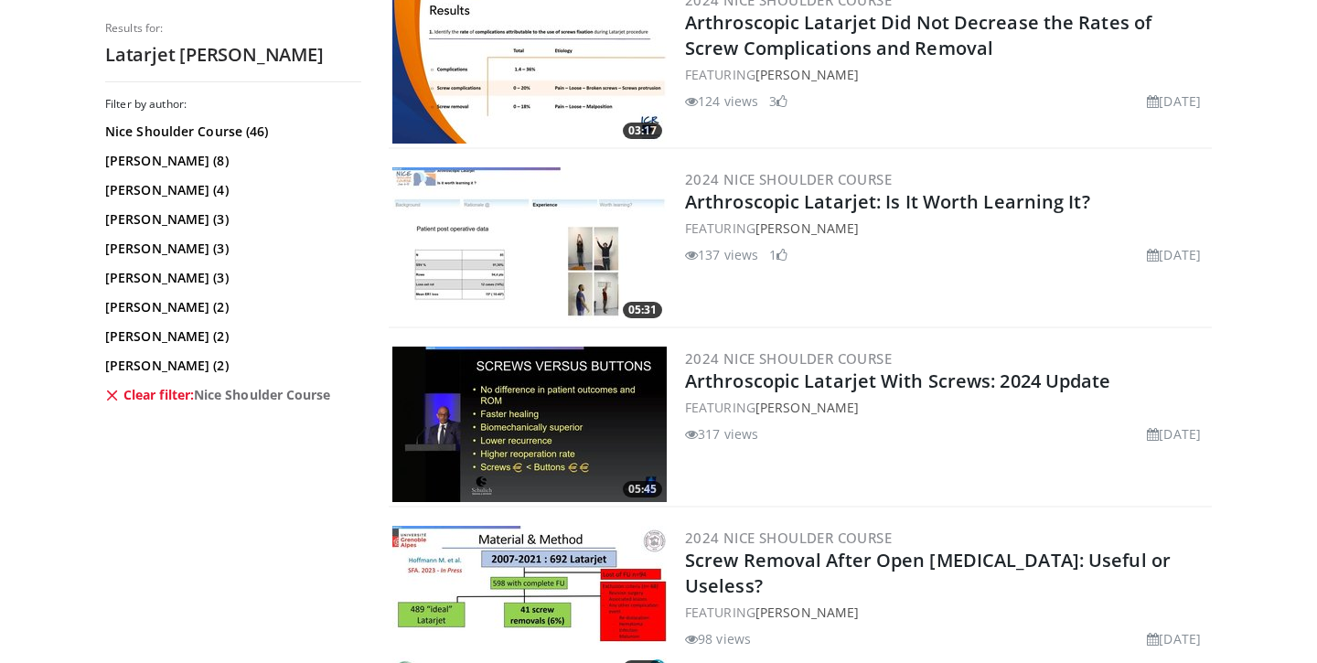
scroll to position [804, 0]
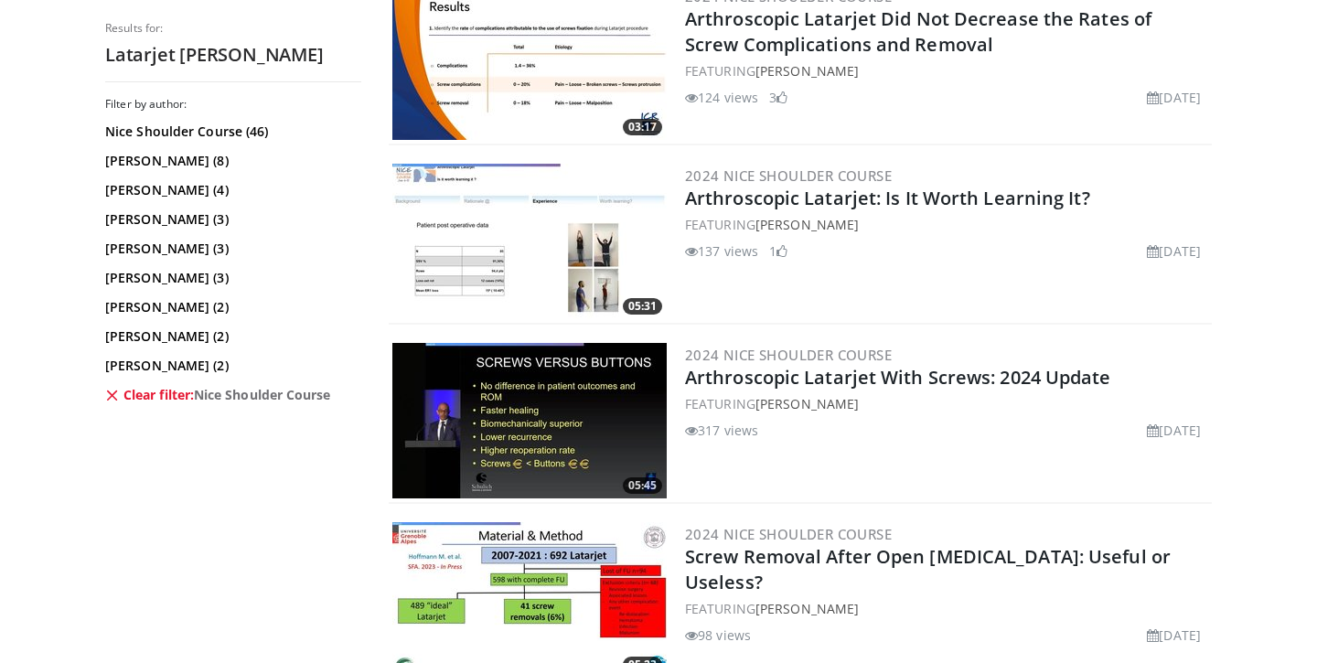
click at [610, 430] on img at bounding box center [529, 420] width 274 height 155
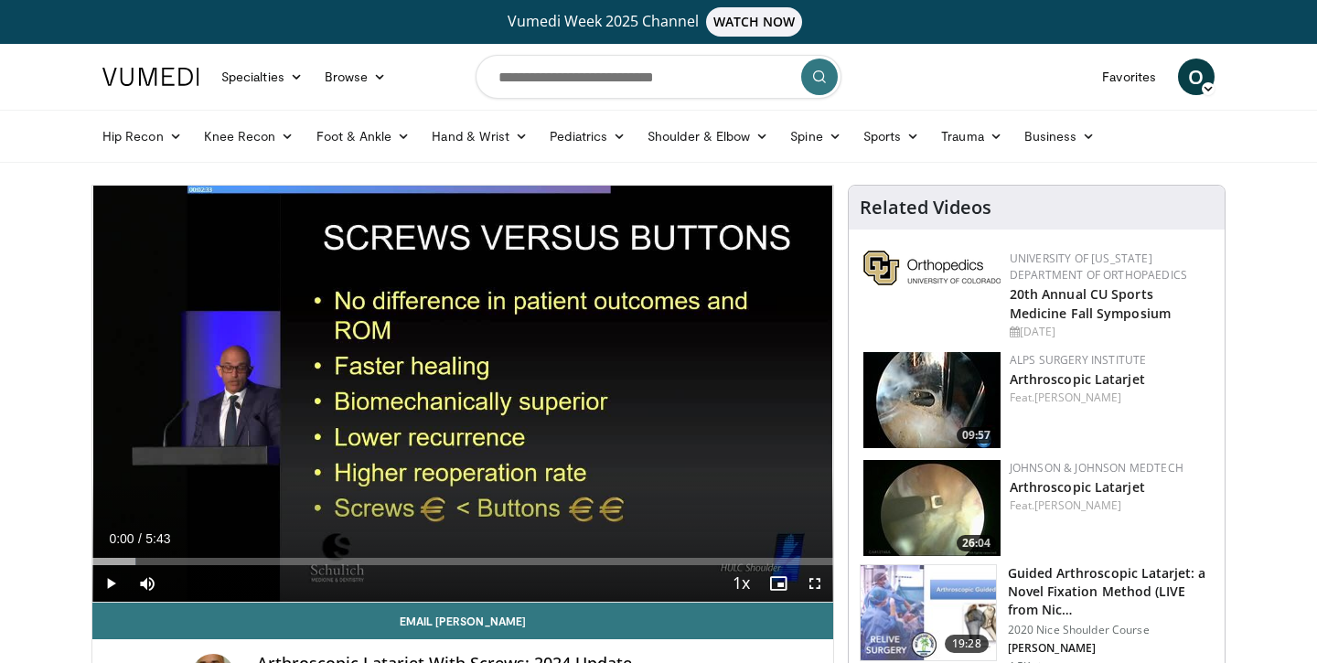
click at [106, 578] on span "Video Player" at bounding box center [110, 583] width 37 height 37
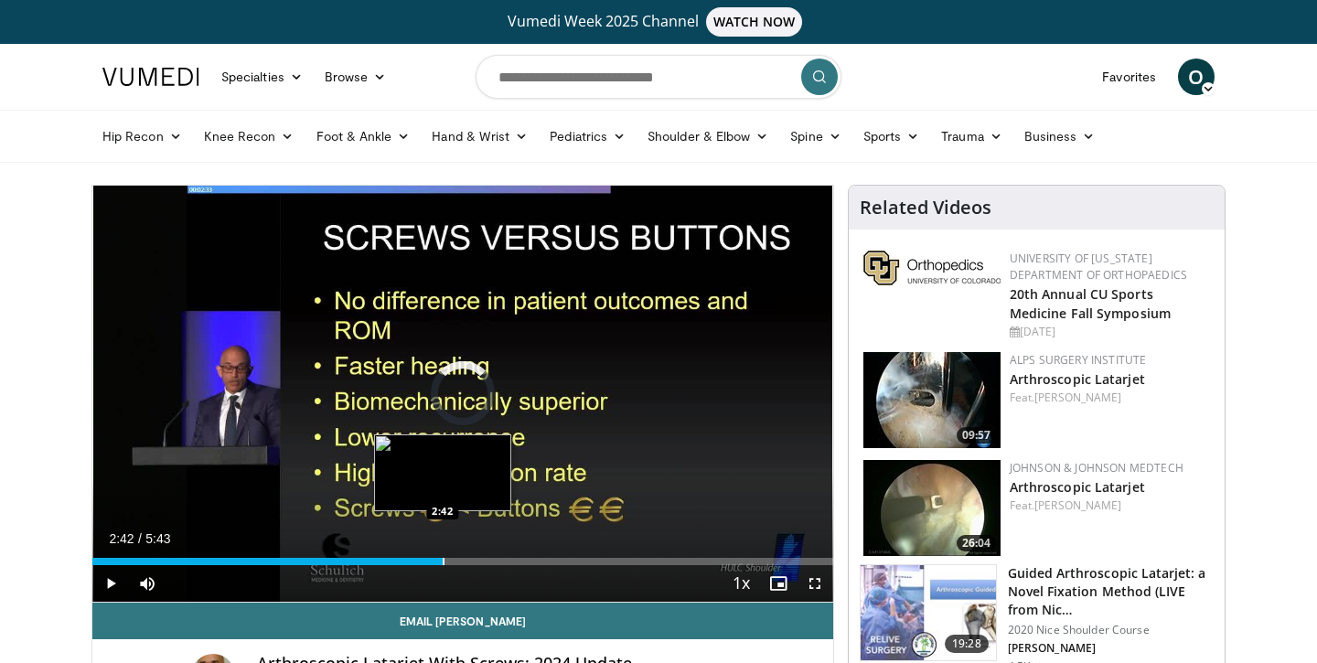
click at [443, 556] on div "Loaded : 8.57% 0:20 2:42" at bounding box center [462, 556] width 741 height 17
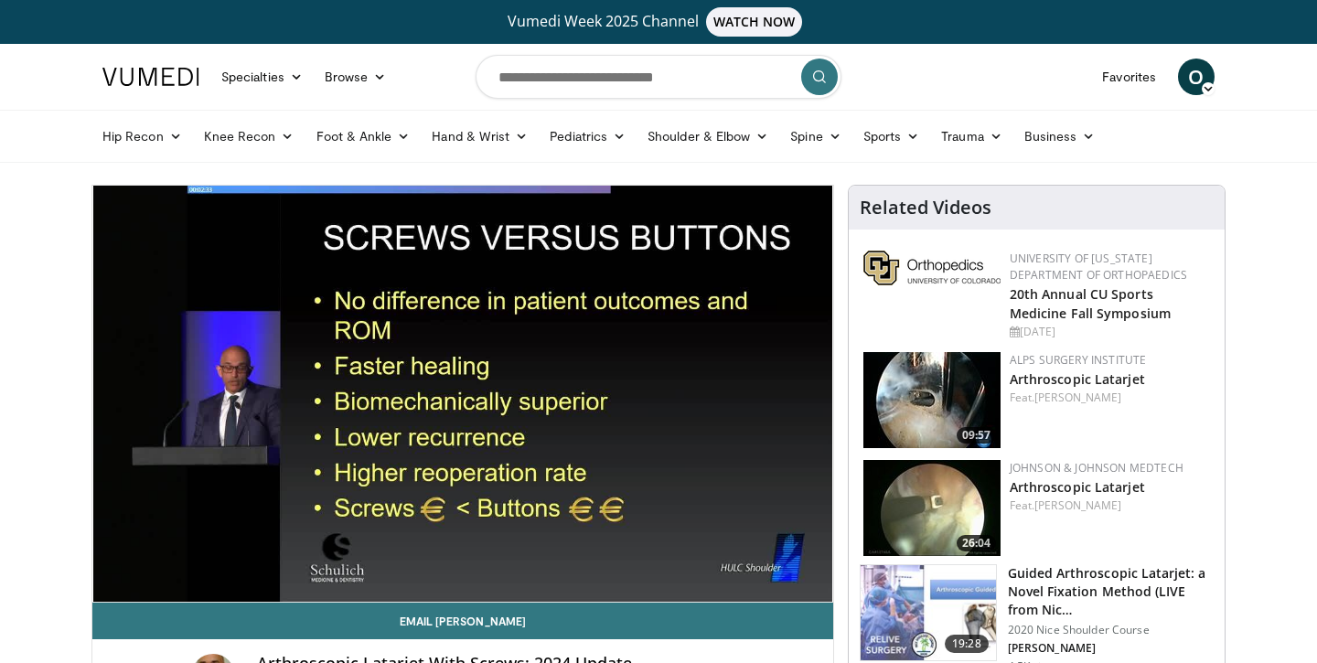
click at [370, 562] on div "10 seconds Tap to unmute" at bounding box center [462, 394] width 741 height 416
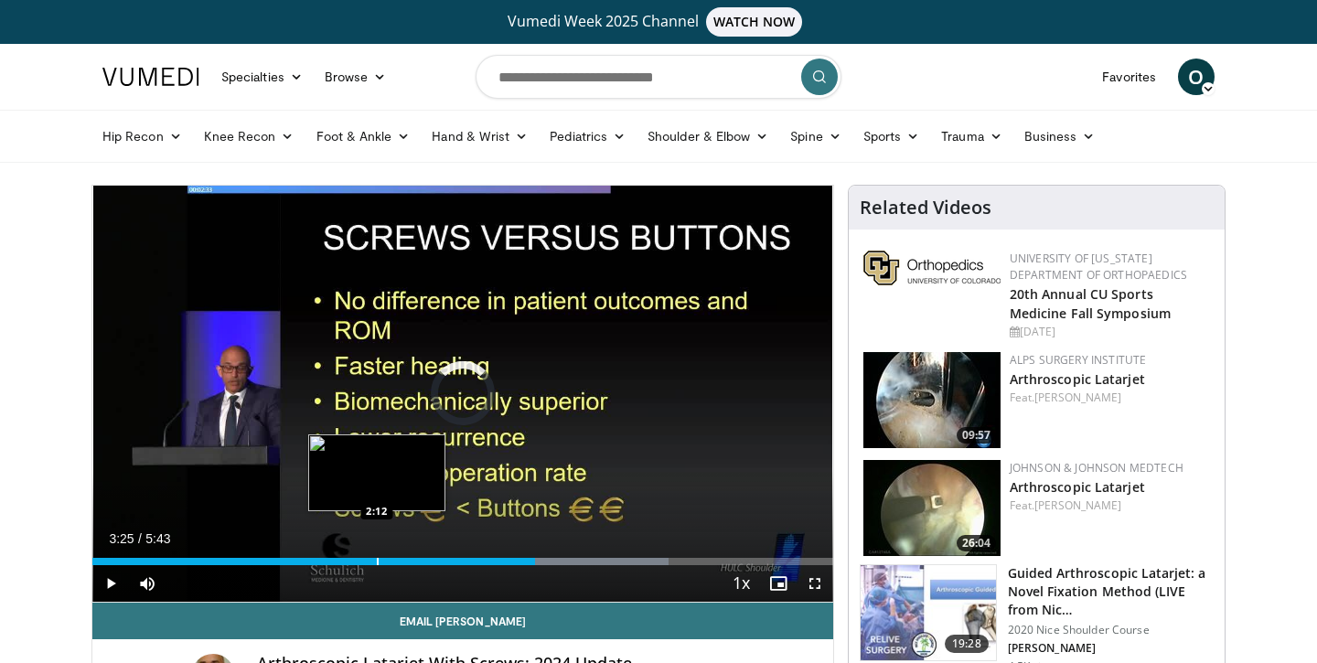
click at [378, 558] on div "Progress Bar" at bounding box center [378, 561] width 2 height 7
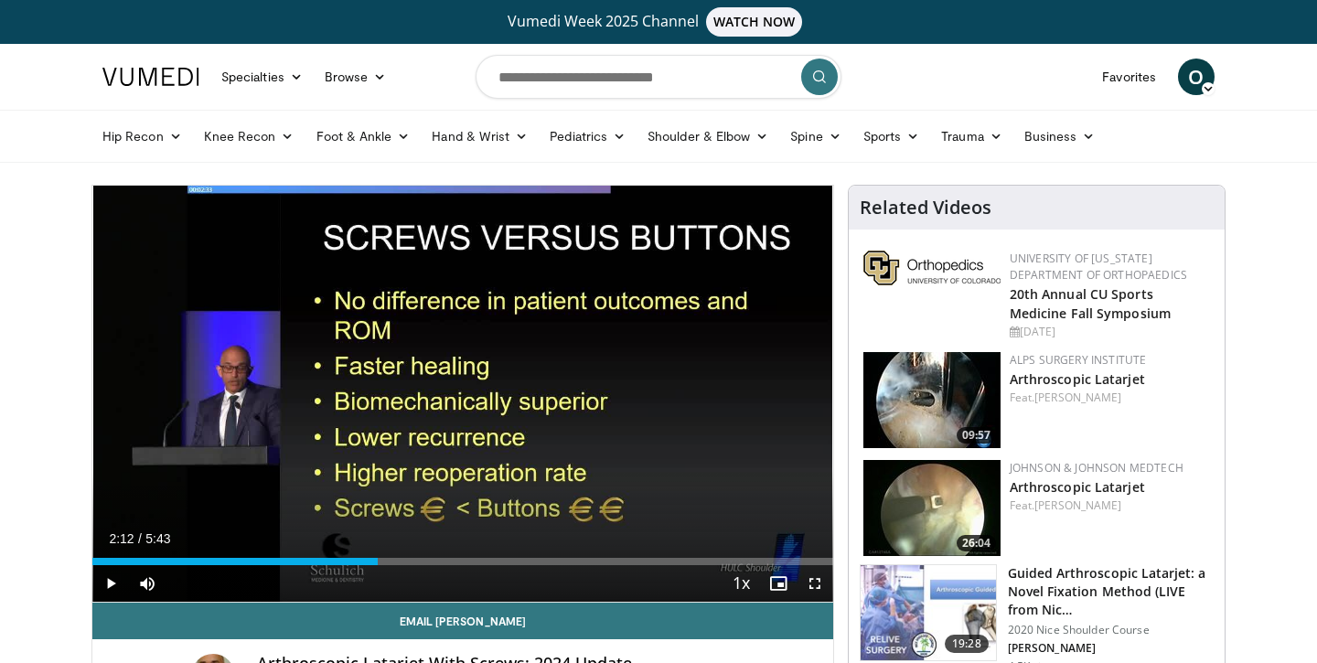
click at [116, 582] on span "Video Player" at bounding box center [110, 583] width 37 height 37
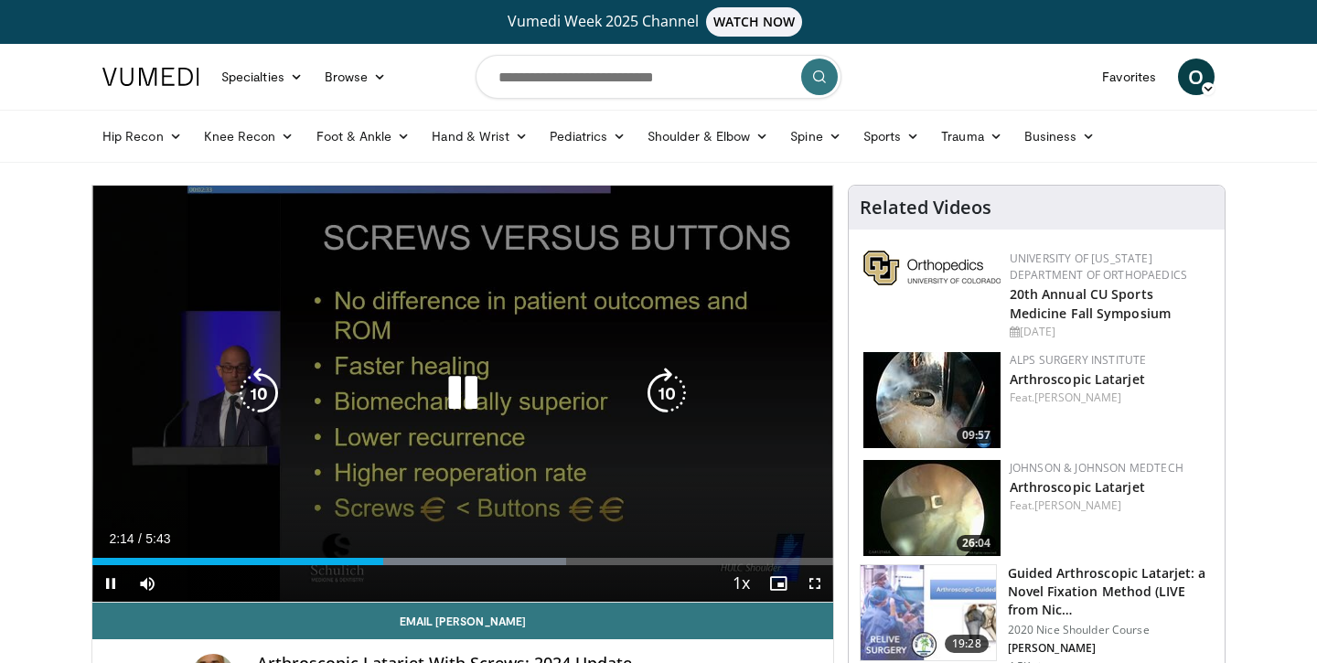
click at [249, 386] on icon "Video Player" at bounding box center [258, 393] width 51 height 51
click at [268, 395] on icon "Video Player" at bounding box center [258, 393] width 51 height 51
click at [442, 398] on icon "Video Player" at bounding box center [462, 393] width 51 height 51
